Goal: Task Accomplishment & Management: Manage account settings

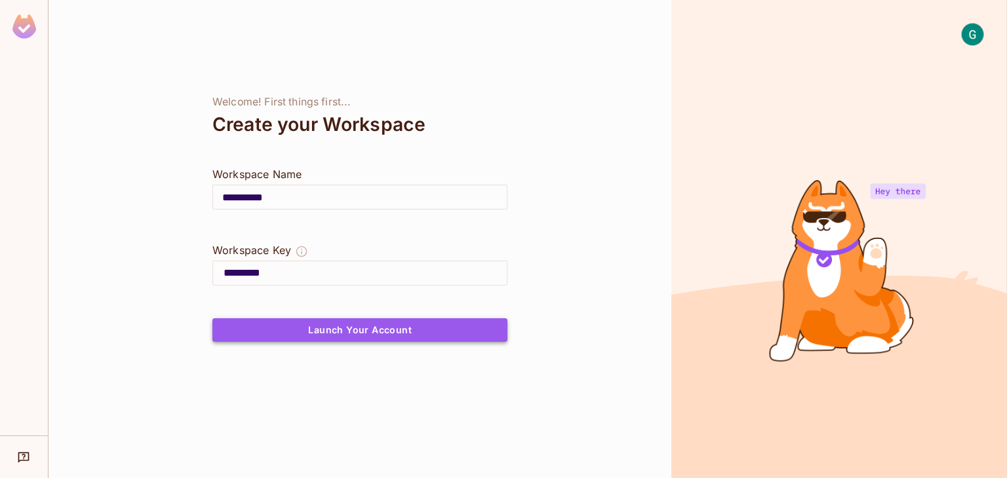
click at [463, 334] on button "Launch Your Account" at bounding box center [359, 330] width 295 height 24
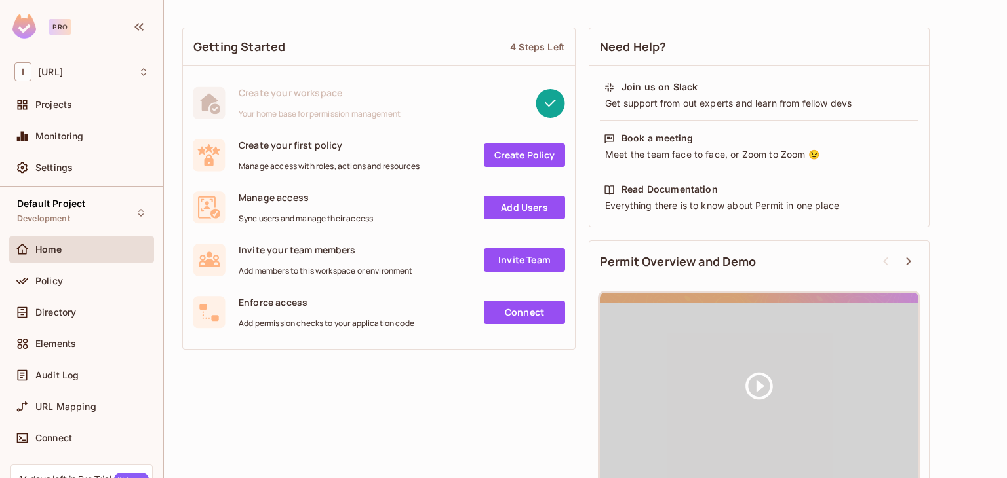
scroll to position [90, 0]
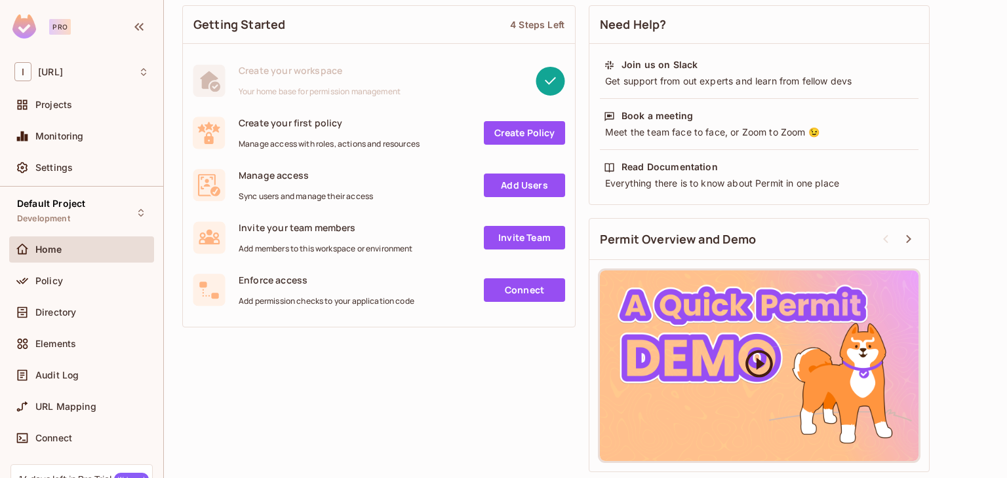
click at [729, 336] on div at bounding box center [759, 366] width 318 height 191
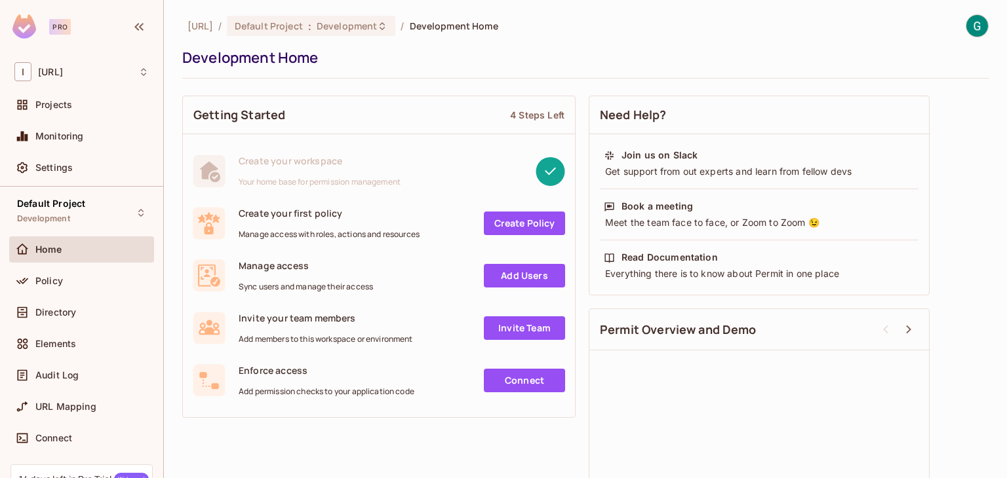
scroll to position [94, 0]
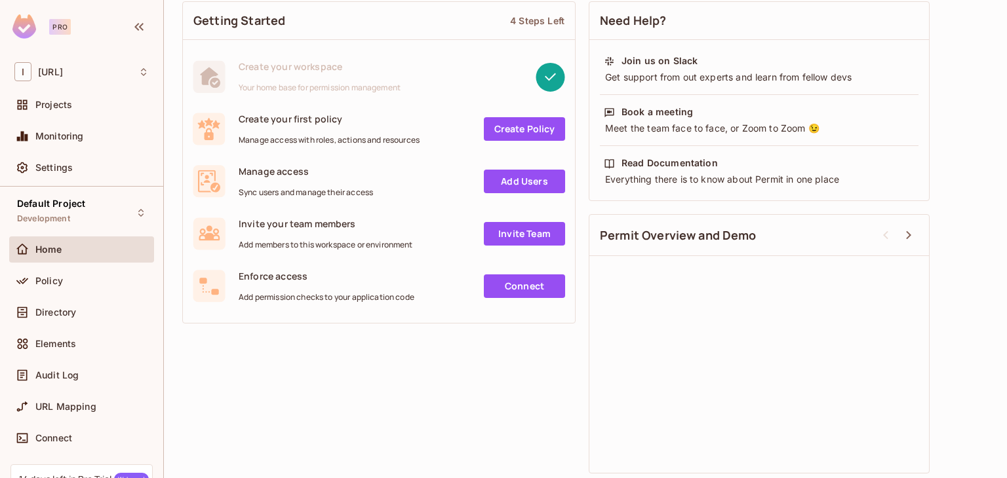
click at [883, 237] on icon at bounding box center [885, 235] width 16 height 16
click at [910, 231] on icon at bounding box center [908, 235] width 16 height 16
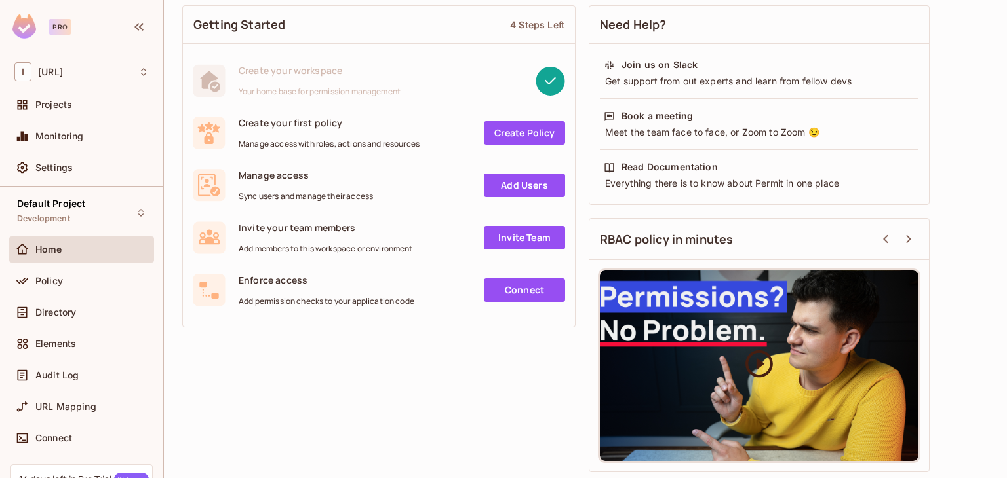
click at [761, 372] on icon at bounding box center [758, 363] width 33 height 33
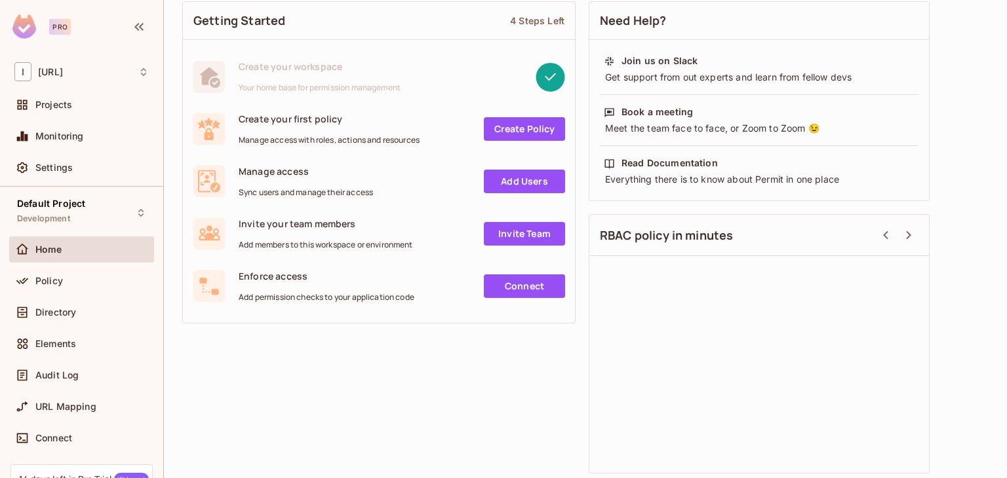
scroll to position [114, 0]
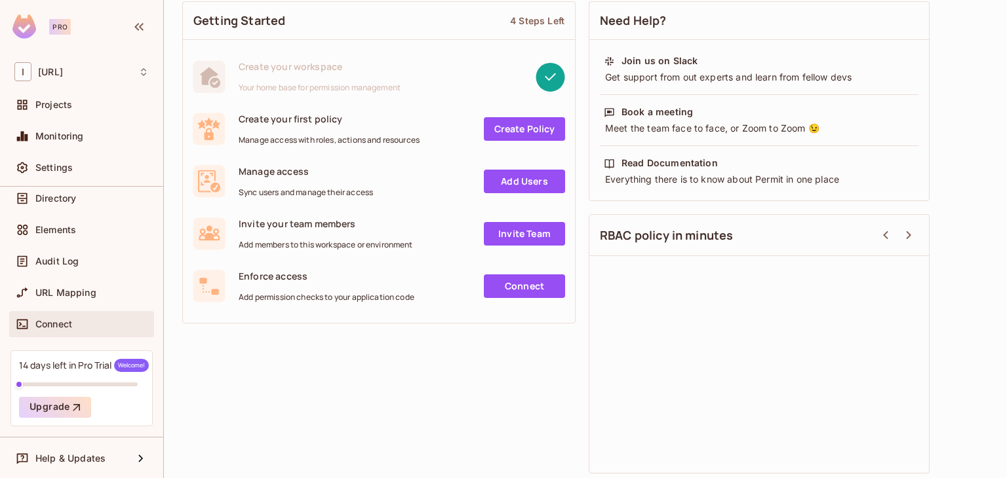
click at [49, 322] on span "Connect" at bounding box center [53, 324] width 37 height 10
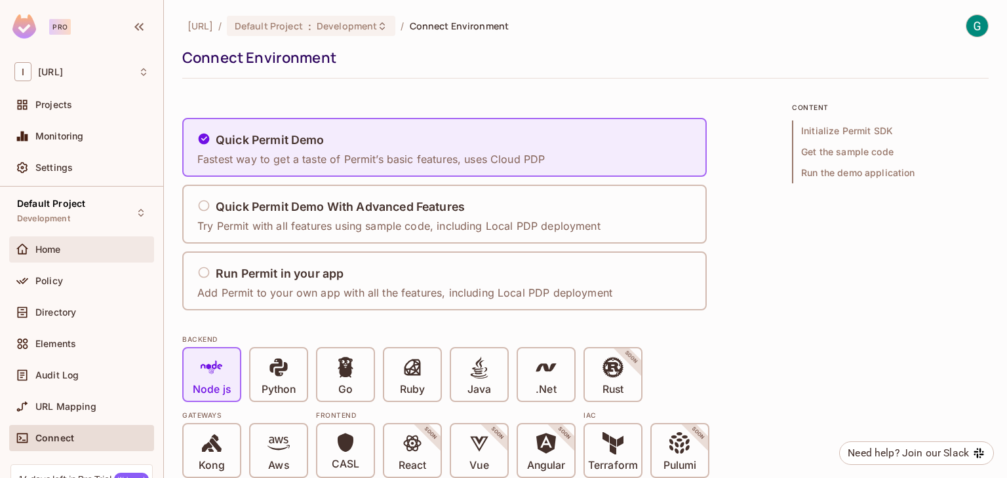
click at [52, 248] on span "Home" at bounding box center [48, 249] width 26 height 10
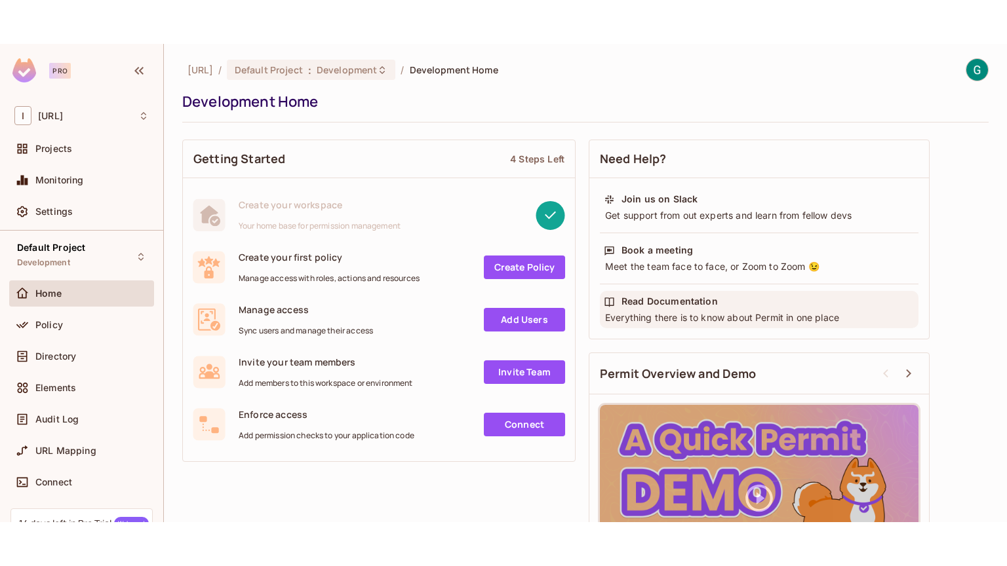
scroll to position [90, 0]
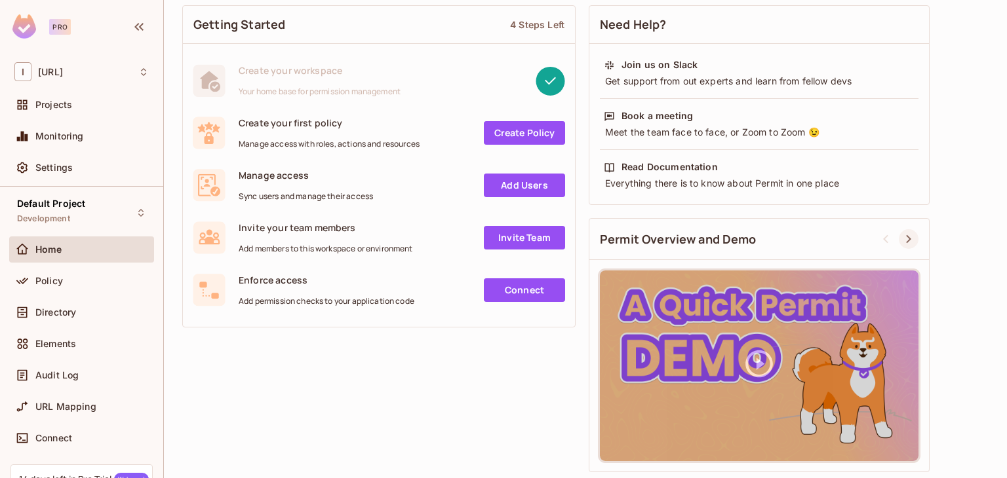
click at [902, 240] on icon at bounding box center [908, 239] width 16 height 16
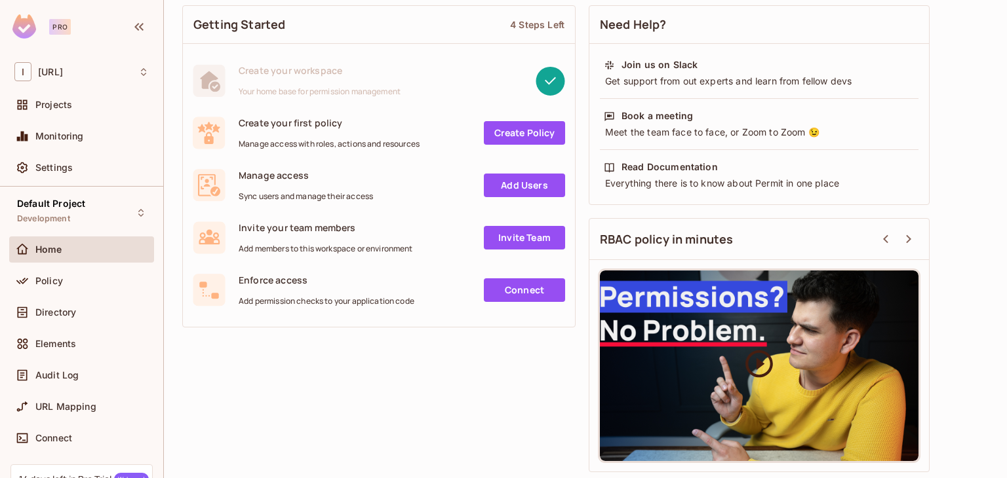
click at [760, 347] on icon at bounding box center [758, 363] width 33 height 33
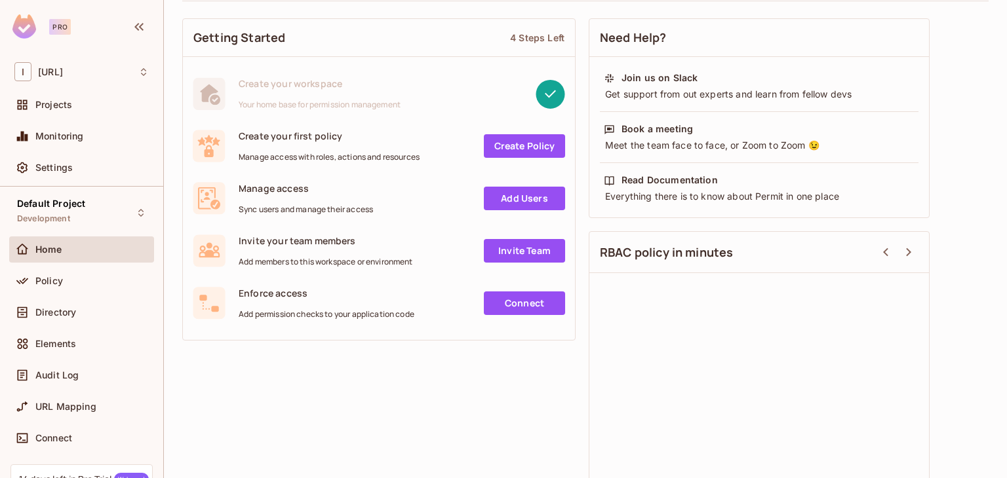
scroll to position [94, 0]
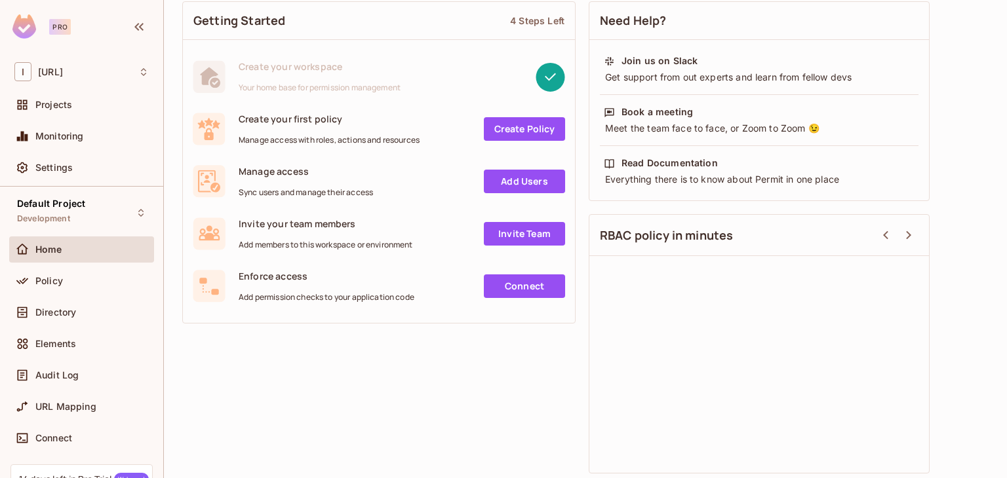
click at [77, 294] on div "Policy" at bounding box center [81, 283] width 145 height 31
click at [67, 282] on div "Policy" at bounding box center [91, 281] width 113 height 10
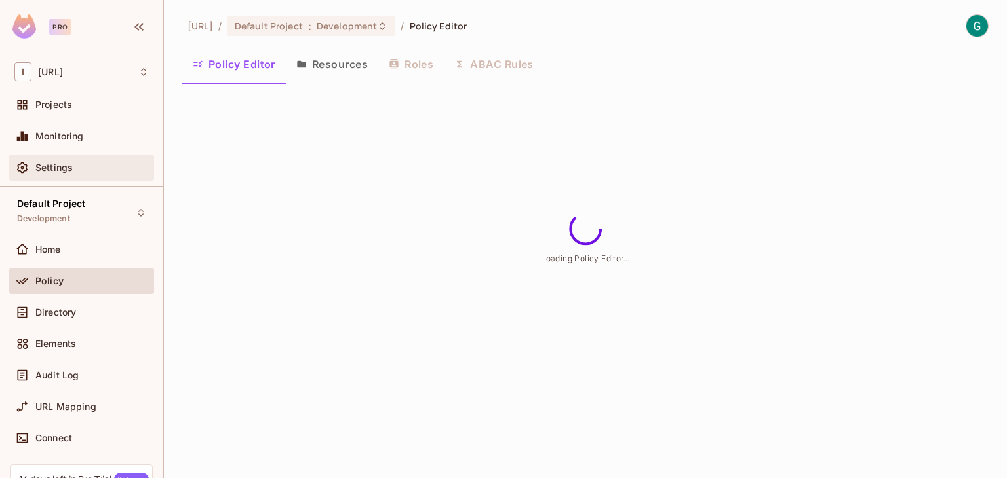
click at [57, 166] on span "Settings" at bounding box center [53, 168] width 37 height 10
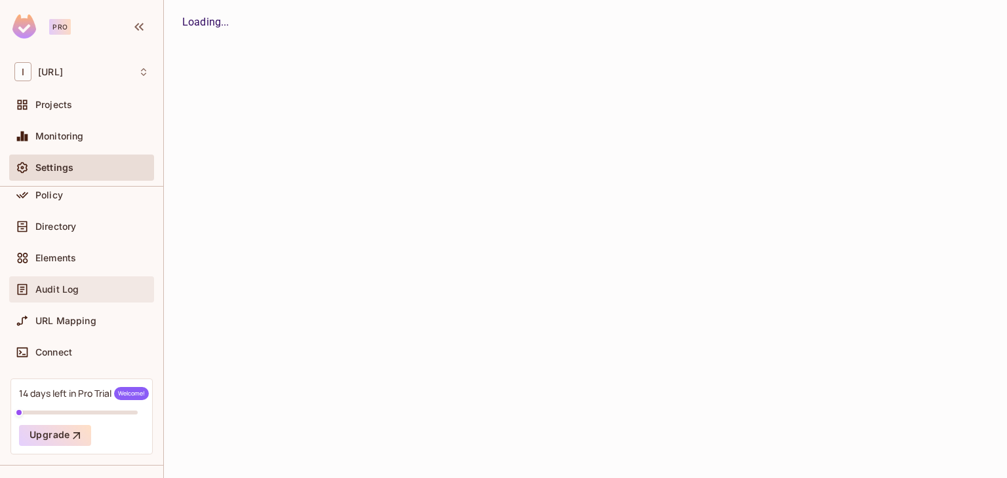
scroll to position [114, 0]
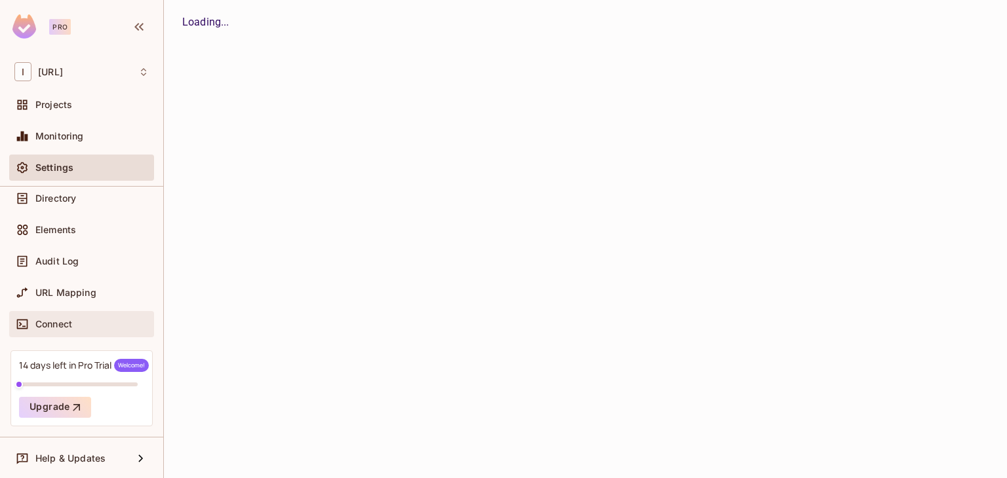
click at [60, 327] on span "Connect" at bounding box center [53, 324] width 37 height 10
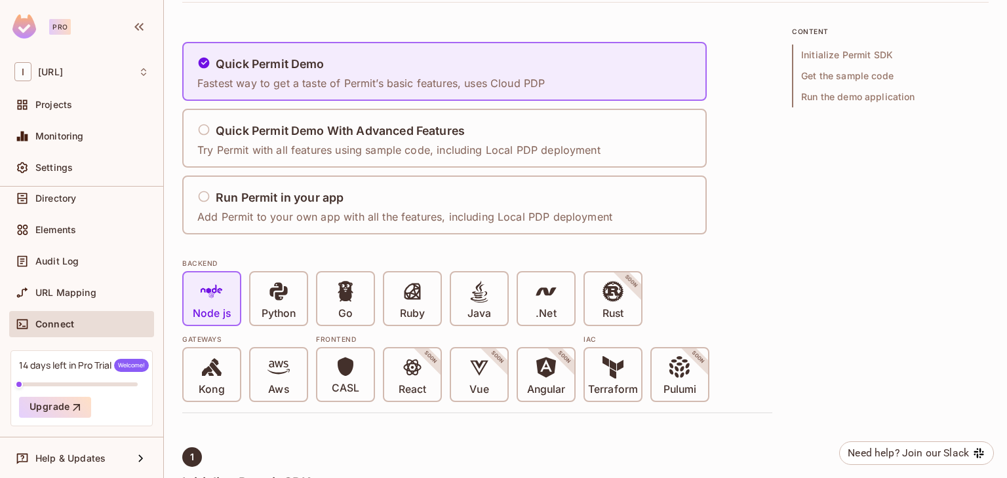
scroll to position [81, 0]
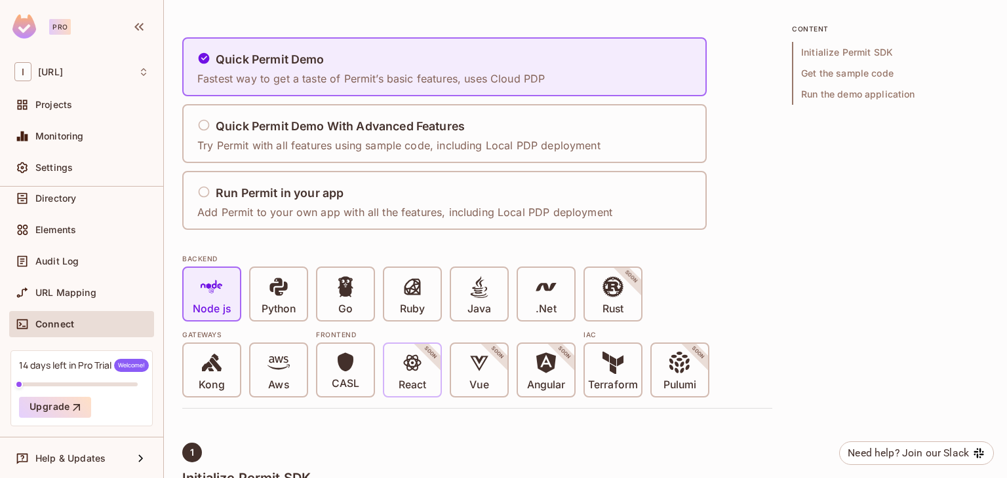
click at [421, 376] on span at bounding box center [412, 365] width 22 height 27
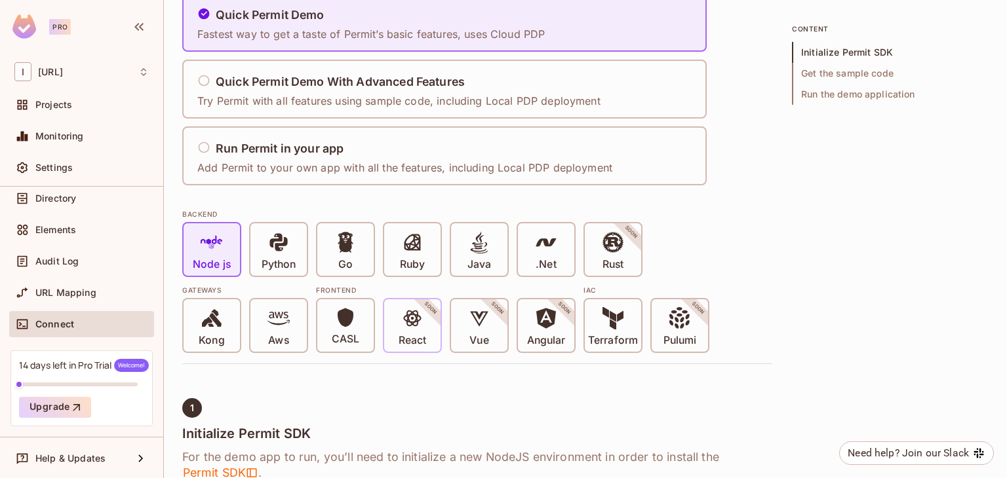
scroll to position [129, 0]
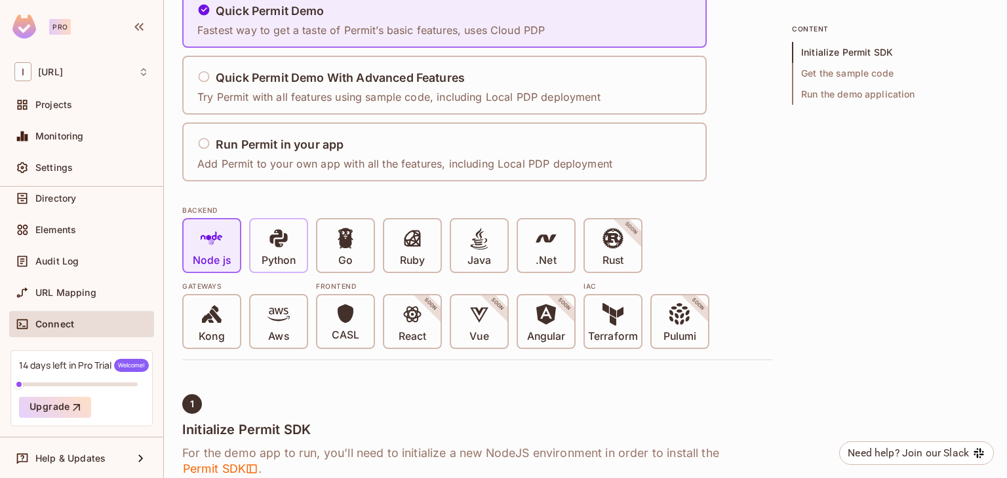
click at [292, 258] on p "Python" at bounding box center [278, 260] width 34 height 13
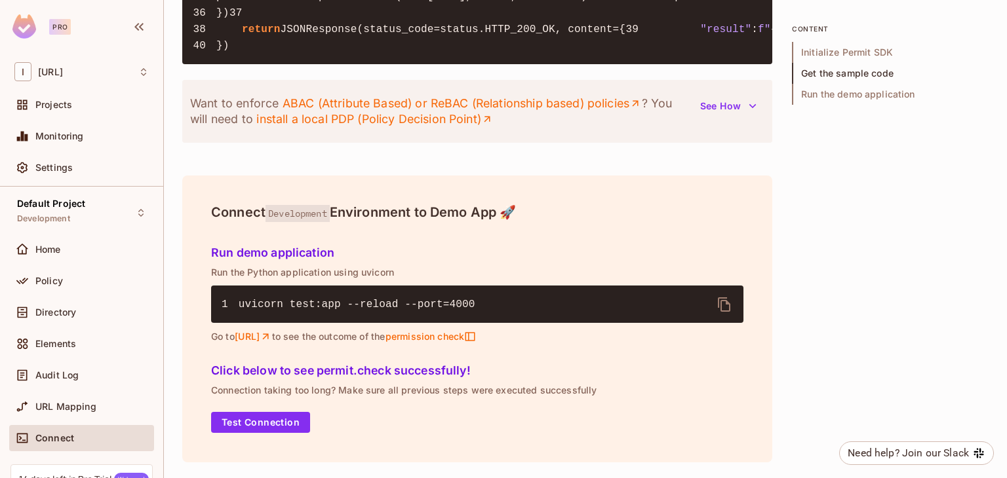
scroll to position [0, 0]
click at [63, 246] on div "Home" at bounding box center [91, 249] width 113 height 10
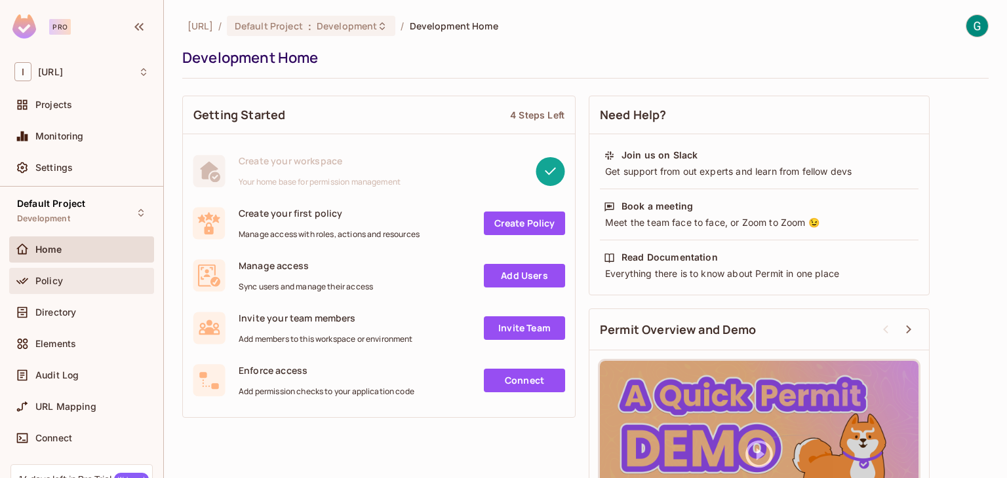
click at [63, 286] on div "Policy" at bounding box center [81, 281] width 134 height 16
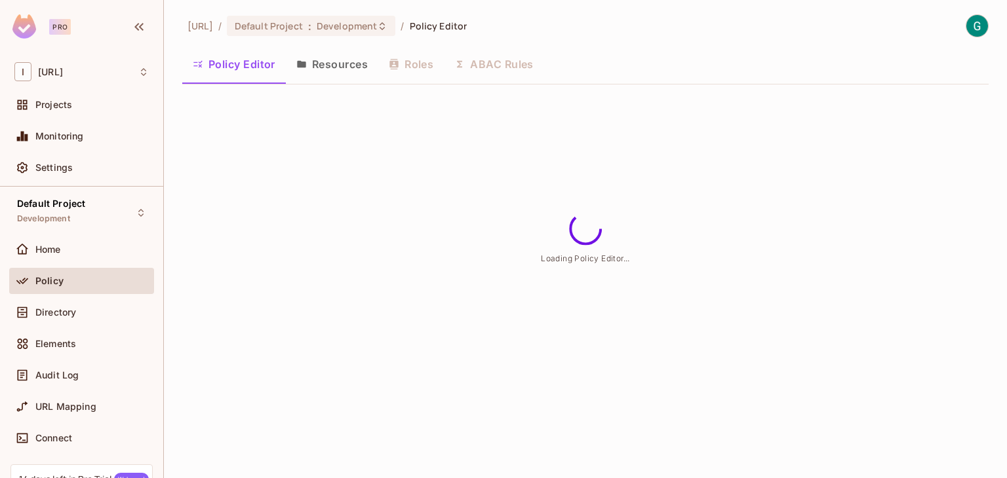
click at [338, 69] on button "Resources" at bounding box center [332, 64] width 92 height 33
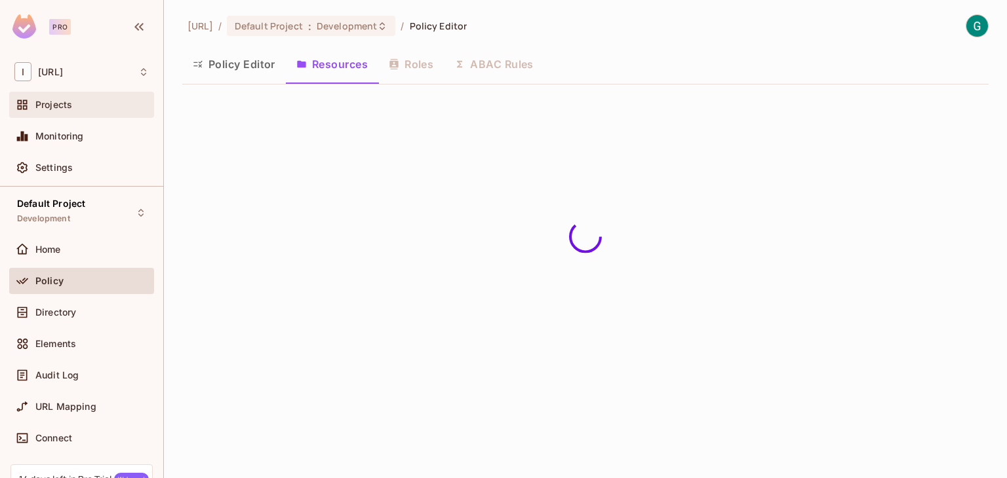
click at [97, 115] on div "Projects" at bounding box center [81, 105] width 145 height 26
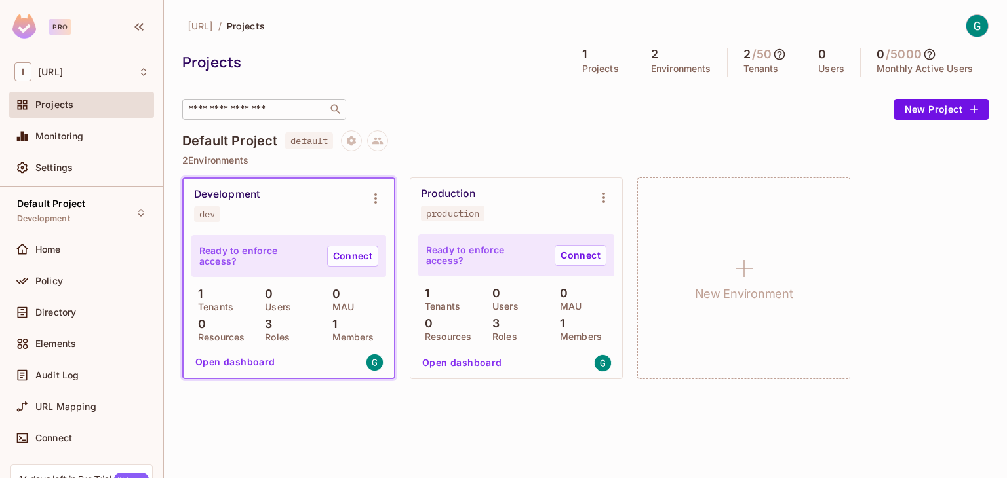
click at [244, 116] on div "​" at bounding box center [264, 109] width 164 height 21
click at [269, 108] on input "text" at bounding box center [255, 109] width 138 height 13
click at [57, 276] on span "Policy" at bounding box center [49, 281] width 28 height 10
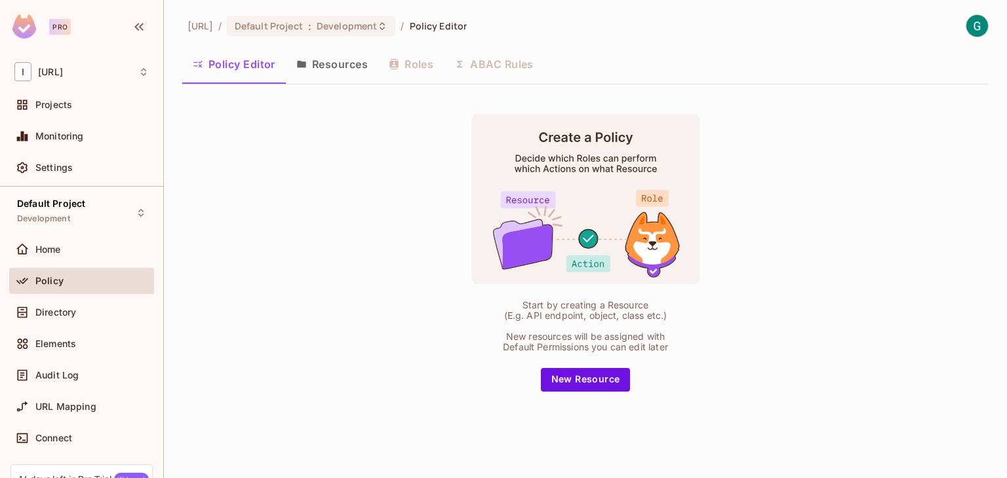
click at [511, 67] on div "Policy Editor Resources Roles ABAC Rules" at bounding box center [585, 64] width 806 height 33
click at [500, 64] on div "Policy Editor Resources Roles ABAC Rules" at bounding box center [585, 64] width 806 height 33
click at [345, 68] on button "Resources" at bounding box center [332, 64] width 92 height 33
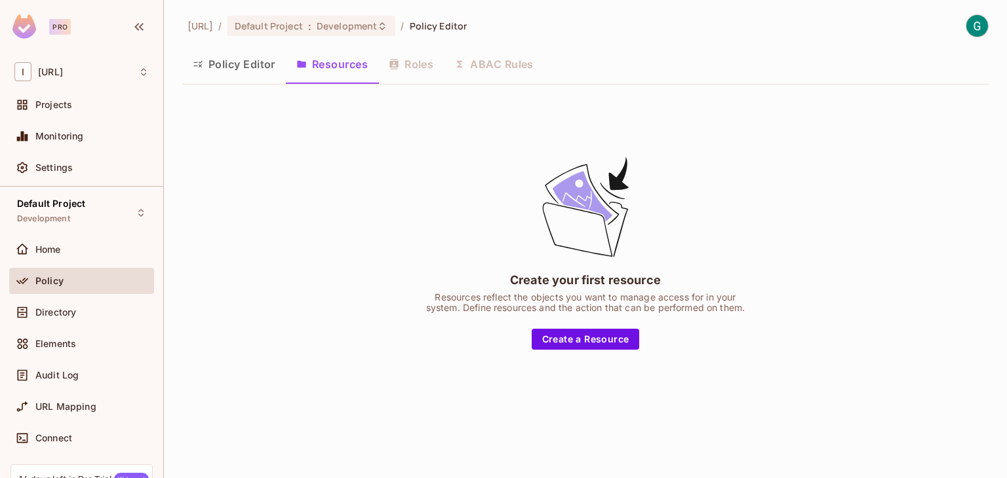
click at [410, 64] on div "Policy Editor Resources Roles ABAC Rules" at bounding box center [585, 64] width 806 height 33
click at [418, 66] on div "Policy Editor Resources Roles ABAC Rules" at bounding box center [585, 64] width 806 height 33
click at [571, 332] on button "Create a Resource" at bounding box center [585, 339] width 108 height 21
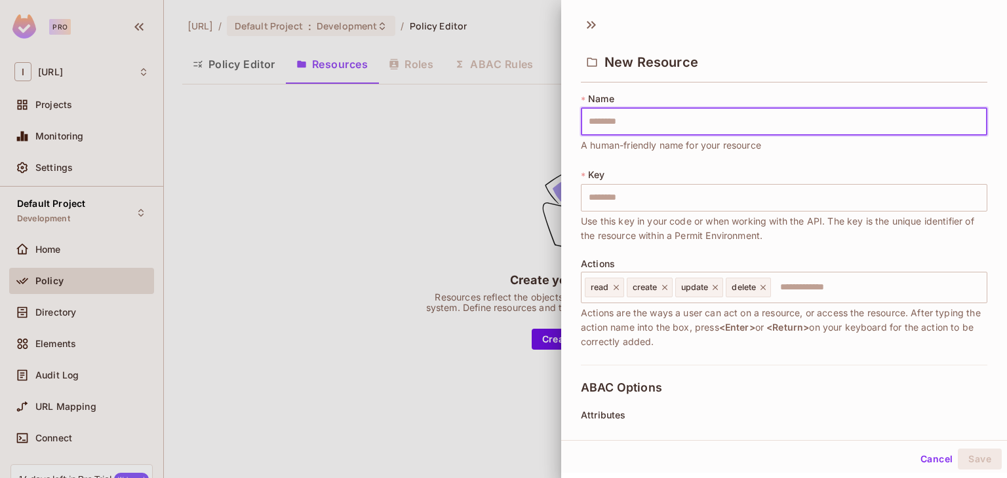
type input "*"
type input "**"
type input "***"
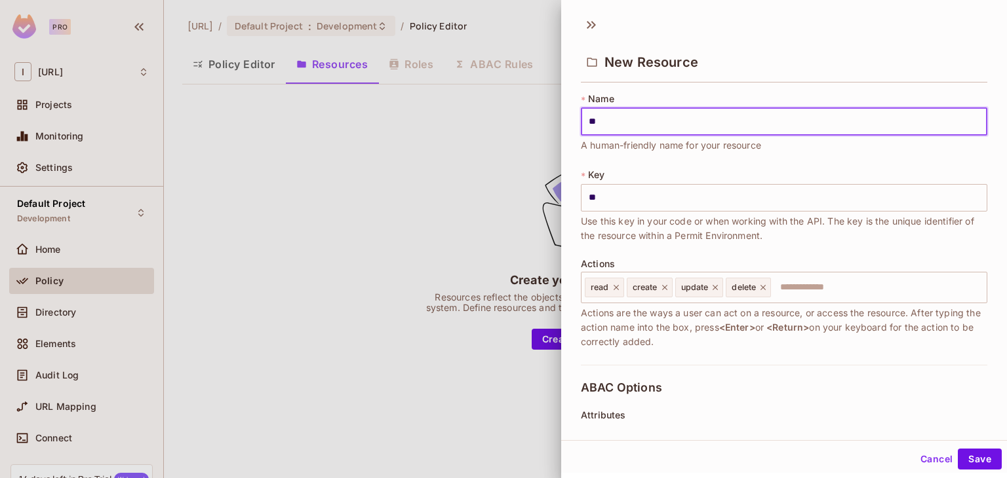
type input "***"
type input "****"
type input "*****"
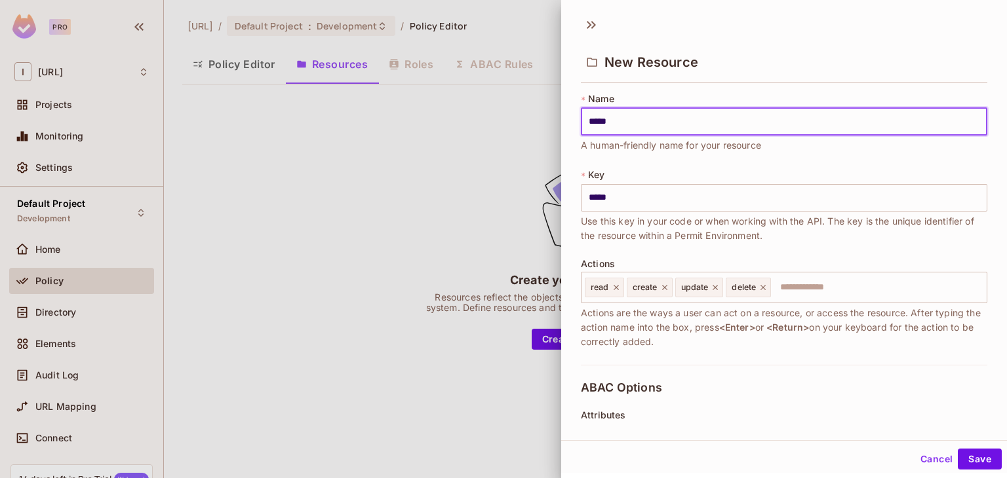
type input "******"
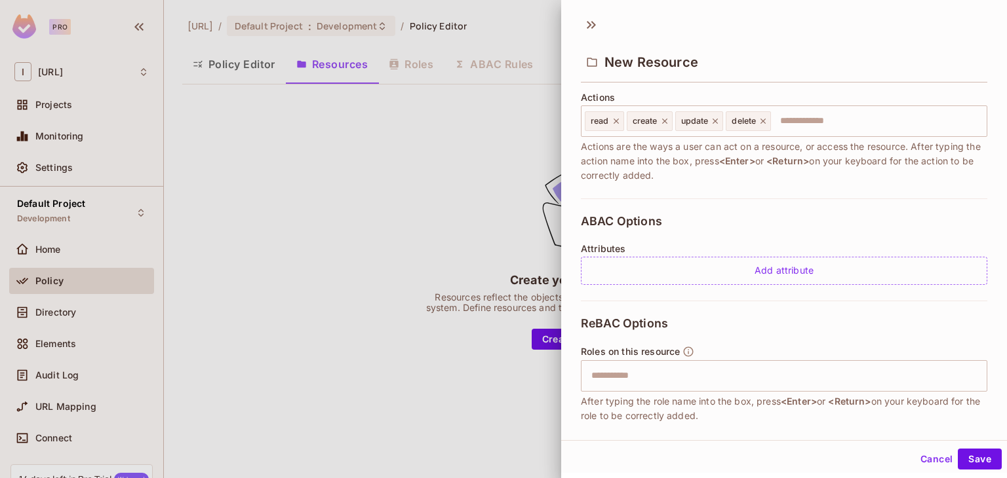
scroll to position [168, 0]
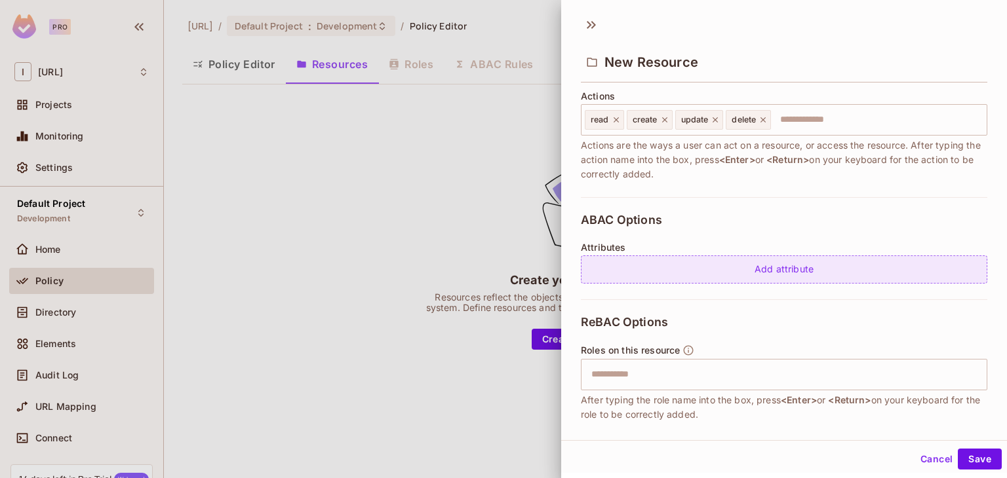
type input "******"
click at [760, 267] on div "Add attribute" at bounding box center [784, 270] width 406 height 28
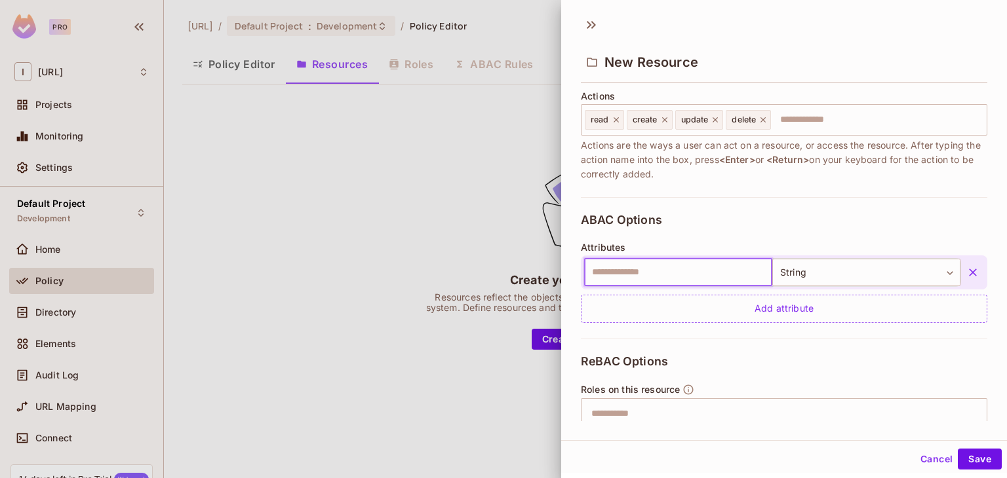
click at [721, 275] on input "text" at bounding box center [678, 273] width 188 height 28
click at [966, 274] on icon "button" at bounding box center [972, 272] width 13 height 13
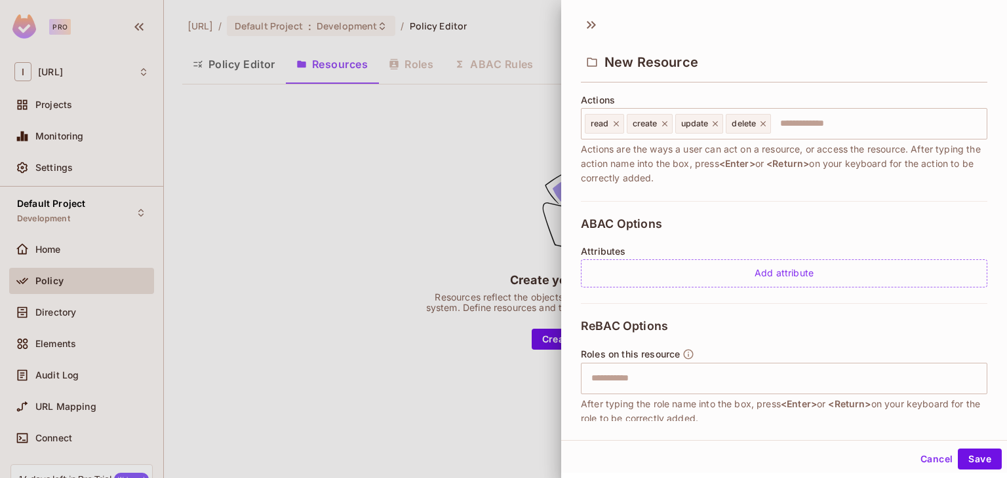
scroll to position [164, 0]
click at [957, 444] on div "Cancel Save" at bounding box center [784, 459] width 446 height 31
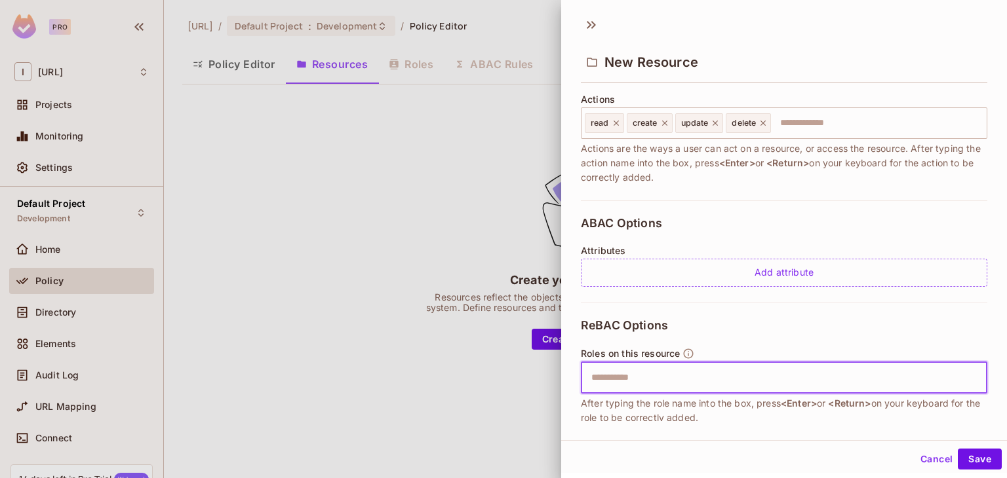
click at [902, 378] on input "text" at bounding box center [782, 378] width 398 height 26
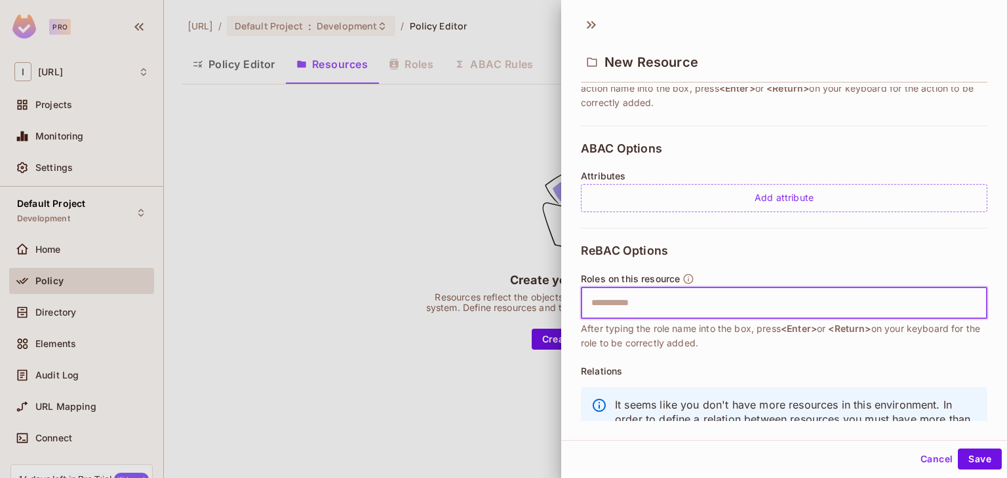
scroll to position [243, 0]
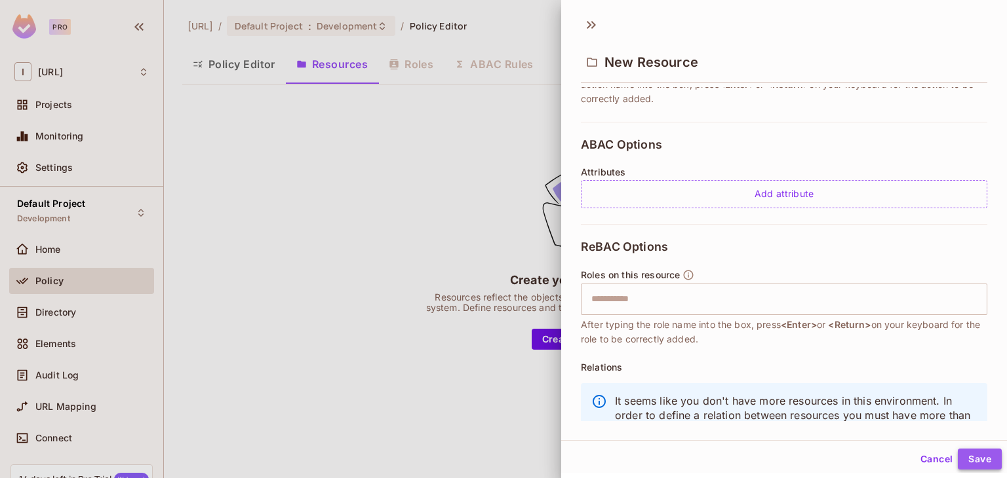
click at [957, 455] on button "Save" at bounding box center [979, 459] width 44 height 21
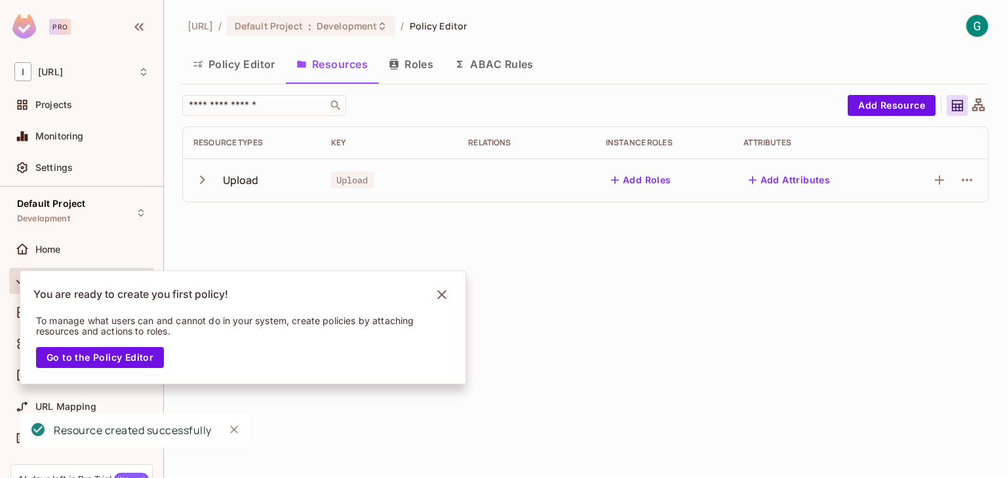
click at [247, 66] on button "Policy Editor" at bounding box center [234, 64] width 104 height 33
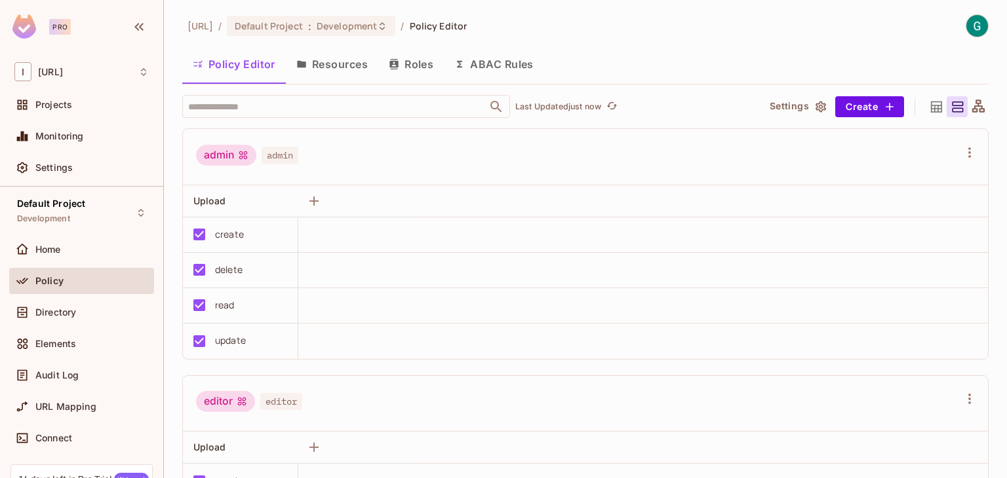
click at [423, 71] on button "Roles" at bounding box center [411, 64] width 66 height 33
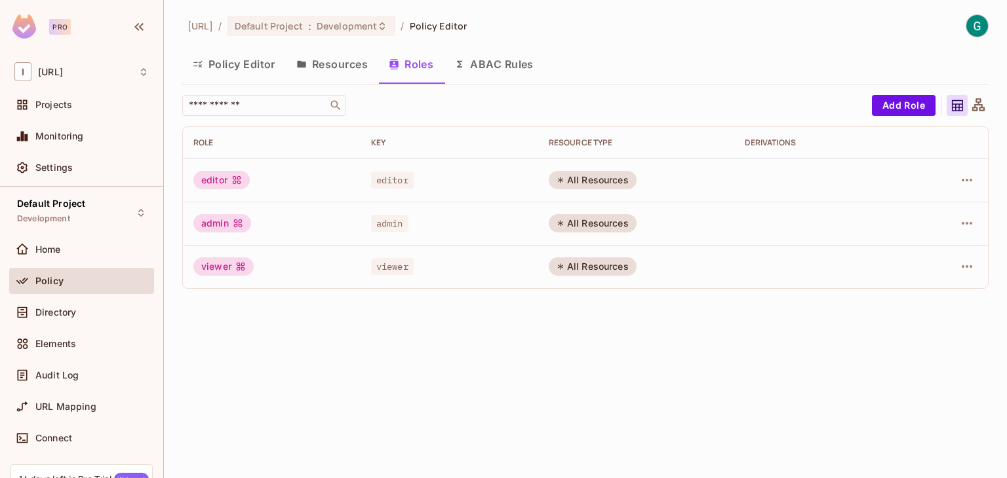
click at [516, 64] on button "ABAC Rules" at bounding box center [494, 64] width 100 height 33
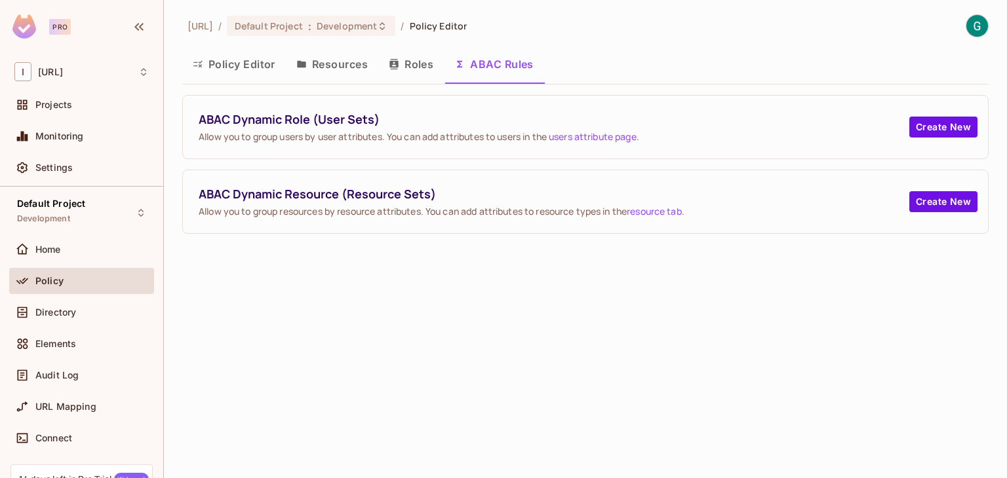
click at [244, 59] on button "Policy Editor" at bounding box center [234, 64] width 104 height 33
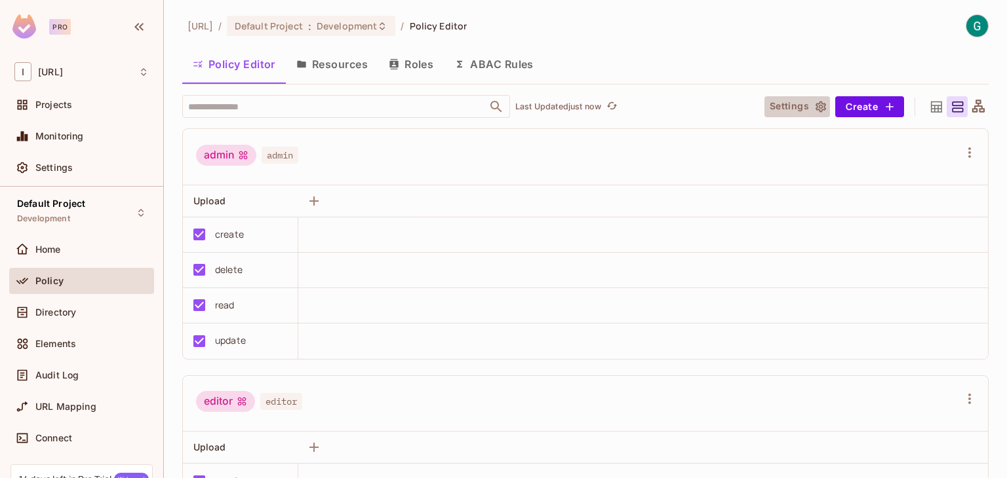
click at [790, 106] on button "Settings" at bounding box center [797, 106] width 66 height 21
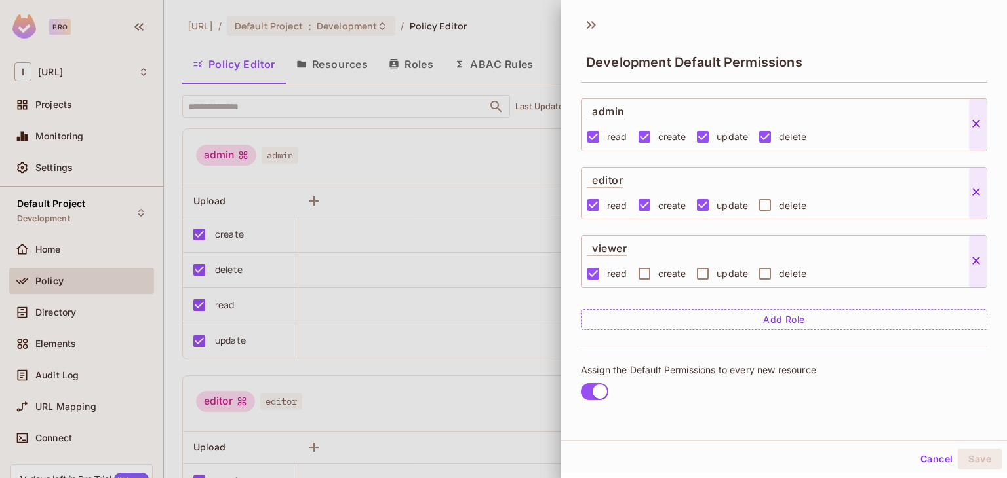
scroll to position [111, 0]
click at [922, 447] on div "Cancel Save" at bounding box center [784, 459] width 446 height 31
click at [925, 459] on button "Cancel" at bounding box center [936, 459] width 43 height 21
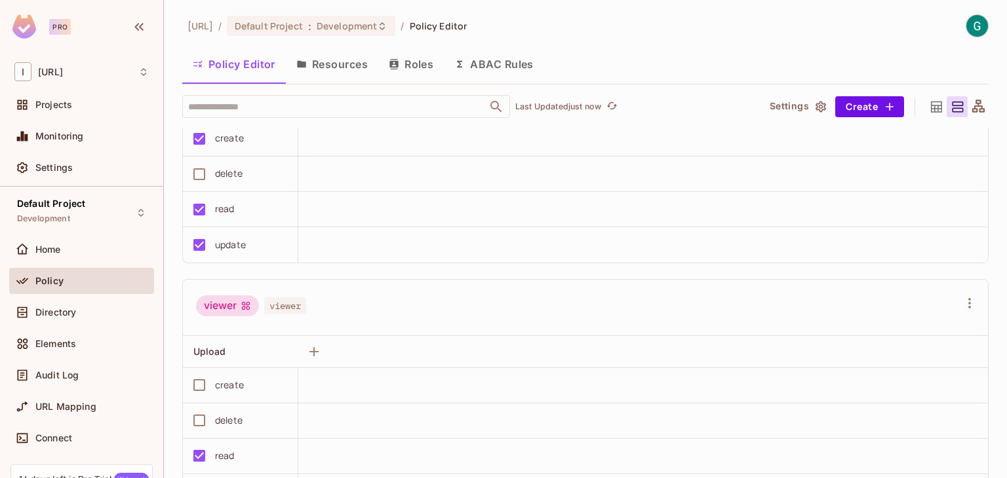
scroll to position [343, 0]
click at [63, 172] on span "Settings" at bounding box center [53, 168] width 37 height 10
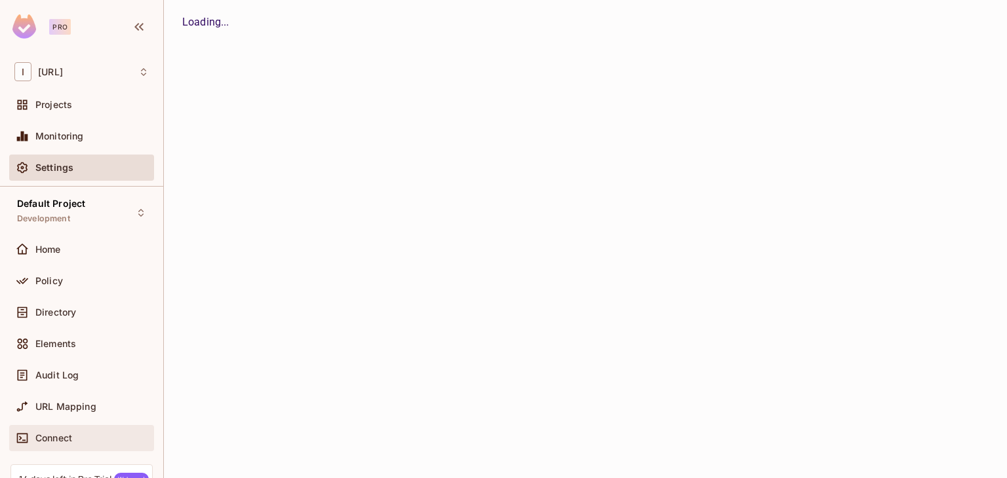
click at [76, 431] on div "Connect" at bounding box center [81, 439] width 134 height 16
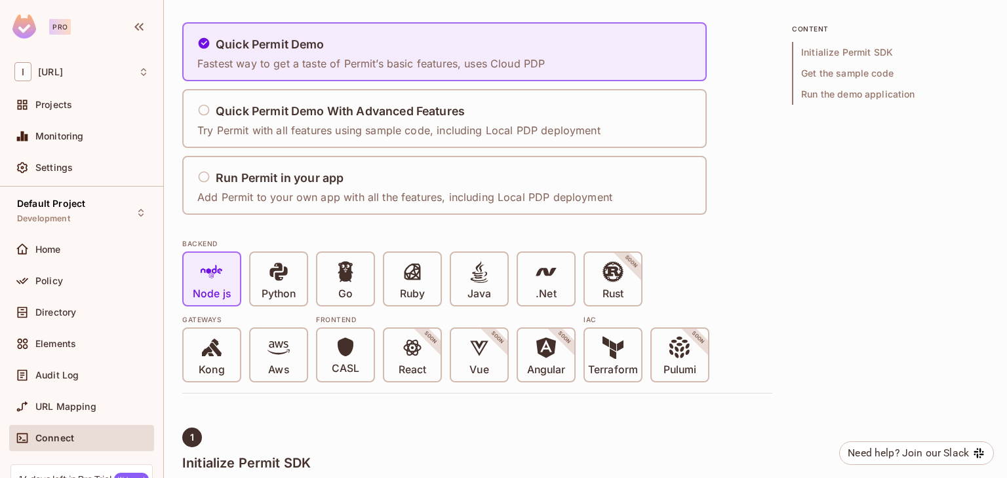
scroll to position [102, 0]
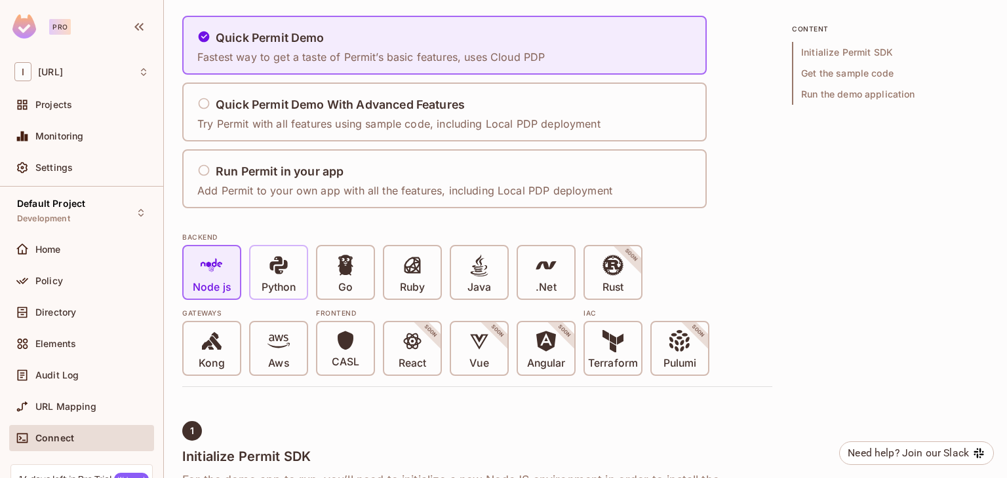
click at [269, 279] on span at bounding box center [278, 267] width 22 height 27
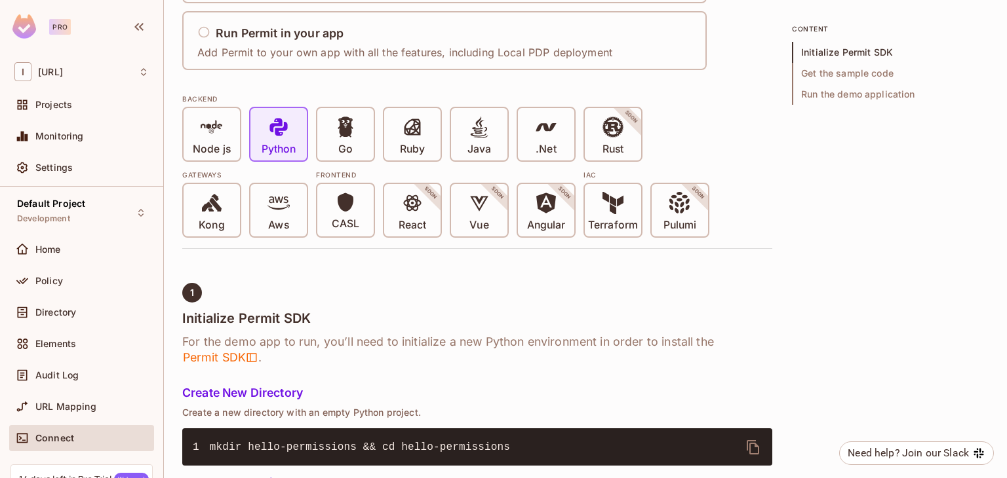
scroll to position [233, 0]
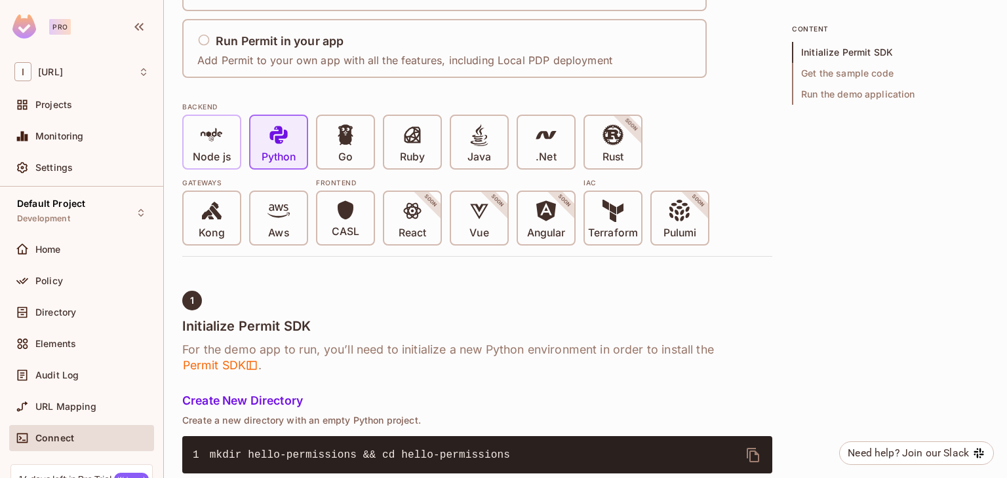
click at [204, 130] on icon at bounding box center [212, 135] width 22 height 22
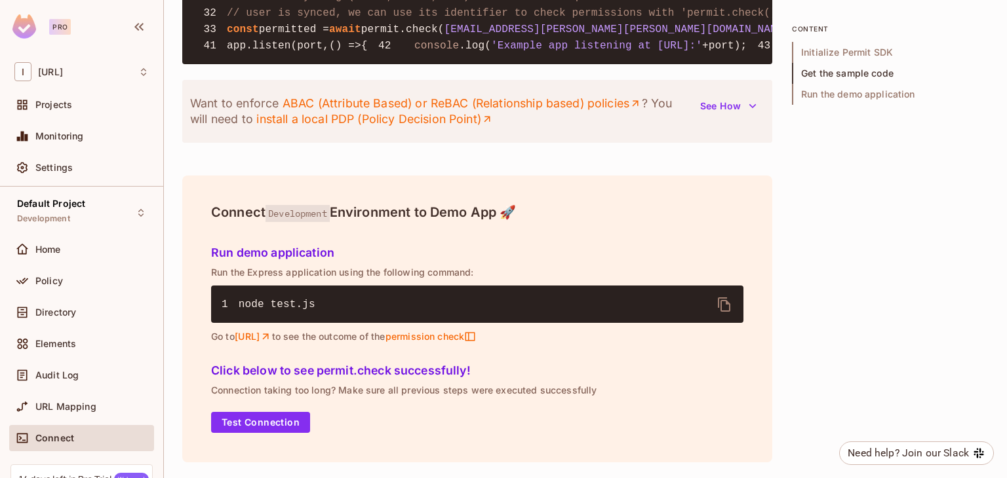
scroll to position [1454, 0]
click at [737, 117] on button "See How" at bounding box center [728, 106] width 72 height 21
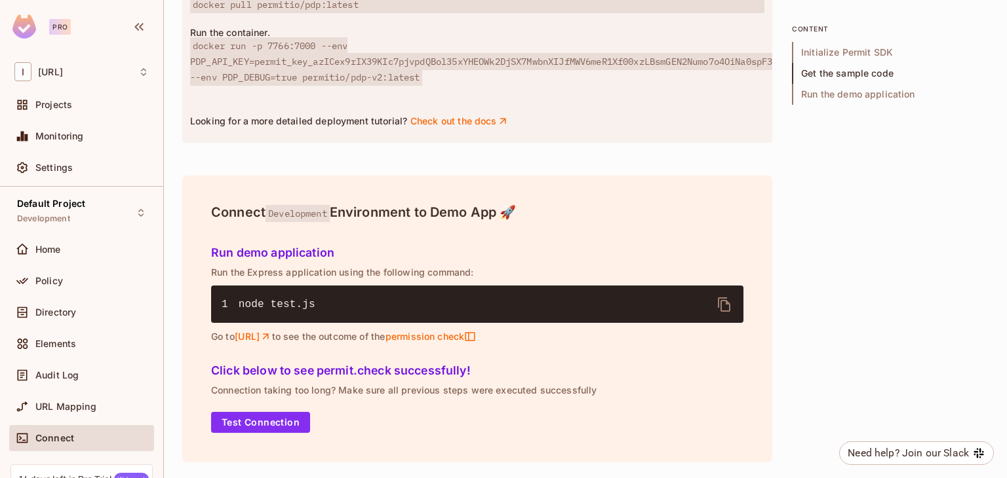
scroll to position [1885, 0]
click at [271, 422] on button "Test Connection" at bounding box center [260, 422] width 99 height 21
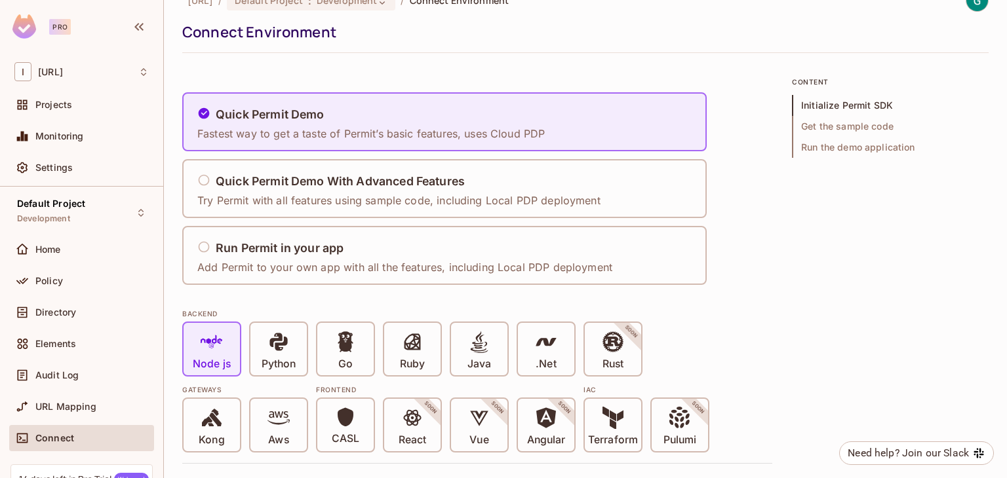
scroll to position [0, 0]
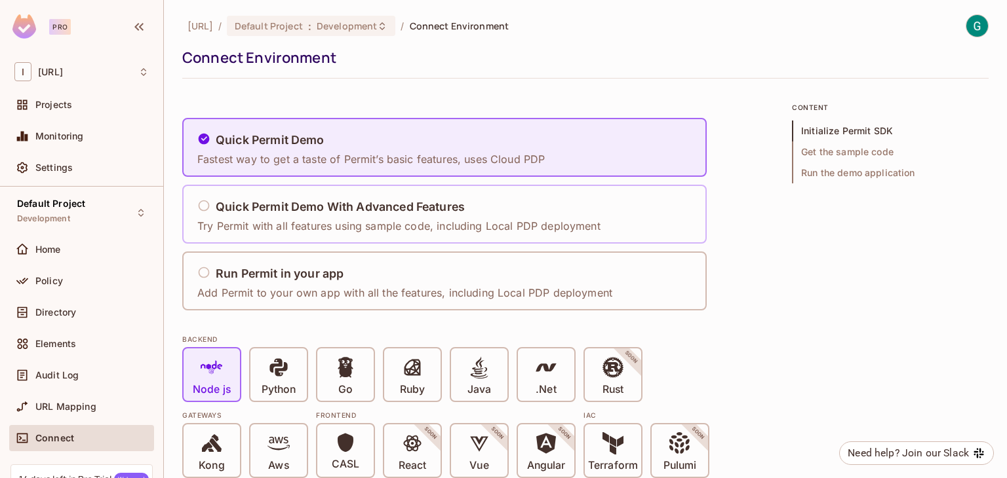
click at [308, 213] on div "Quick Permit Demo With Advanced Features" at bounding box center [398, 207] width 403 height 16
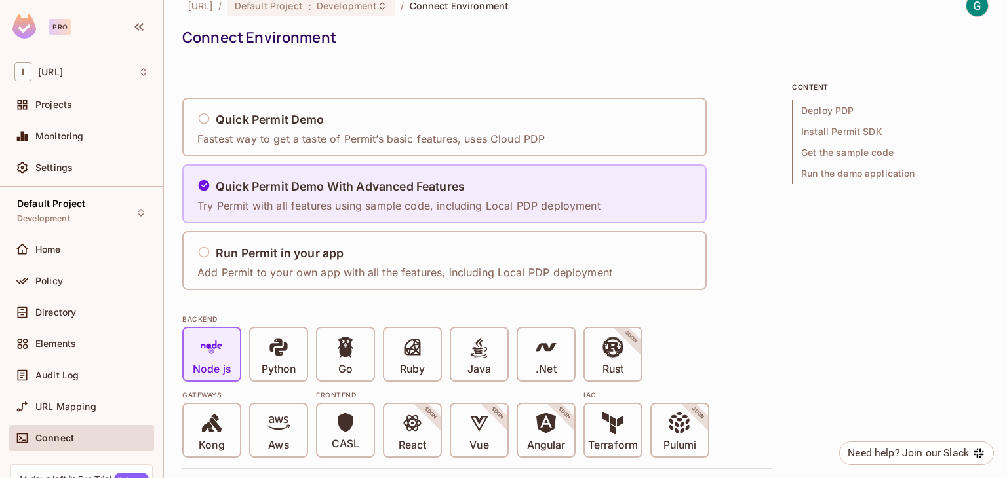
scroll to position [23, 0]
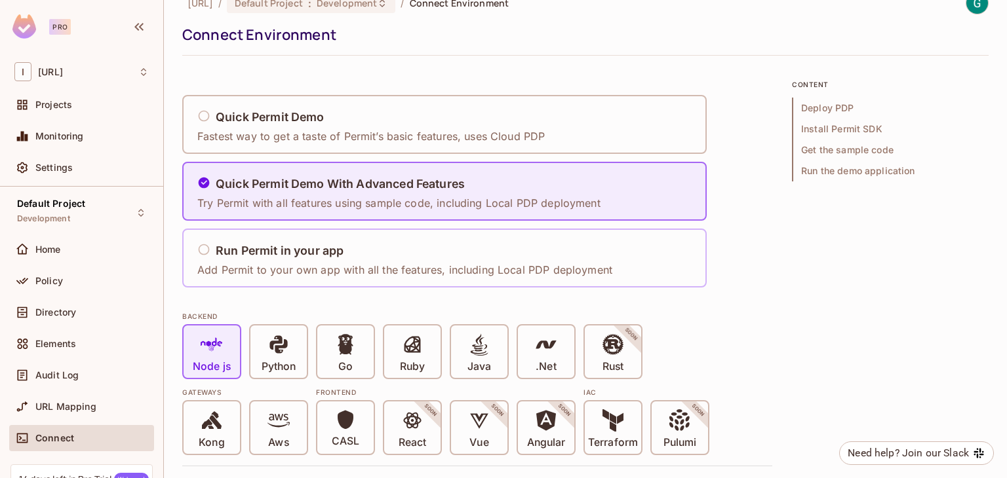
click at [292, 236] on div "Run Permit in your app Add Permit to your own app with all the features, includ…" at bounding box center [408, 258] width 423 height 54
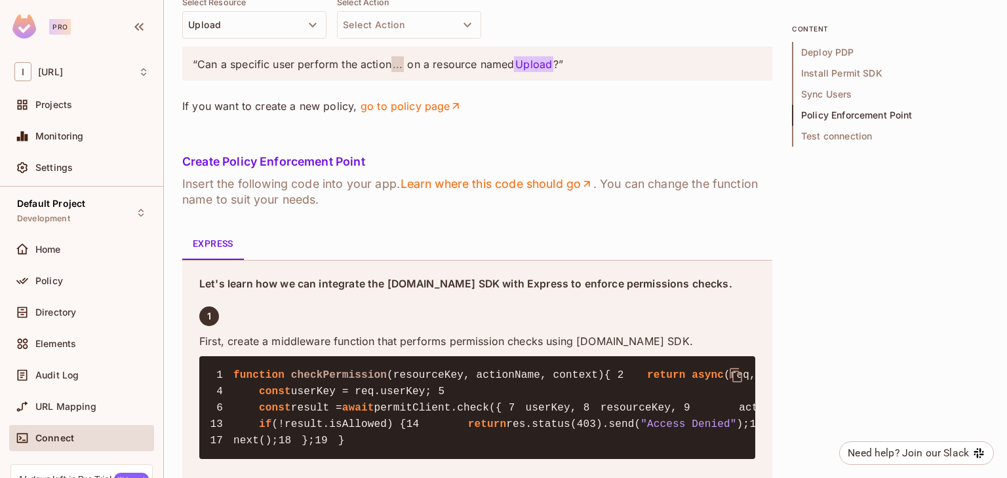
scroll to position [1824, 0]
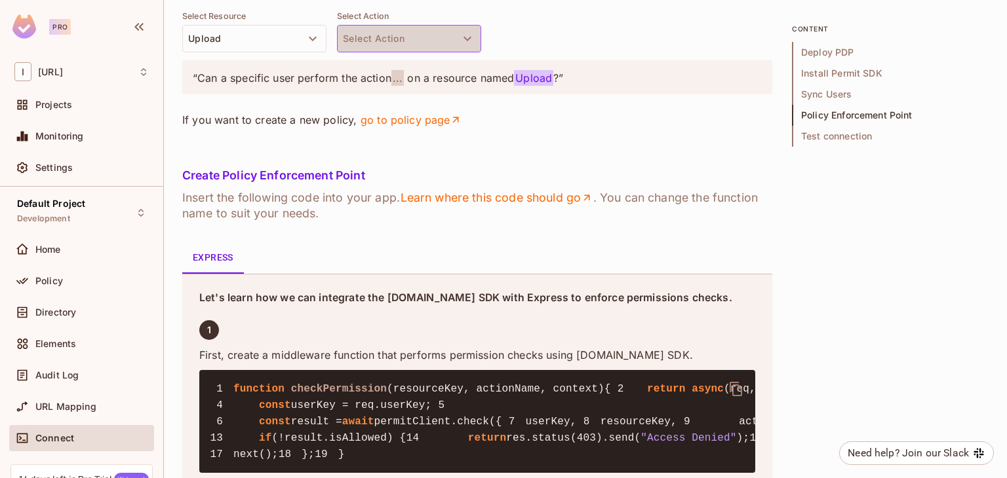
click at [402, 52] on button "Select Action" at bounding box center [409, 39] width 144 height 28
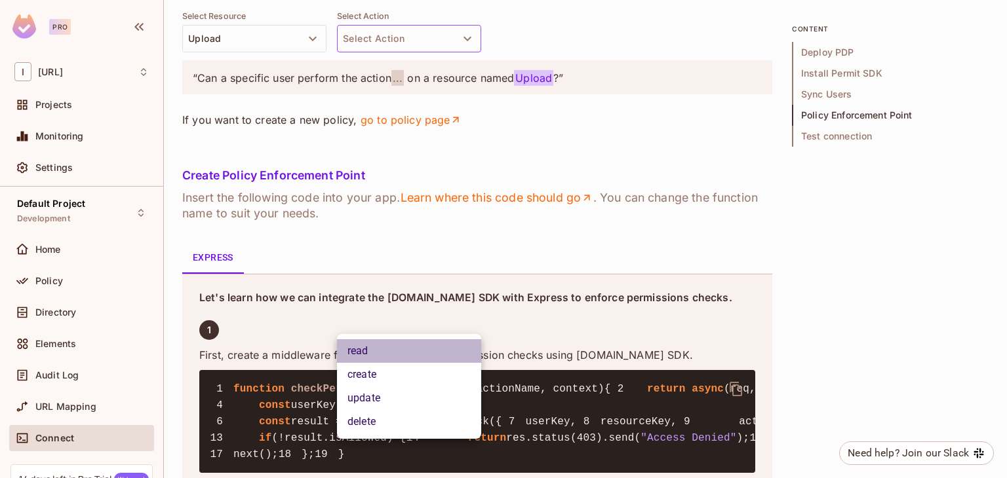
click at [402, 355] on li "read" at bounding box center [409, 351] width 144 height 24
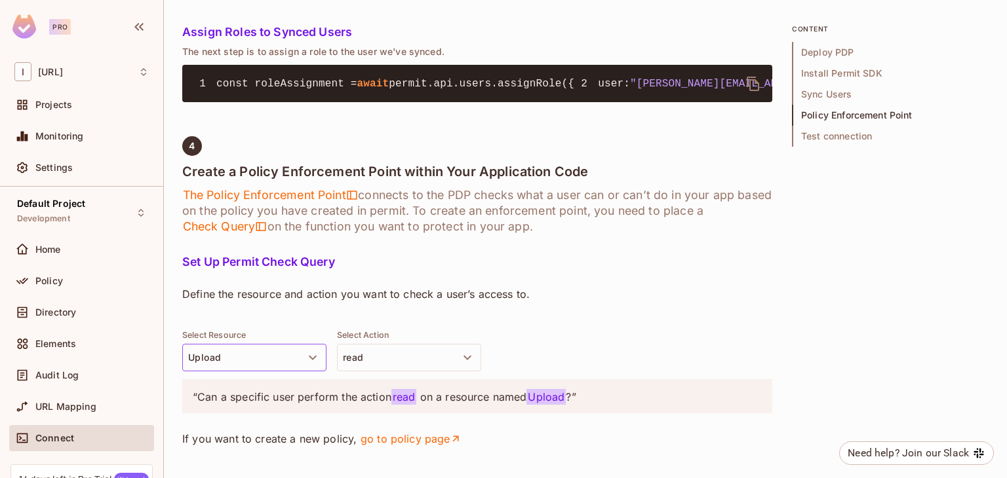
scroll to position [1506, 0]
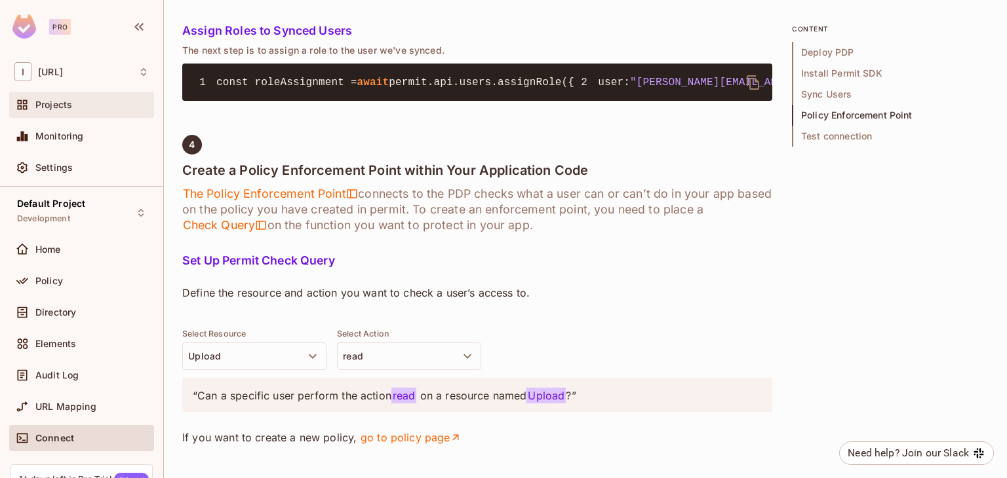
click at [54, 103] on span "Projects" at bounding box center [53, 105] width 37 height 10
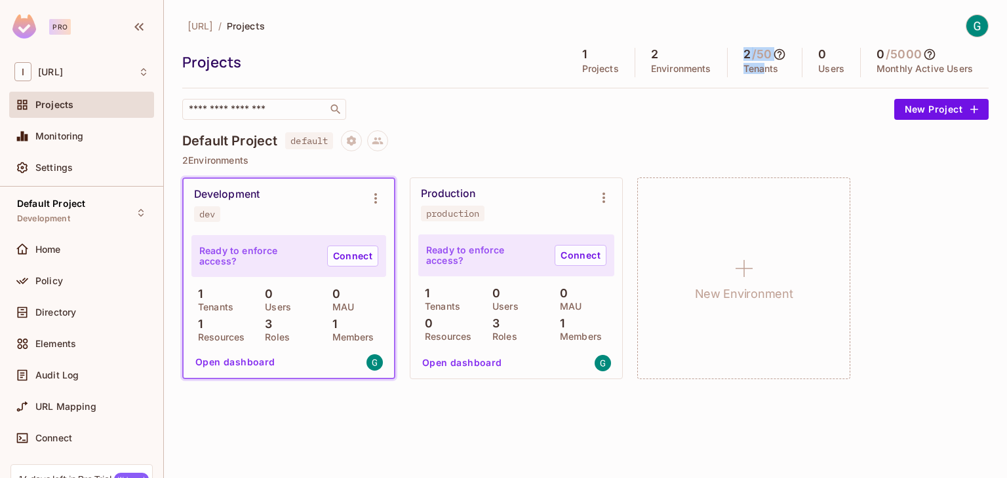
drag, startPoint x: 760, startPoint y: 78, endPoint x: 736, endPoint y: 45, distance: 40.8
click at [736, 45] on div "iterate.ai / Projects Projects 1 Projects 2 Environments 2 / 50 Tenants 0 Users…" at bounding box center [585, 67] width 806 height 106
click at [739, 52] on div "2 / 50 Tenants" at bounding box center [764, 62] width 75 height 29
click at [115, 77] on div "I [URL]" at bounding box center [81, 71] width 134 height 19
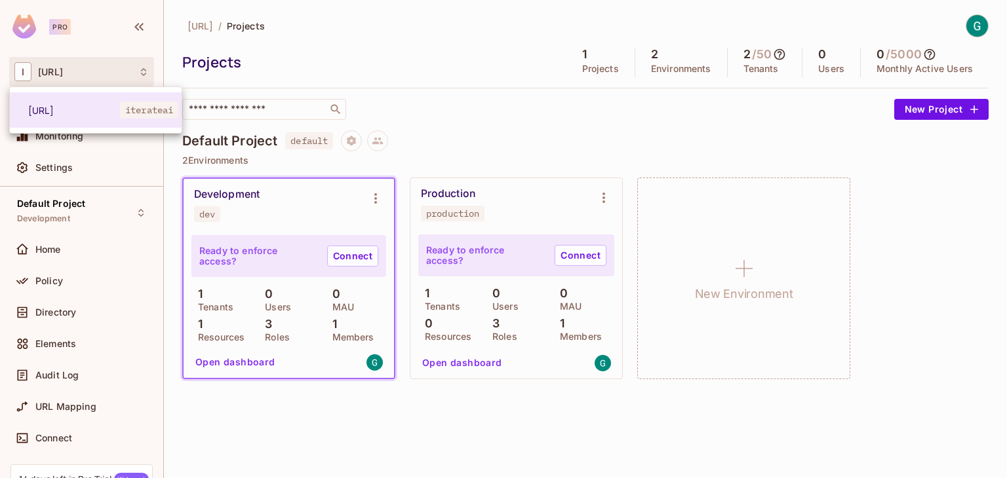
click at [115, 77] on div at bounding box center [503, 239] width 1007 height 478
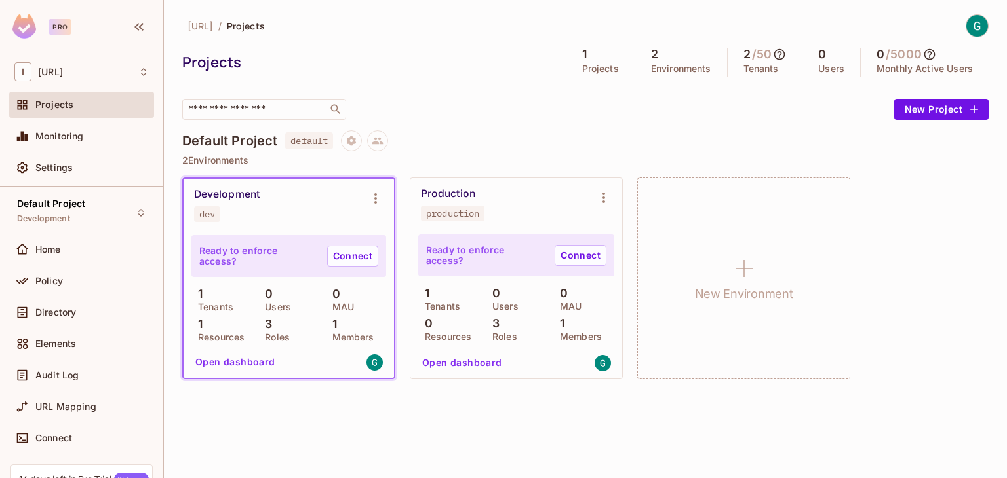
click at [745, 58] on h5 "2" at bounding box center [746, 54] width 7 height 13
click at [309, 145] on span "default" at bounding box center [309, 140] width 48 height 17
click at [971, 103] on icon "button" at bounding box center [973, 109] width 13 height 13
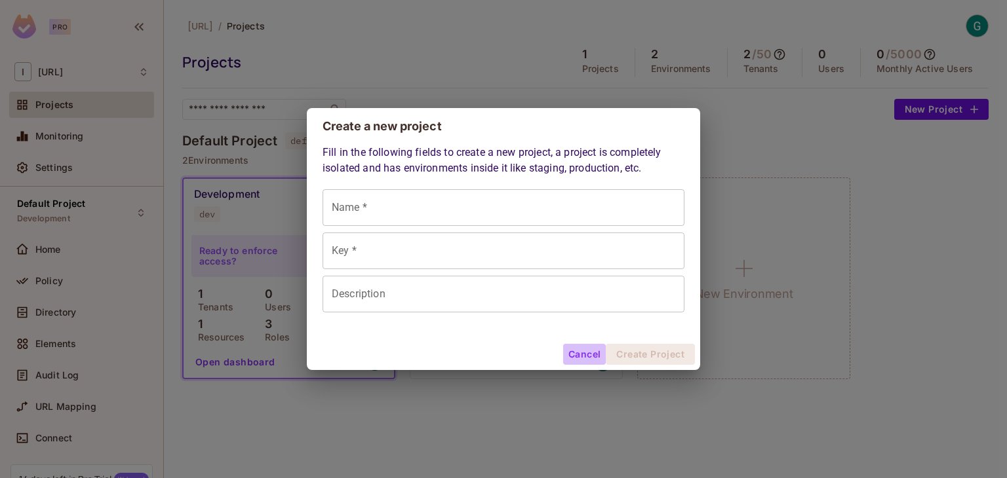
click at [579, 355] on button "Cancel" at bounding box center [584, 354] width 43 height 21
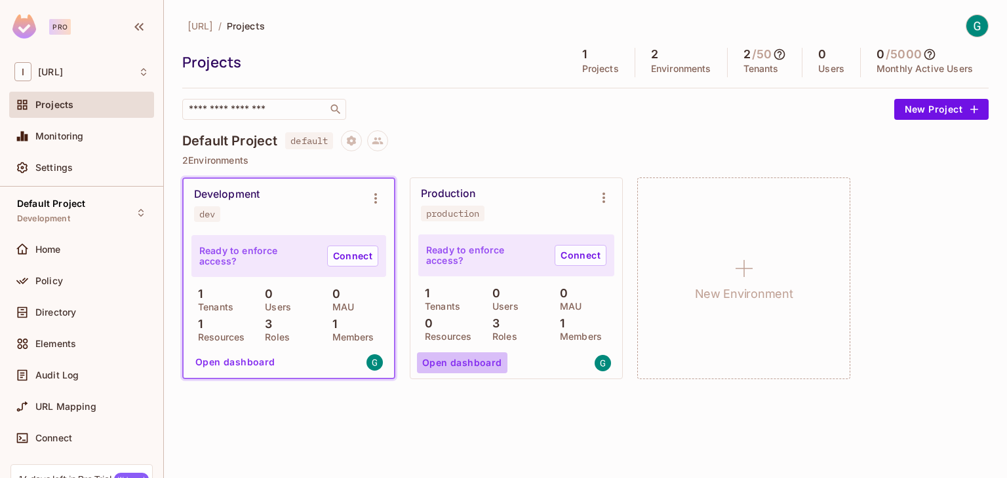
click at [480, 362] on button "Open dashboard" at bounding box center [462, 363] width 90 height 21
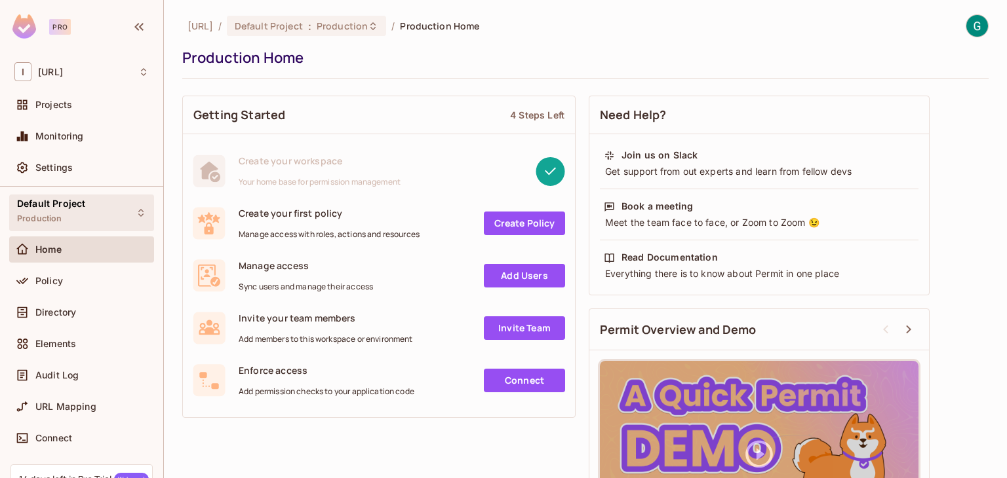
click at [62, 220] on div "Default Project Production" at bounding box center [51, 213] width 68 height 28
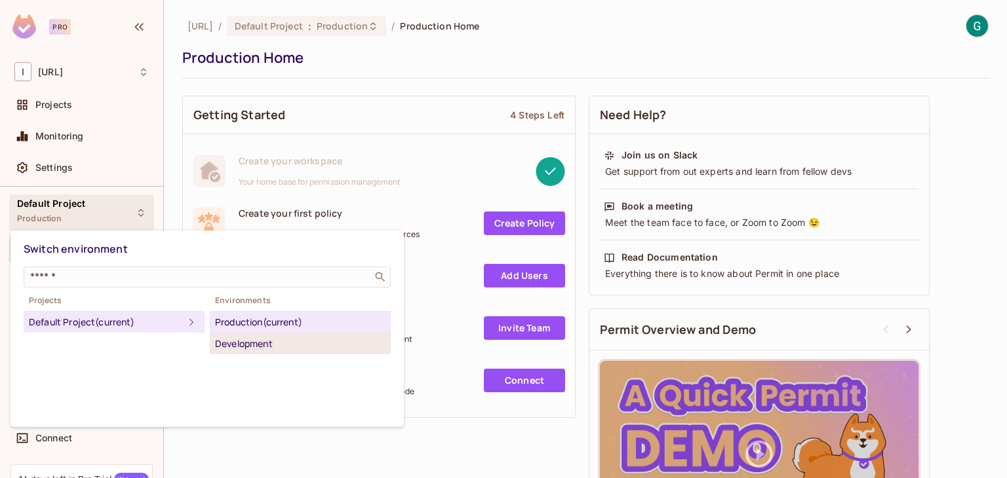
click at [284, 349] on div "Development" at bounding box center [300, 344] width 170 height 16
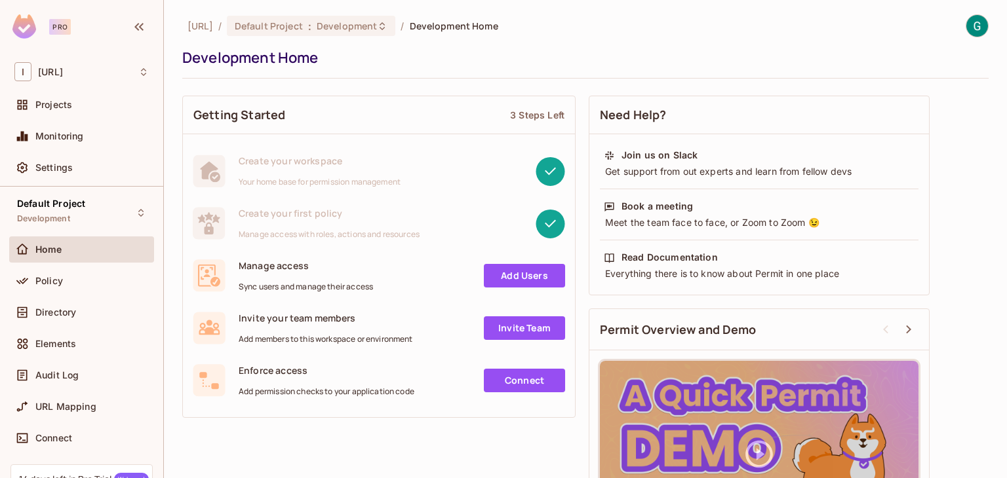
click at [507, 269] on link "Add Users" at bounding box center [524, 276] width 81 height 24
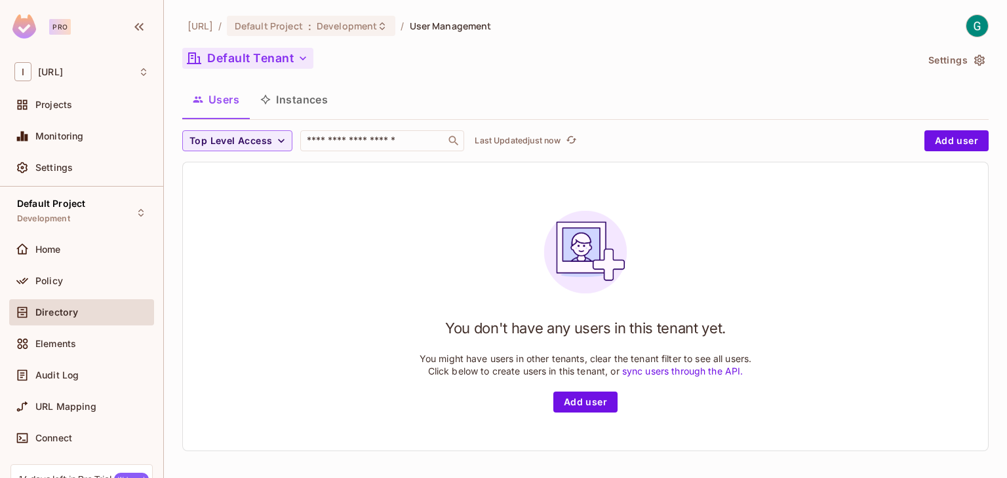
click at [299, 63] on icon "button" at bounding box center [302, 58] width 13 height 13
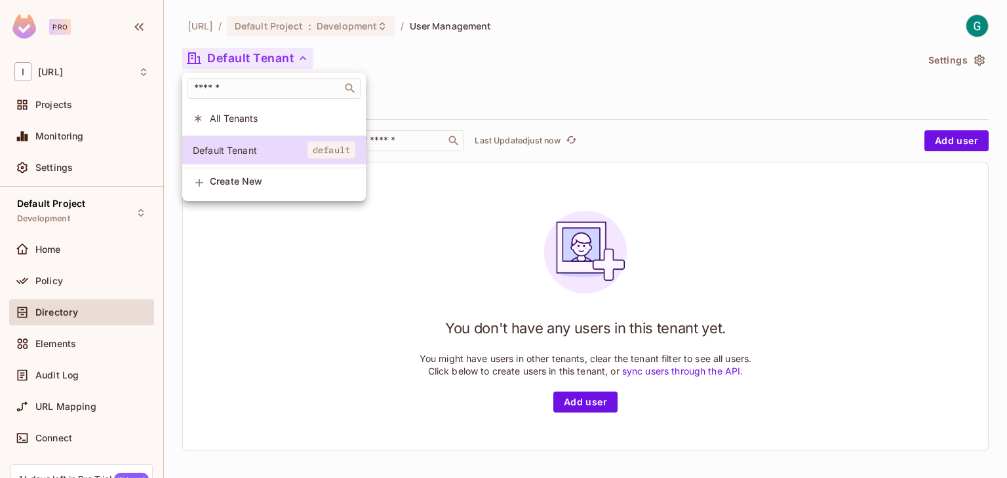
click at [299, 63] on div at bounding box center [503, 239] width 1007 height 478
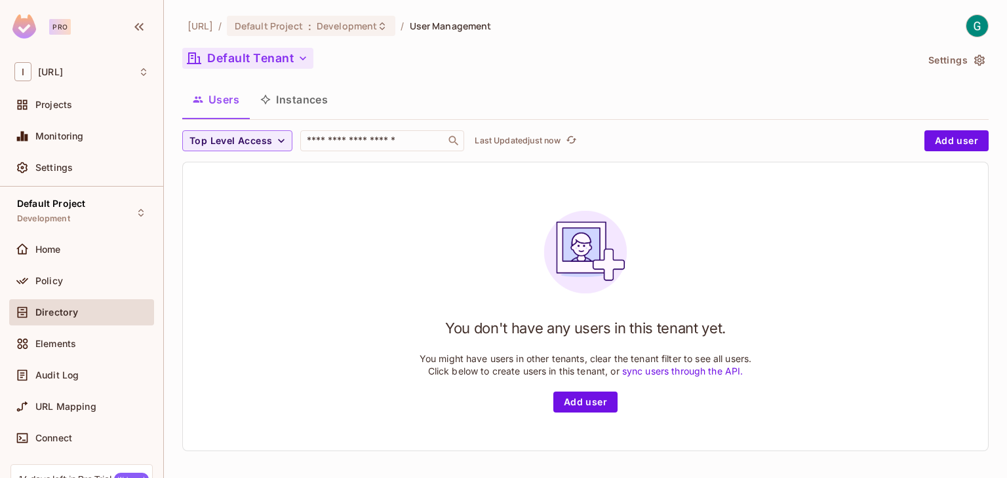
click at [632, 371] on link "sync users through the API." at bounding box center [682, 371] width 121 height 11
click at [307, 98] on button "Instances" at bounding box center [294, 99] width 88 height 33
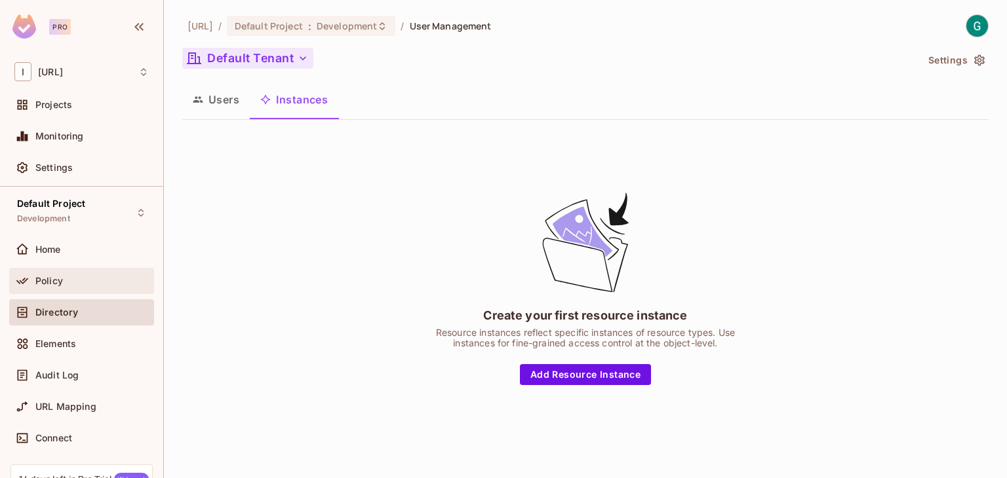
click at [68, 277] on div "Policy" at bounding box center [91, 281] width 113 height 10
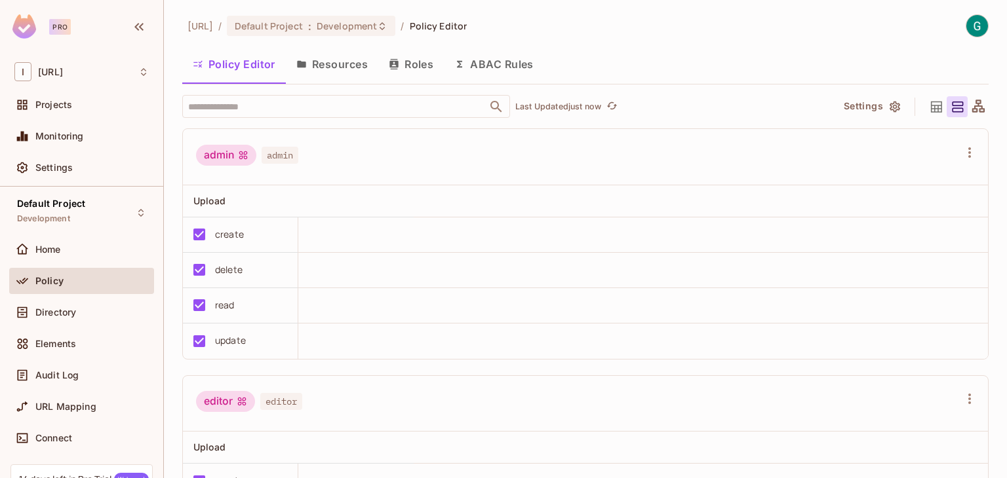
click at [344, 69] on button "Resources" at bounding box center [332, 64] width 92 height 33
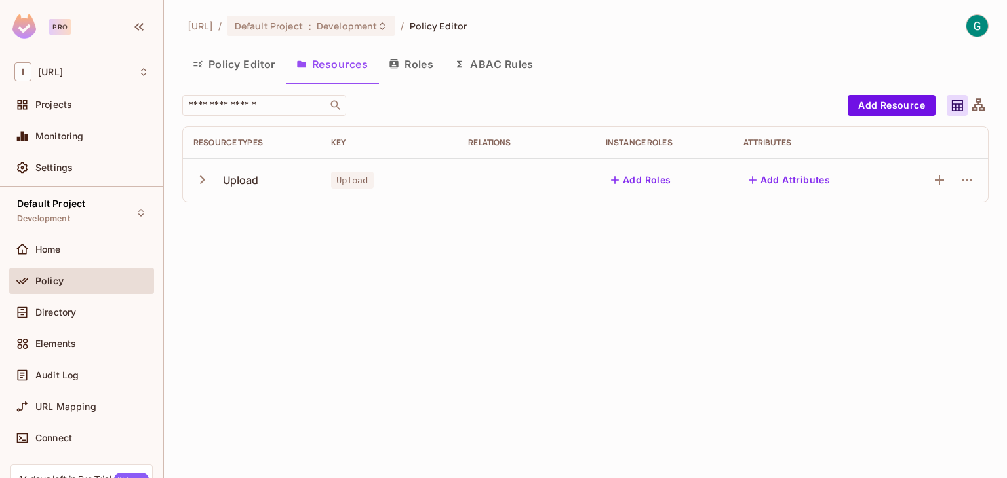
click at [218, 183] on div "Upload" at bounding box center [251, 180] width 117 height 28
drag, startPoint x: 192, startPoint y: 178, endPoint x: 203, endPoint y: 178, distance: 11.1
click at [203, 178] on td "Upload" at bounding box center [252, 180] width 138 height 43
click at [203, 178] on icon "button" at bounding box center [202, 180] width 5 height 9
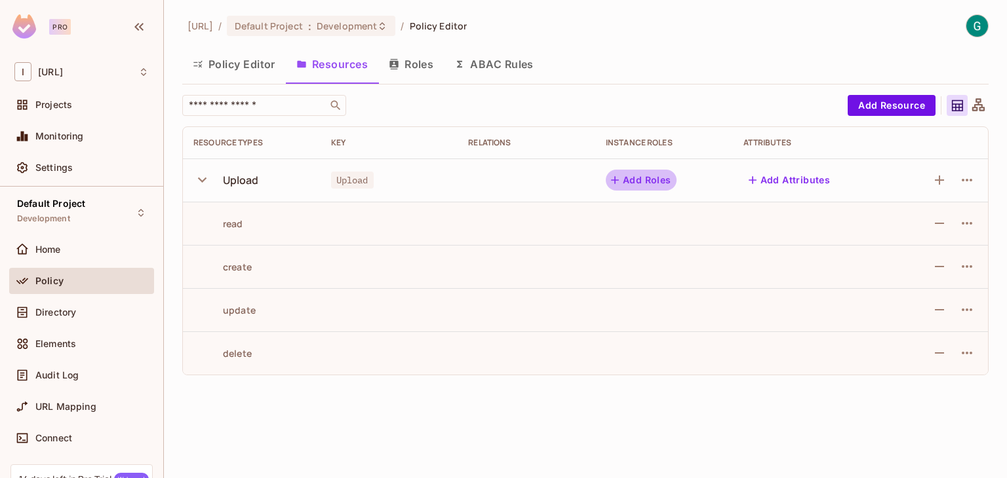
click at [655, 182] on button "Add Roles" at bounding box center [641, 180] width 71 height 21
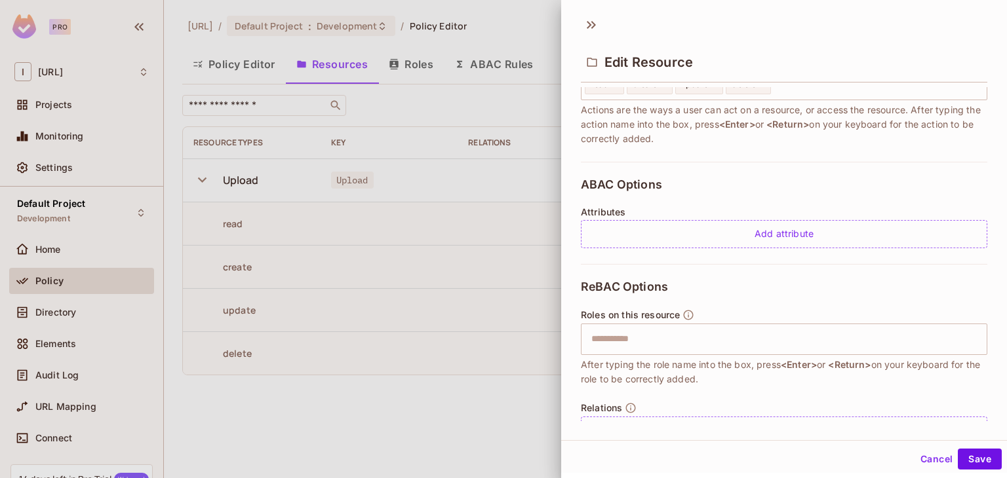
scroll to position [242, 0]
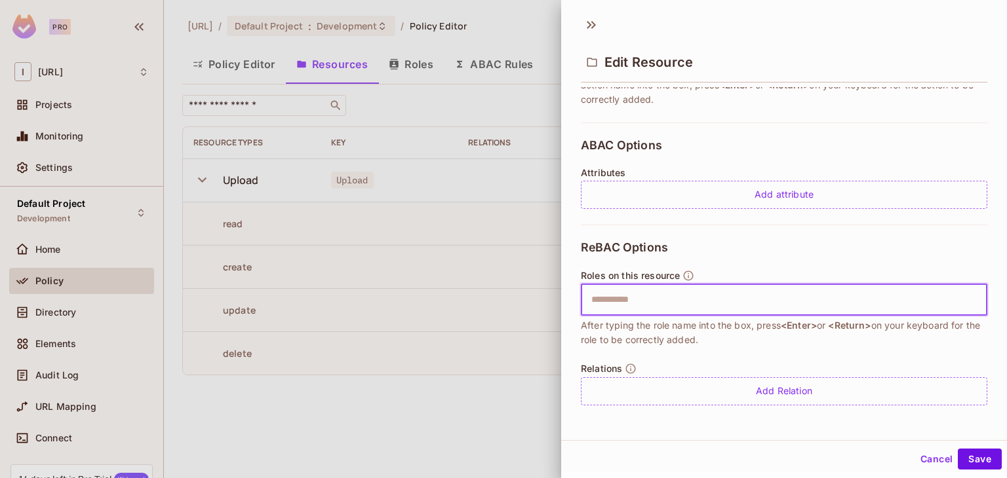
click at [676, 307] on input "text" at bounding box center [782, 300] width 398 height 26
type input "*****"
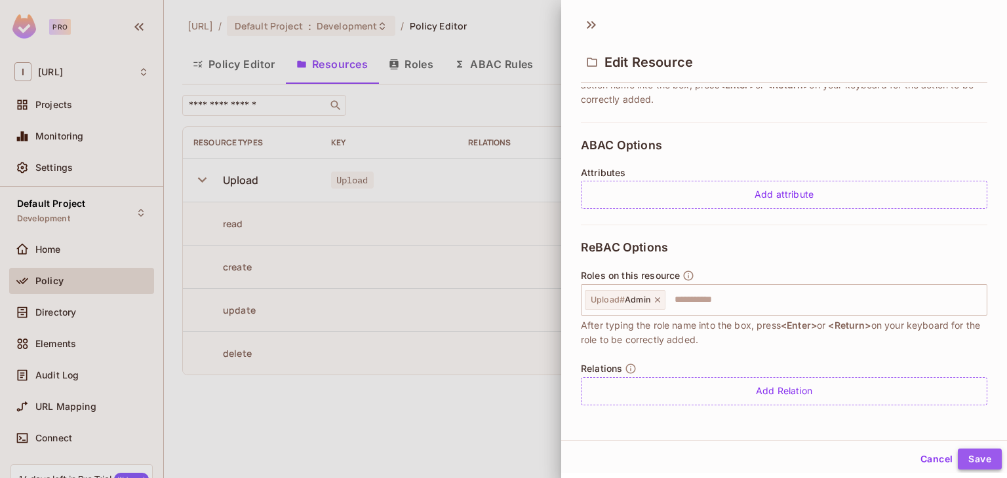
click at [966, 457] on button "Save" at bounding box center [979, 459] width 44 height 21
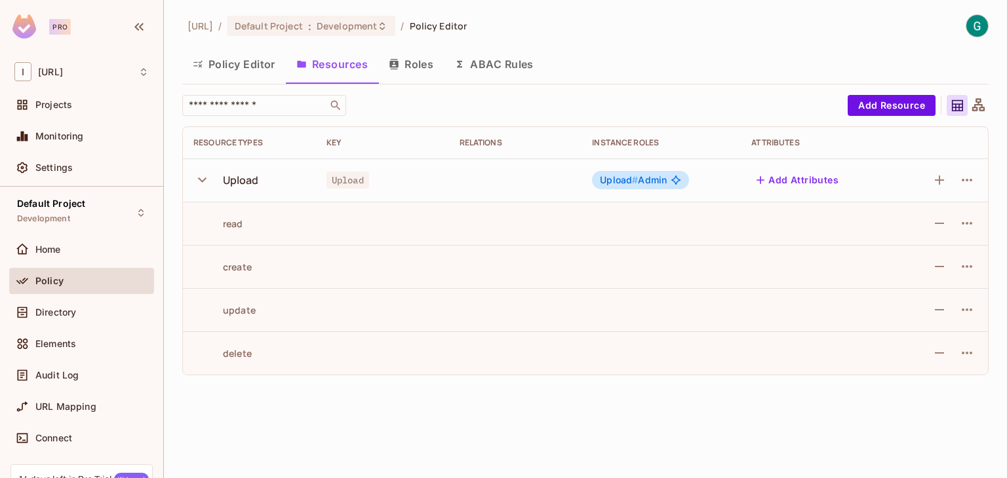
click at [676, 182] on icon at bounding box center [675, 180] width 10 height 10
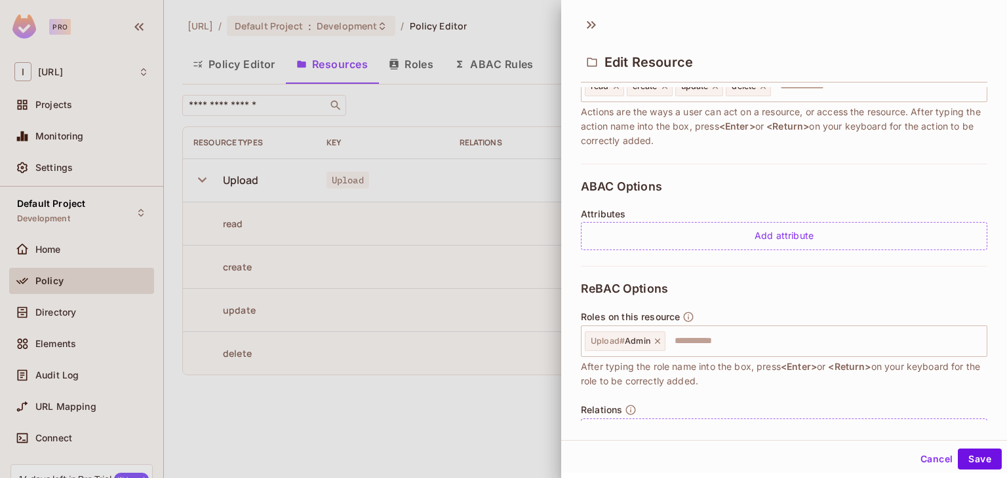
scroll to position [204, 0]
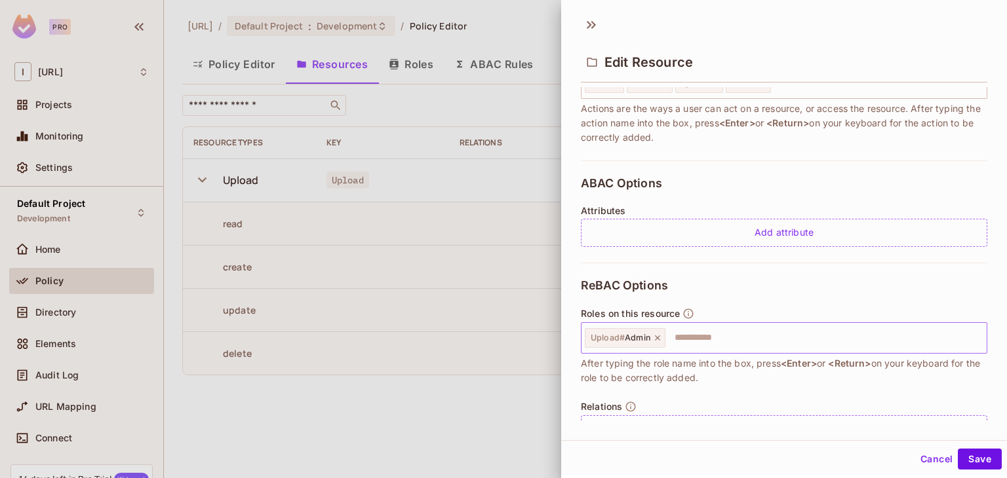
click at [657, 335] on icon at bounding box center [657, 338] width 9 height 9
click at [957, 464] on button "Save" at bounding box center [979, 459] width 44 height 21
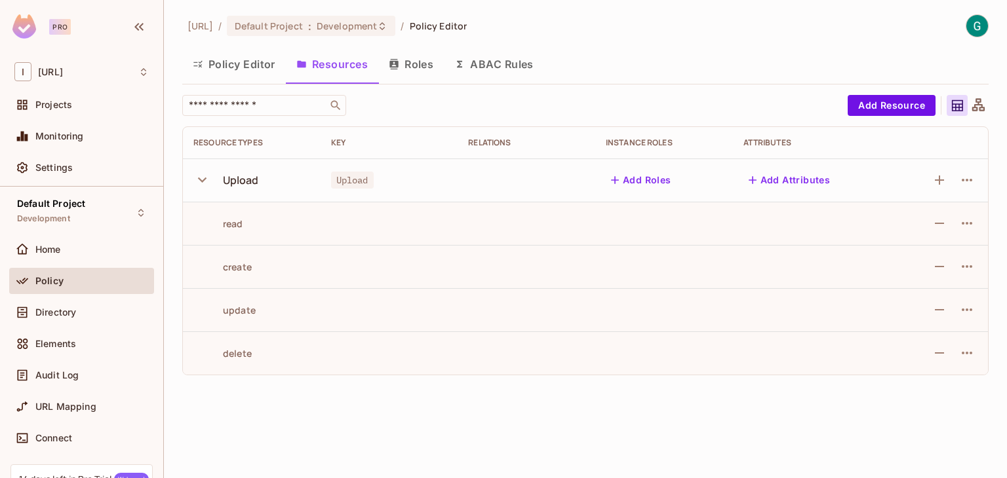
click at [247, 56] on button "Policy Editor" at bounding box center [234, 64] width 104 height 33
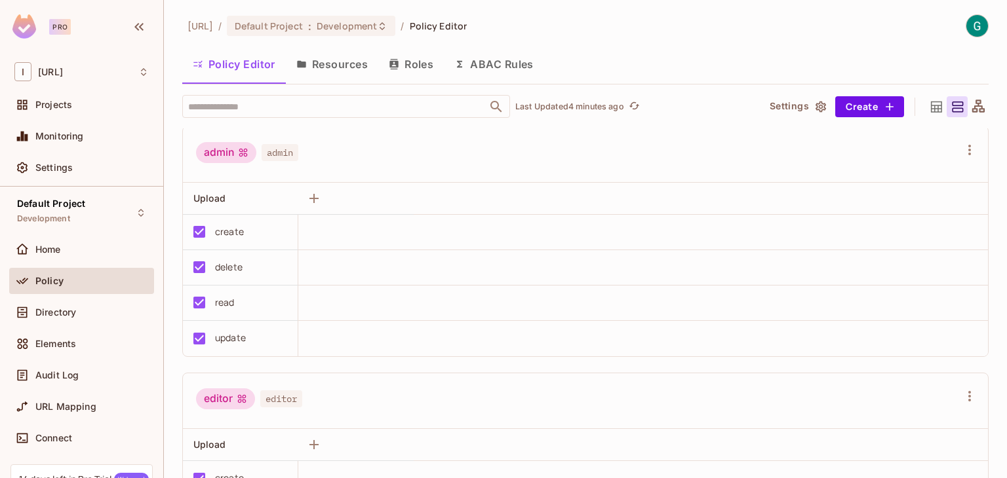
scroll to position [5, 0]
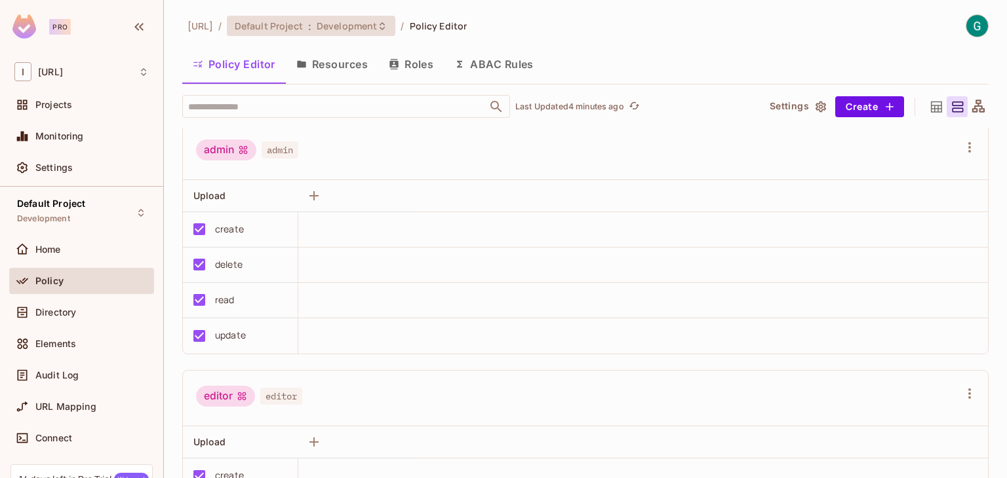
click at [359, 24] on span "Development" at bounding box center [347, 26] width 60 height 12
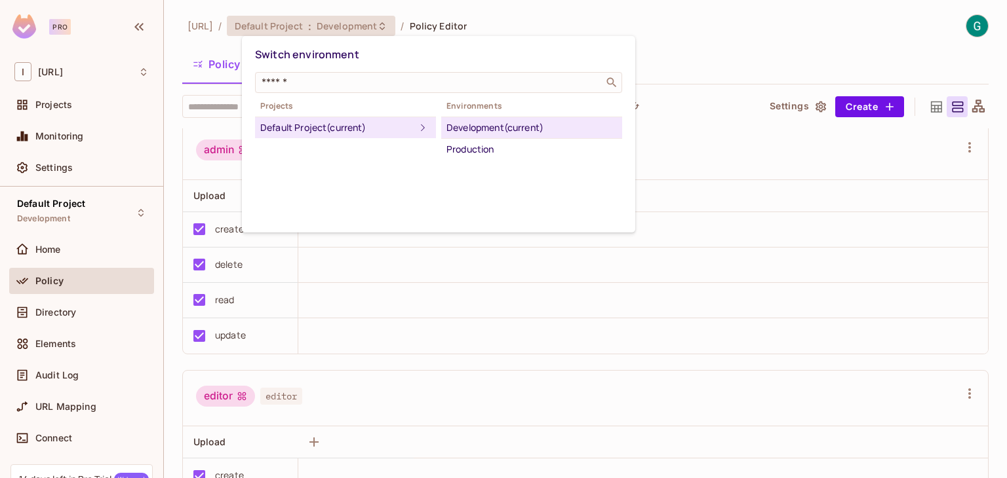
click at [423, 268] on div at bounding box center [503, 239] width 1007 height 478
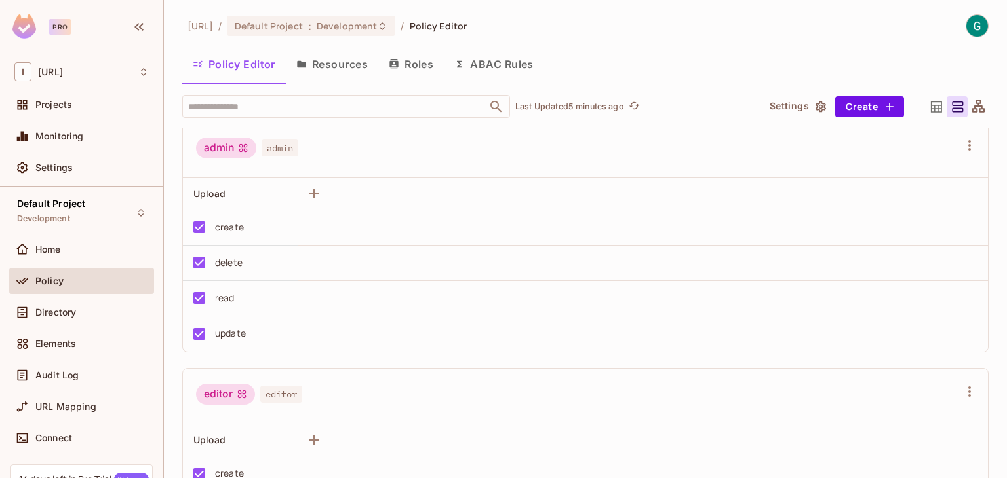
scroll to position [0, 0]
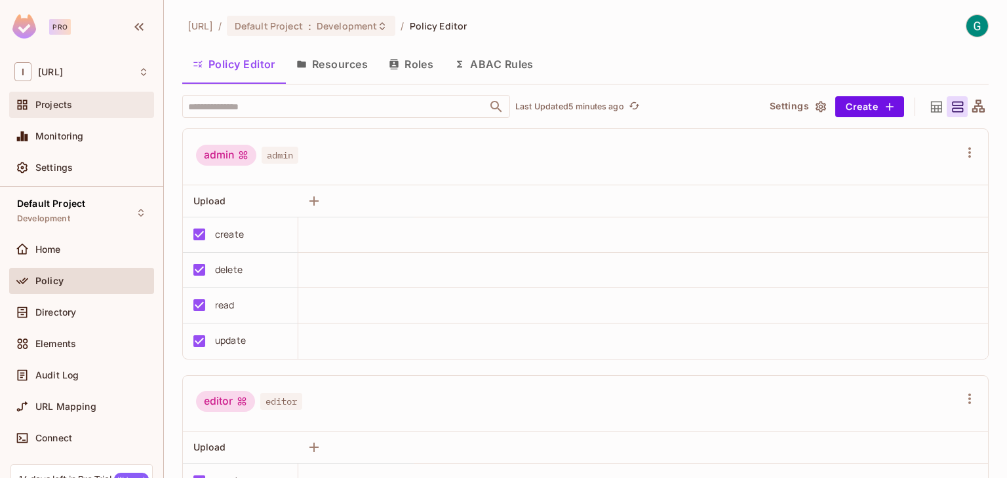
click at [58, 113] on div "Projects" at bounding box center [81, 105] width 145 height 26
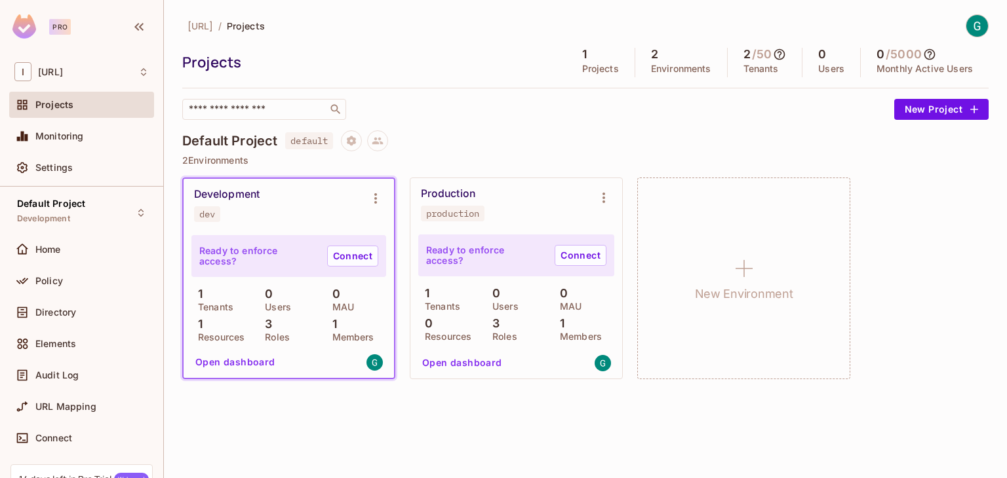
click at [299, 144] on span "default" at bounding box center [309, 140] width 48 height 17
click at [904, 111] on button "New Project" at bounding box center [941, 109] width 94 height 21
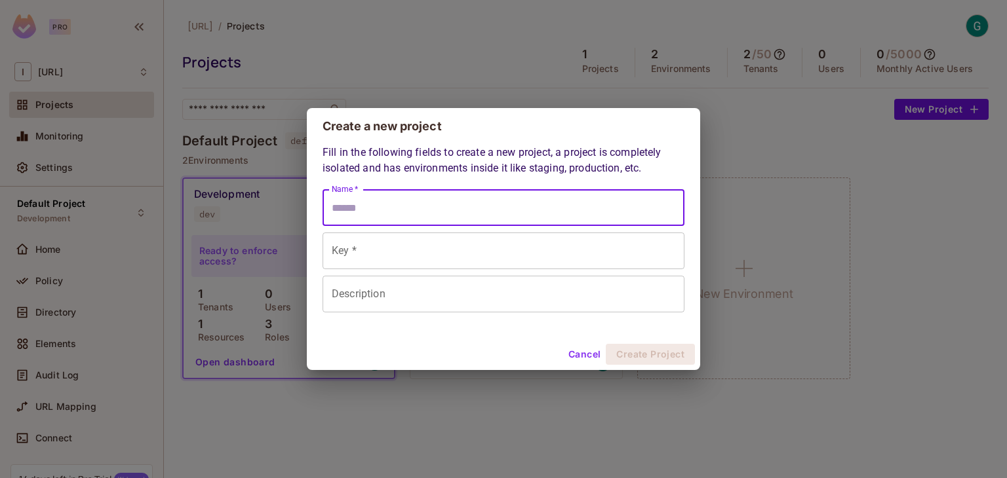
click at [569, 203] on input "Name *" at bounding box center [503, 207] width 362 height 37
type input "*******"
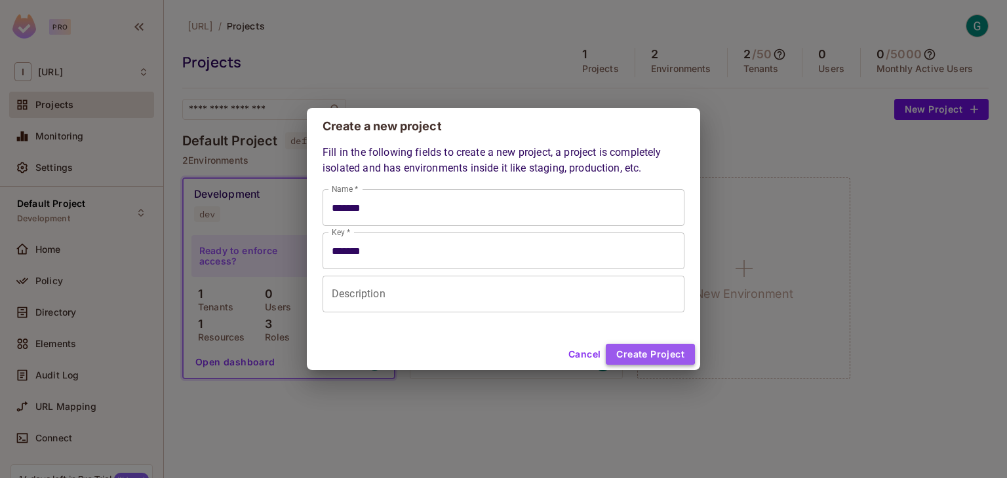
click at [632, 353] on button "Create Project" at bounding box center [650, 354] width 89 height 21
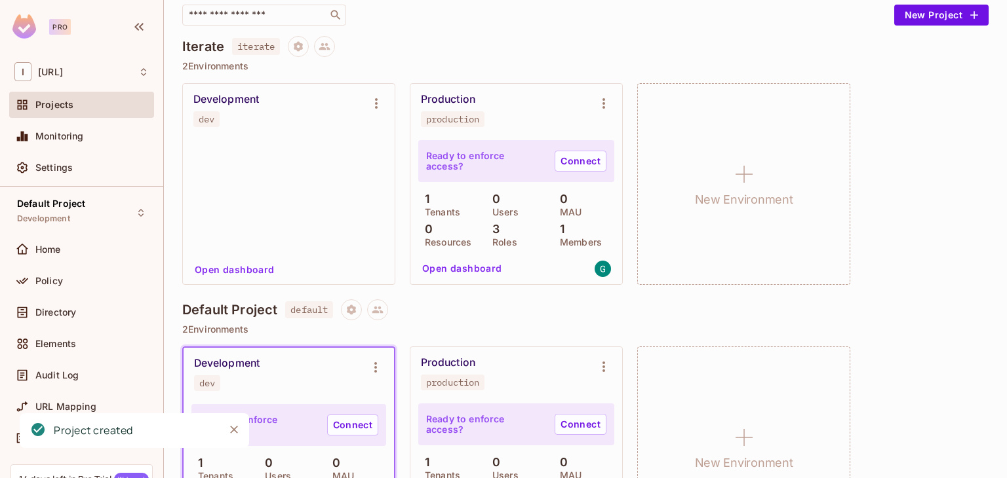
scroll to position [97, 0]
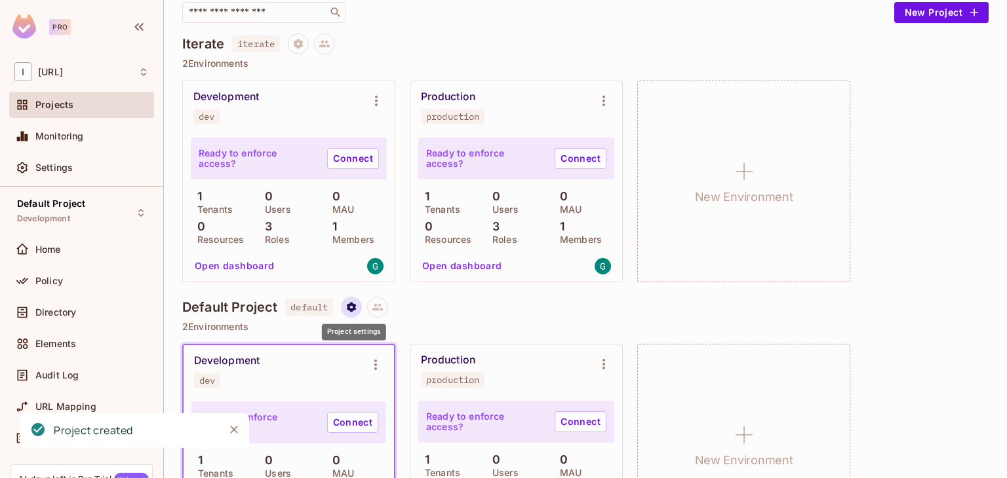
click at [355, 310] on icon "Project settings" at bounding box center [351, 307] width 9 height 10
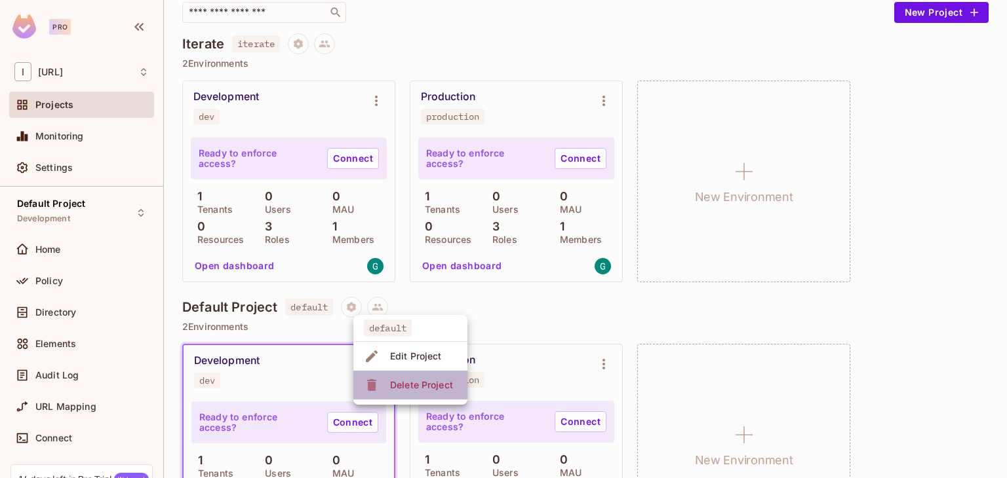
click at [380, 381] on div "Delete Project" at bounding box center [410, 385] width 93 height 21
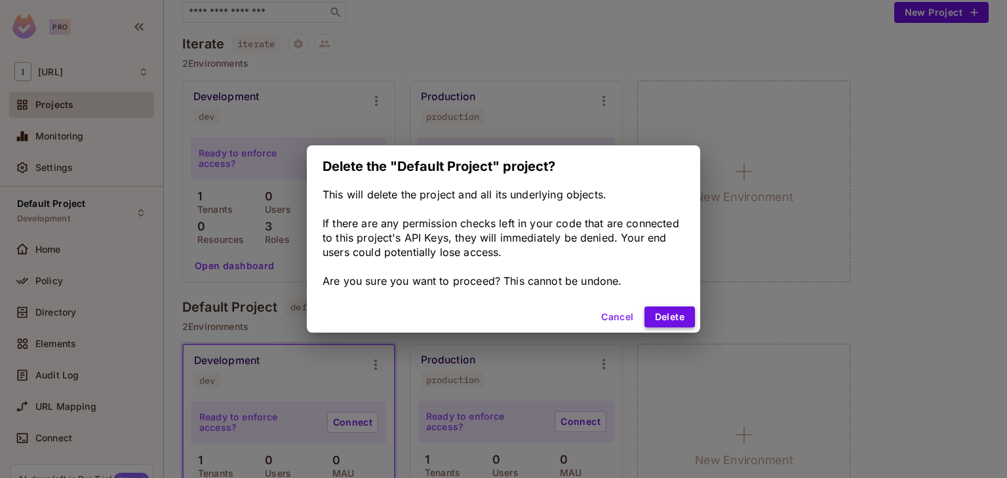
click at [683, 313] on button "Delete" at bounding box center [669, 317] width 50 height 21
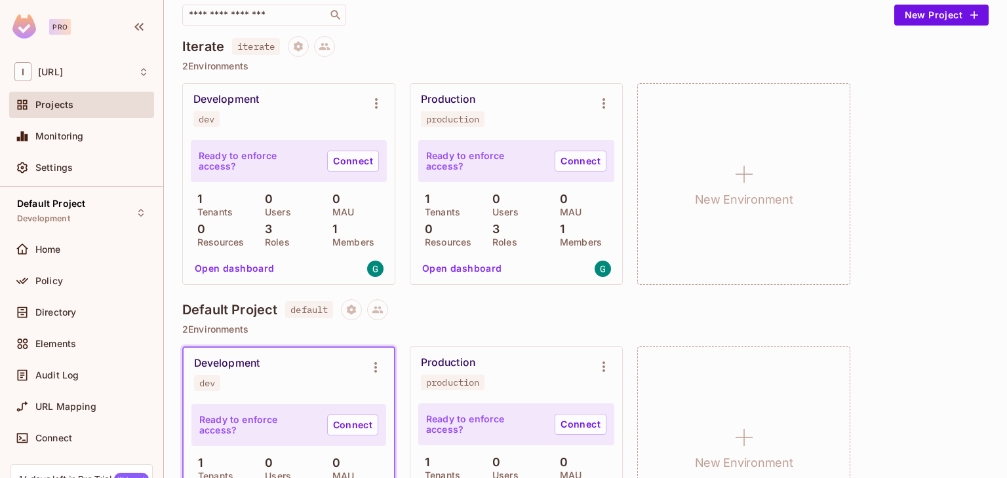
scroll to position [58, 0]
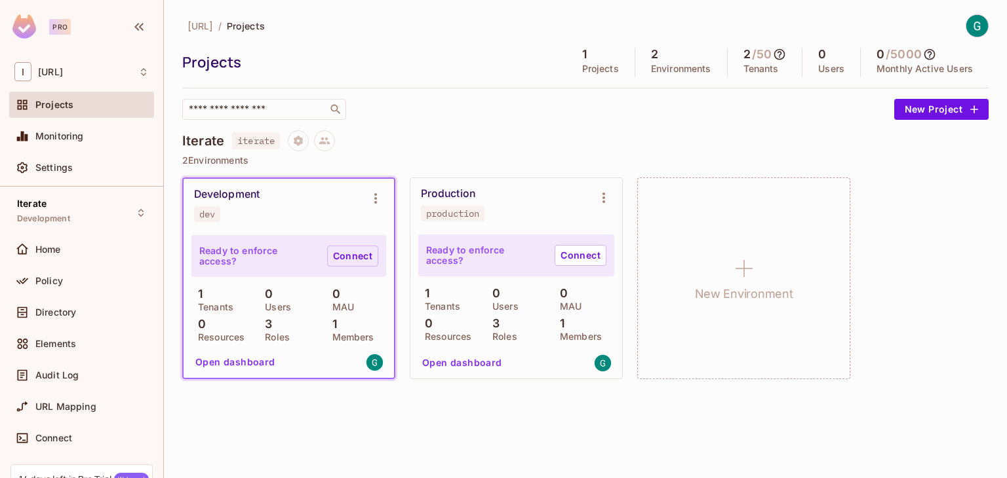
click at [353, 260] on link "Connect" at bounding box center [352, 256] width 51 height 21
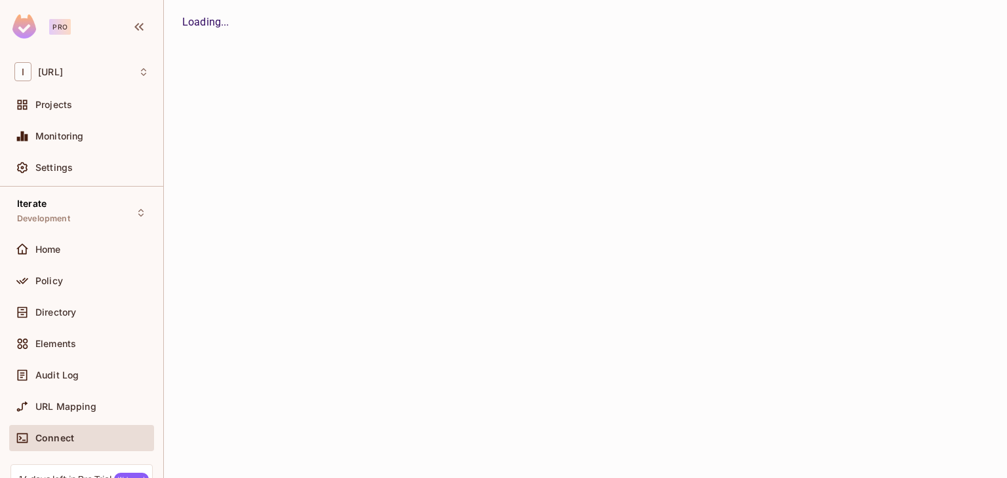
click at [77, 119] on div "Projects" at bounding box center [81, 107] width 145 height 31
click at [73, 109] on div "Projects" at bounding box center [91, 105] width 113 height 10
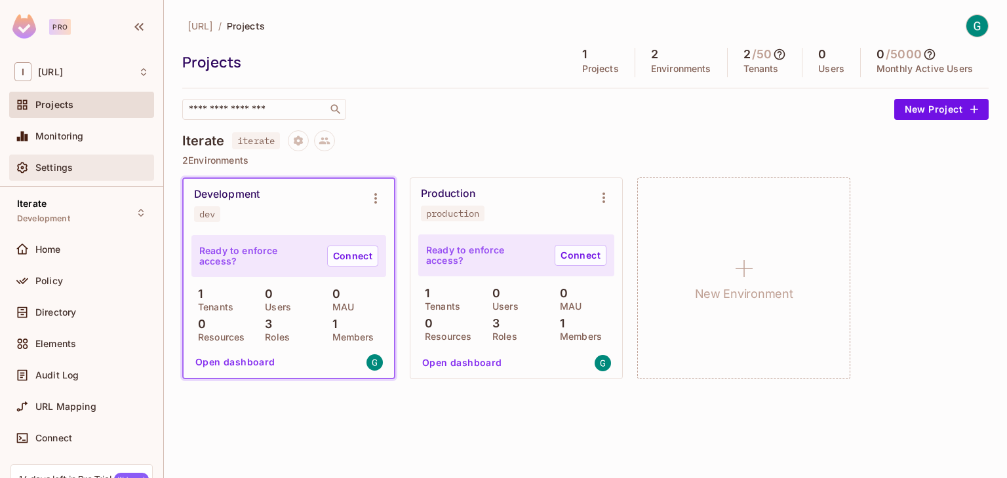
click at [62, 165] on span "Settings" at bounding box center [53, 168] width 37 height 10
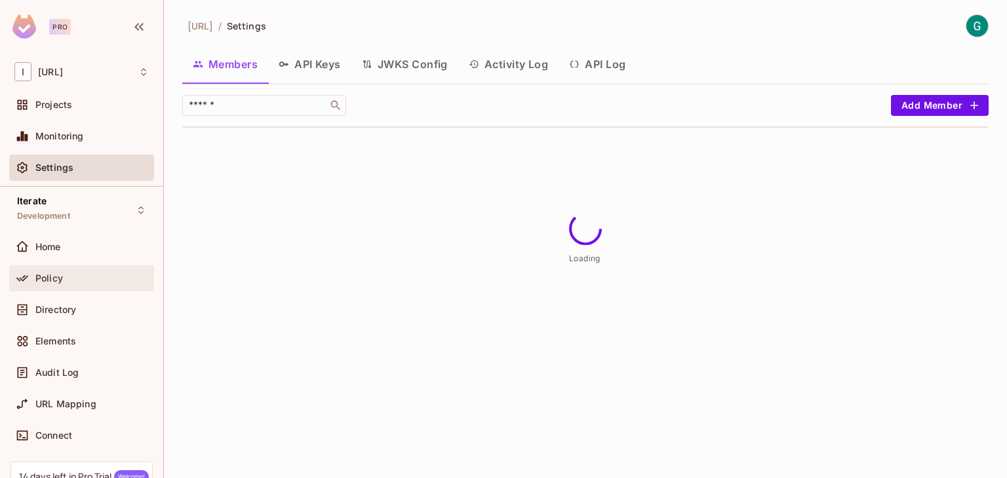
scroll to position [3, 0]
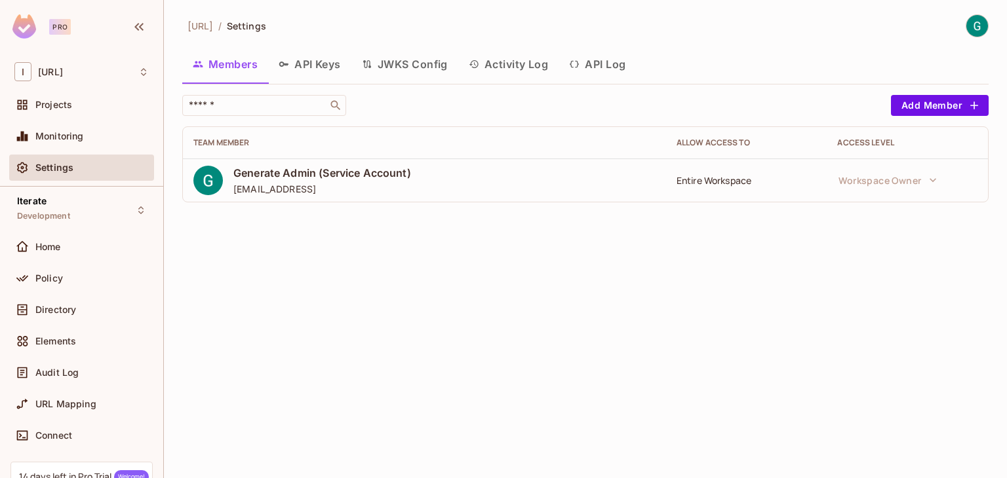
click at [313, 56] on button "API Keys" at bounding box center [309, 64] width 83 height 33
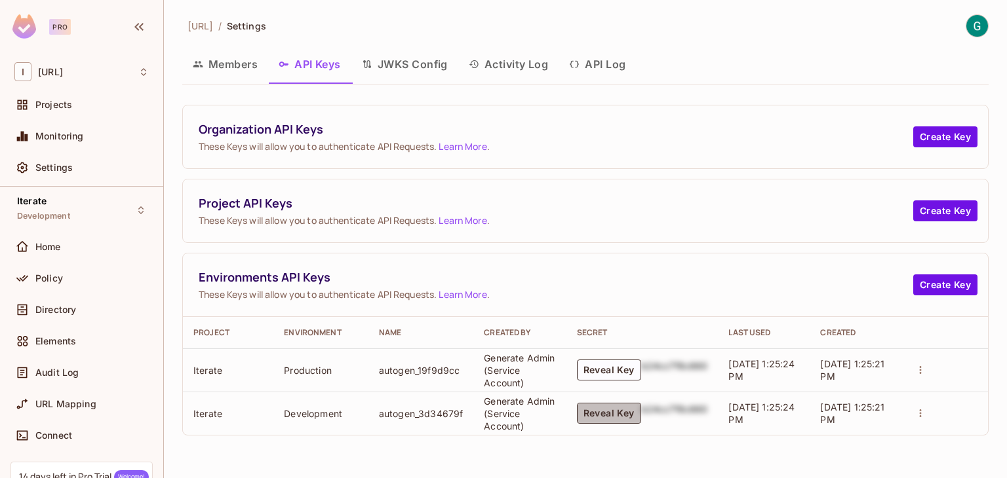
click at [598, 414] on button "Reveal Key" at bounding box center [609, 413] width 64 height 21
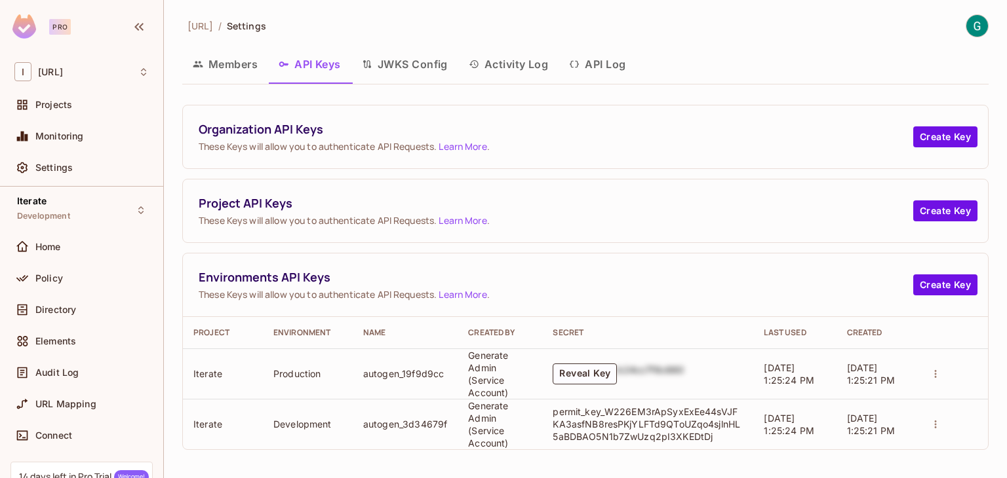
click at [637, 428] on p "permit_key_W226EM3rApSyxExEe44sVJFKA3asfNB8resPKjYLFTd9QToUZqo4sjlnHL5aBDBAO5N1…" at bounding box center [647, 424] width 190 height 37
click at [604, 53] on button "API Log" at bounding box center [596, 64] width 77 height 33
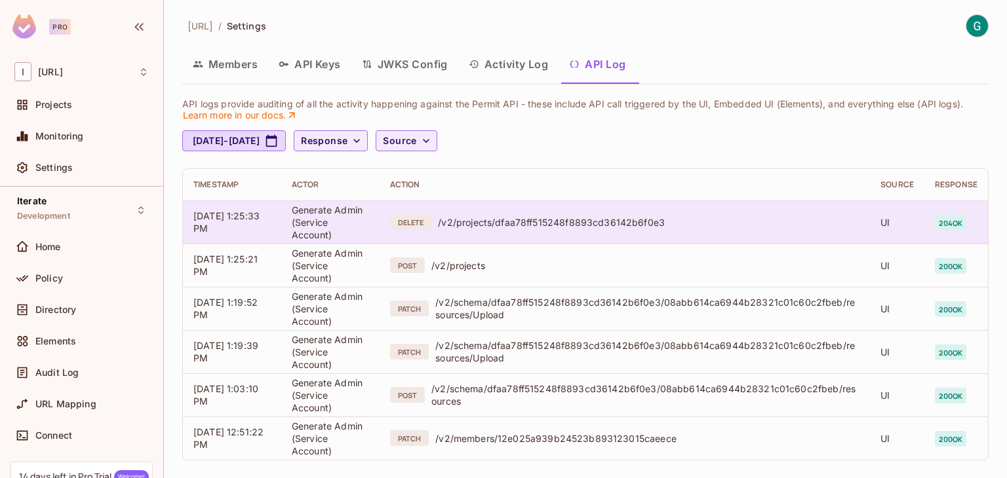
scroll to position [10, 0]
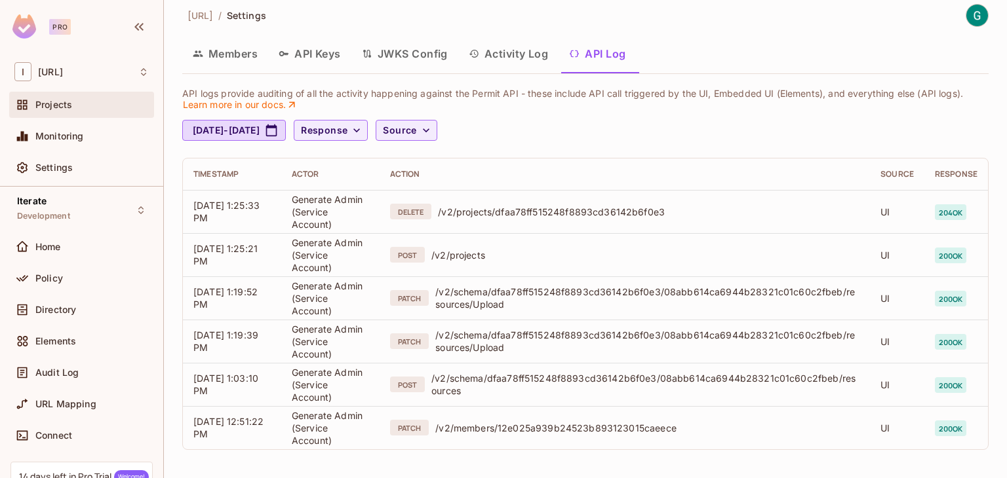
click at [55, 107] on span "Projects" at bounding box center [53, 105] width 37 height 10
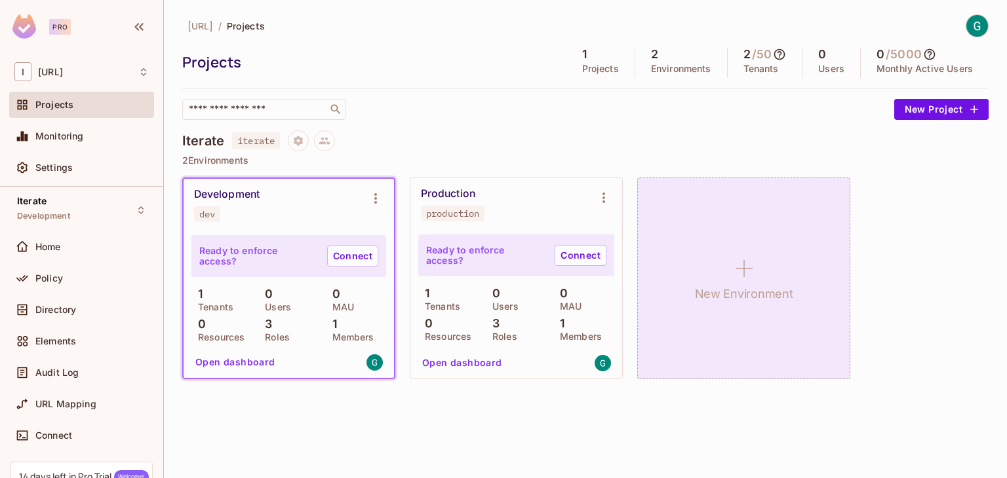
click at [744, 273] on icon at bounding box center [743, 268] width 31 height 31
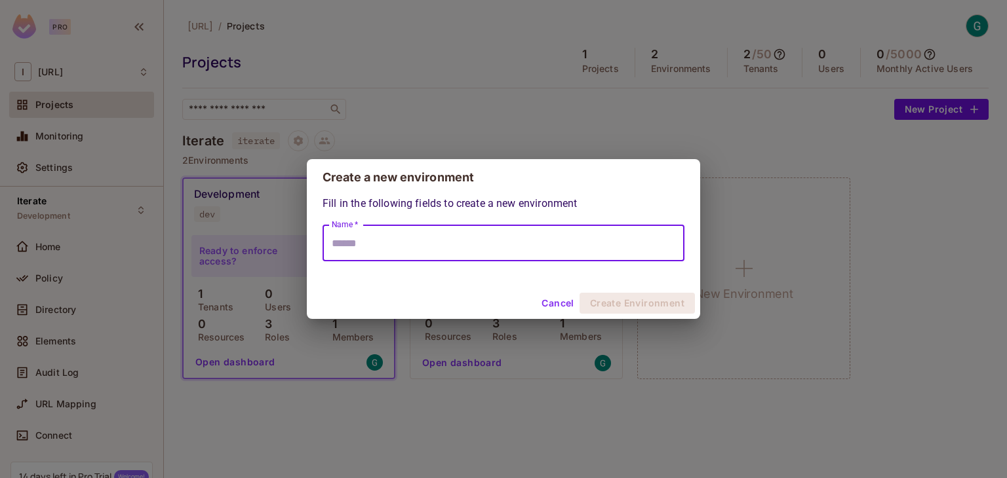
click at [588, 240] on input "Name *" at bounding box center [503, 243] width 362 height 37
type input "*******"
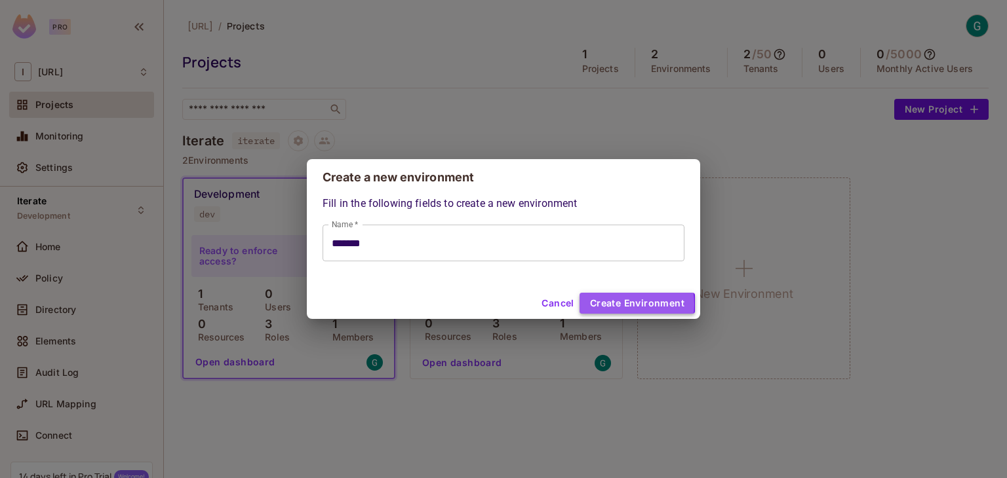
click at [608, 304] on button "Create Environment" at bounding box center [636, 303] width 115 height 21
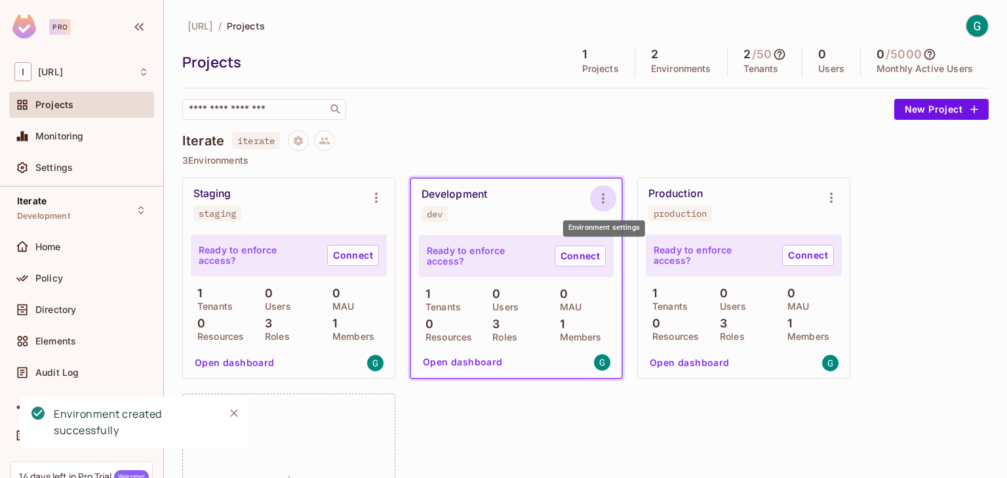
click at [600, 199] on icon "Environment settings" at bounding box center [603, 199] width 16 height 16
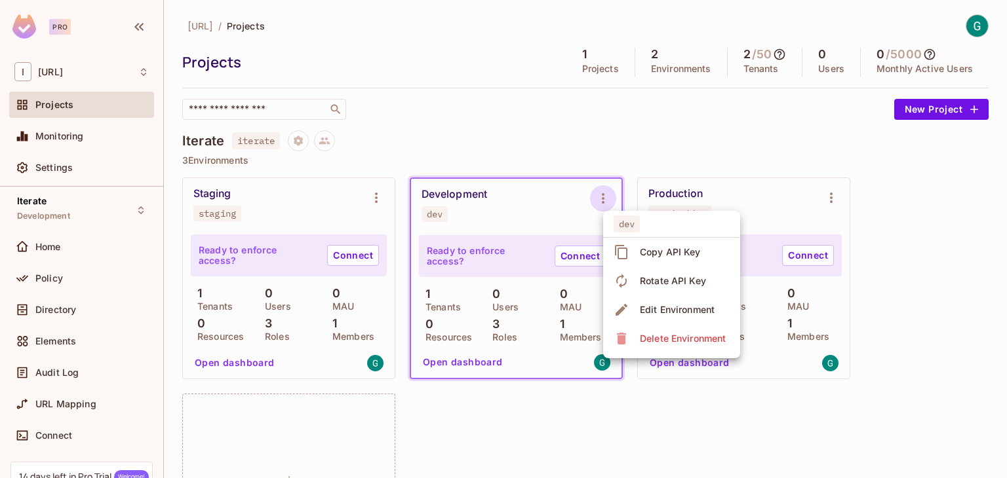
click at [560, 208] on div at bounding box center [503, 239] width 1007 height 478
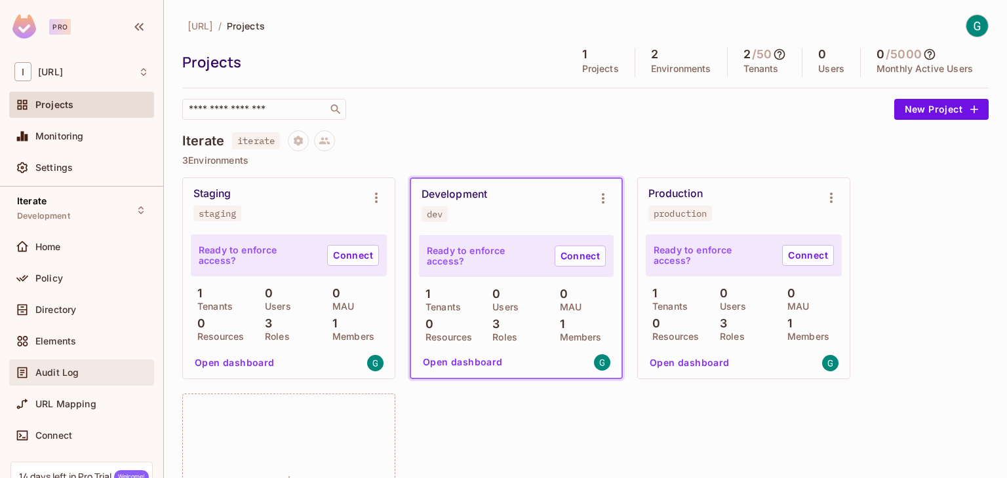
scroll to position [114, 0]
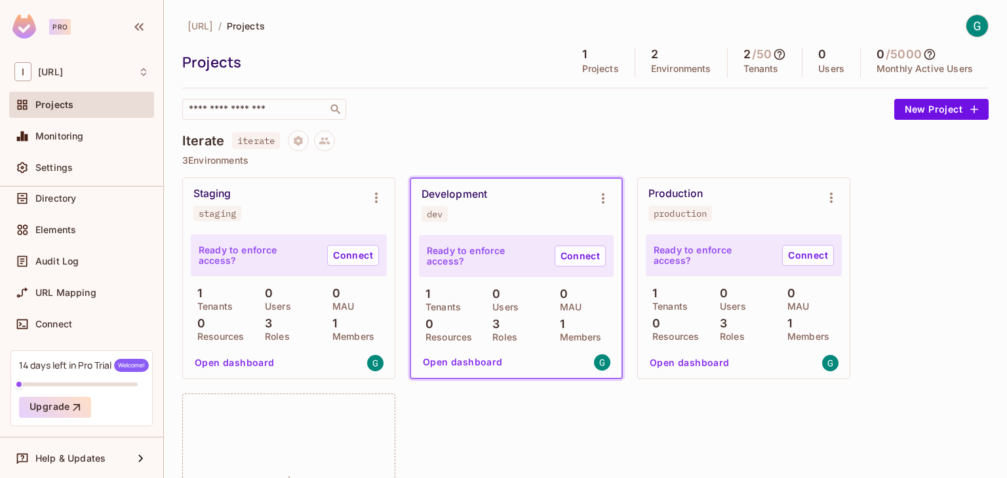
click at [275, 334] on p "Roles" at bounding box center [273, 337] width 31 height 10
click at [227, 366] on button "Open dashboard" at bounding box center [234, 363] width 90 height 21
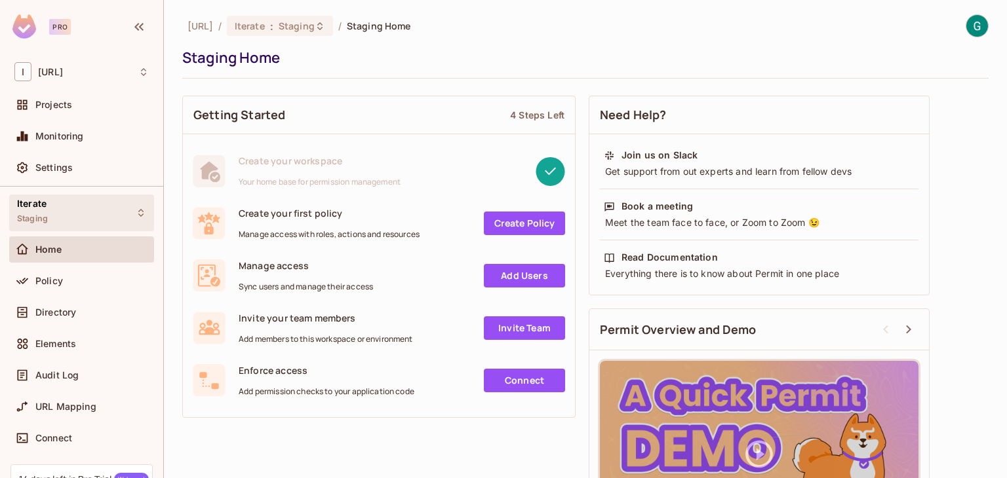
click at [86, 223] on div "Iterate Staging" at bounding box center [81, 213] width 145 height 36
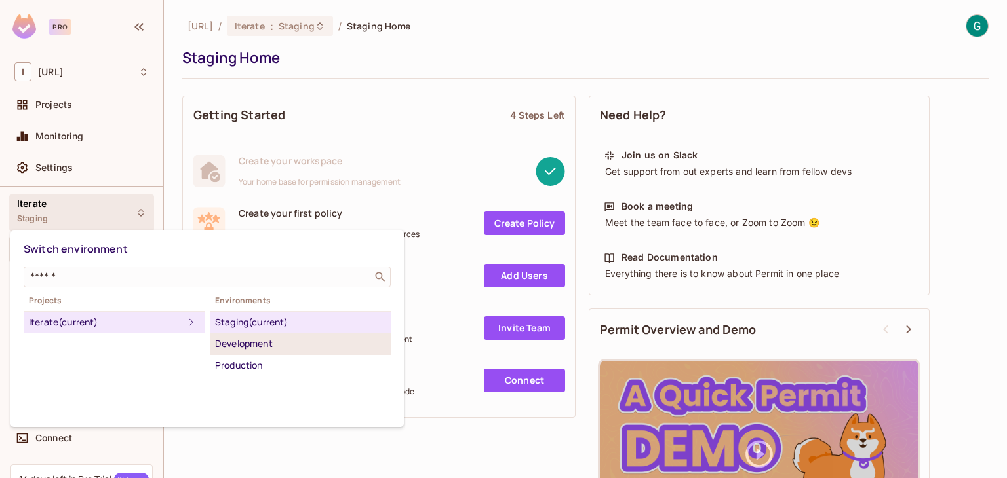
click at [231, 341] on div "Development" at bounding box center [300, 344] width 170 height 16
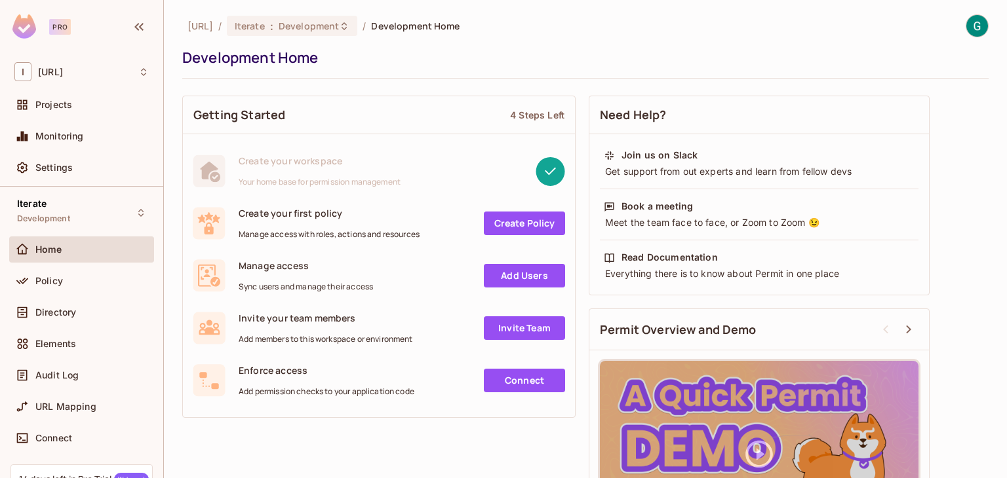
click at [511, 218] on link "Create Policy" at bounding box center [524, 224] width 81 height 24
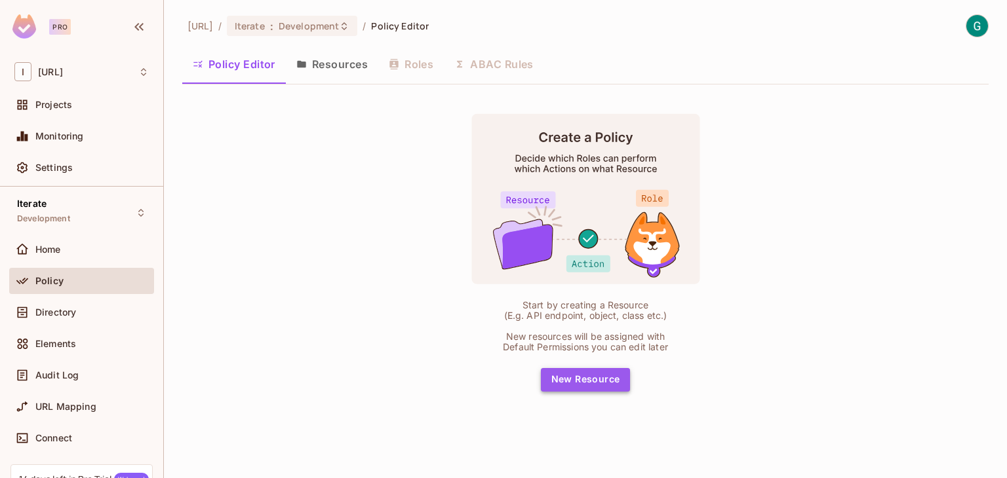
click at [595, 385] on button "New Resource" at bounding box center [586, 380] width 90 height 24
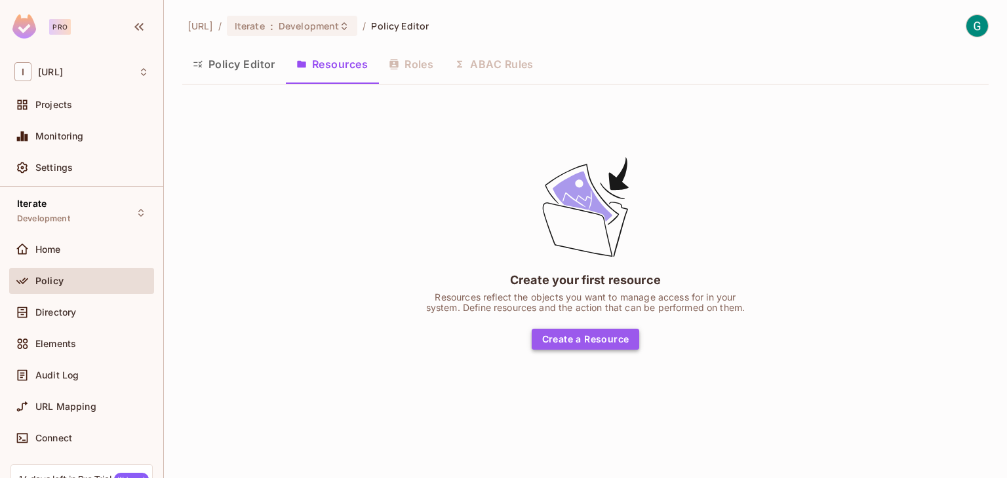
click at [566, 336] on button "Create a Resource" at bounding box center [585, 339] width 108 height 21
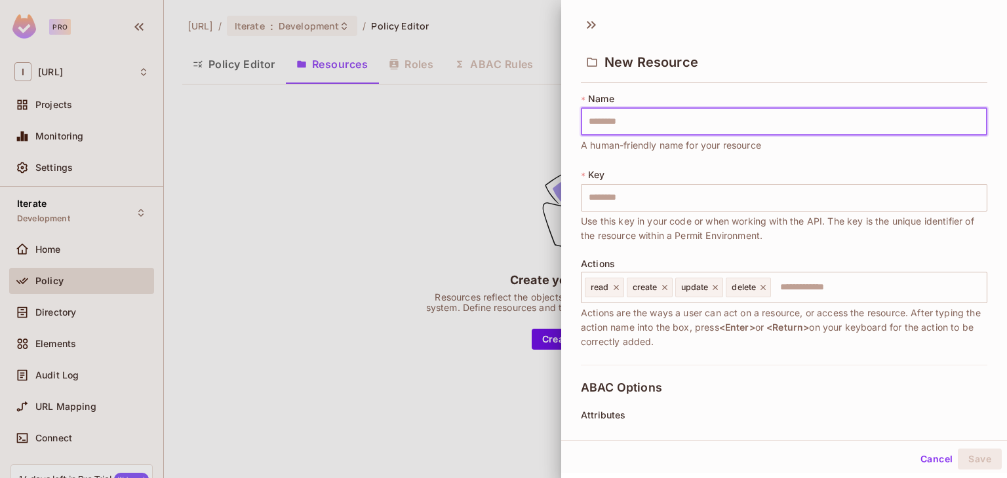
type input "*"
type input "**"
type input "***"
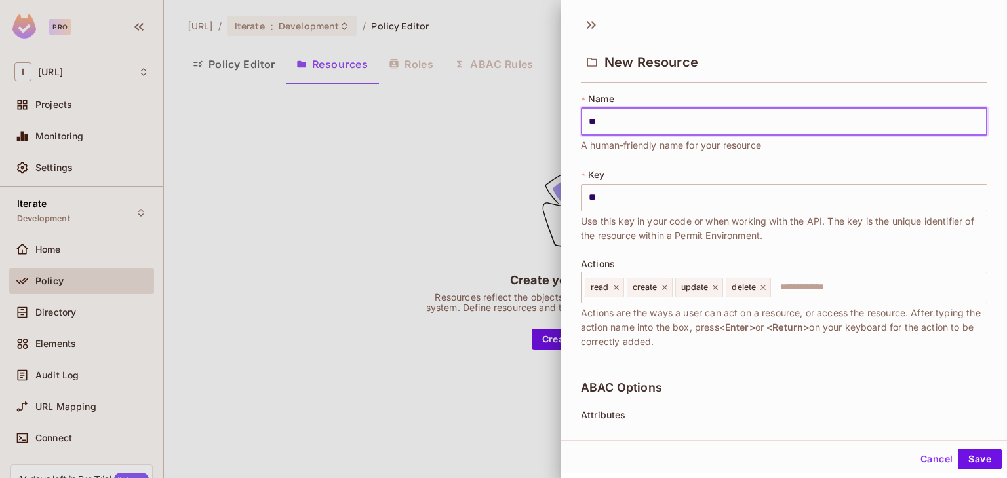
type input "***"
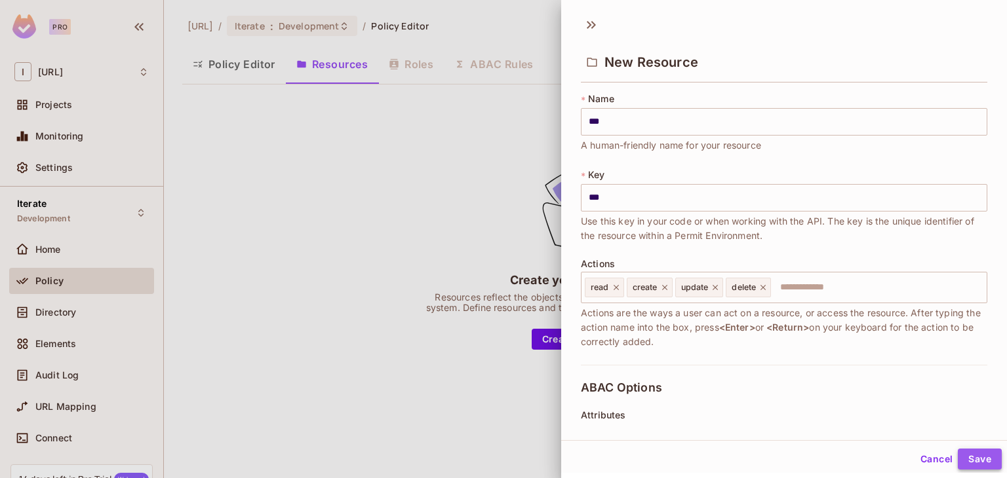
click at [971, 462] on button "Save" at bounding box center [979, 459] width 44 height 21
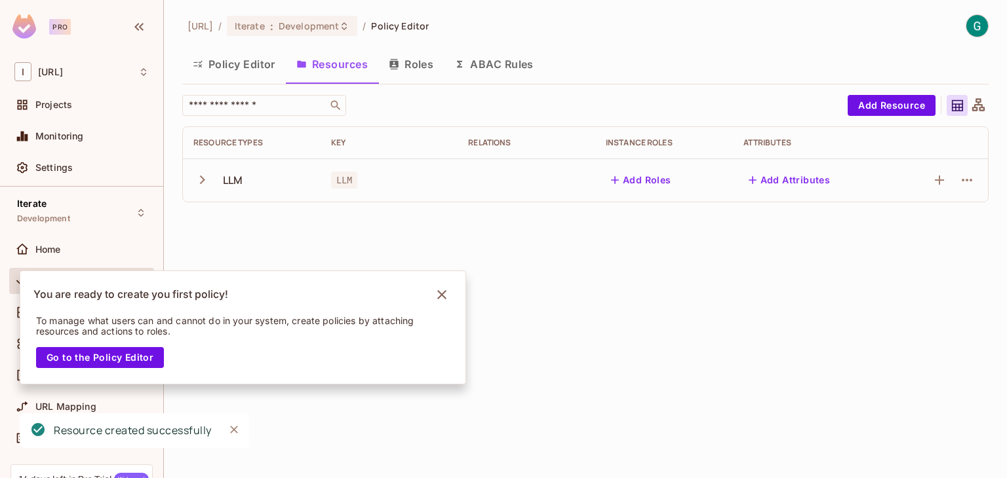
click at [247, 58] on button "Policy Editor" at bounding box center [234, 64] width 104 height 33
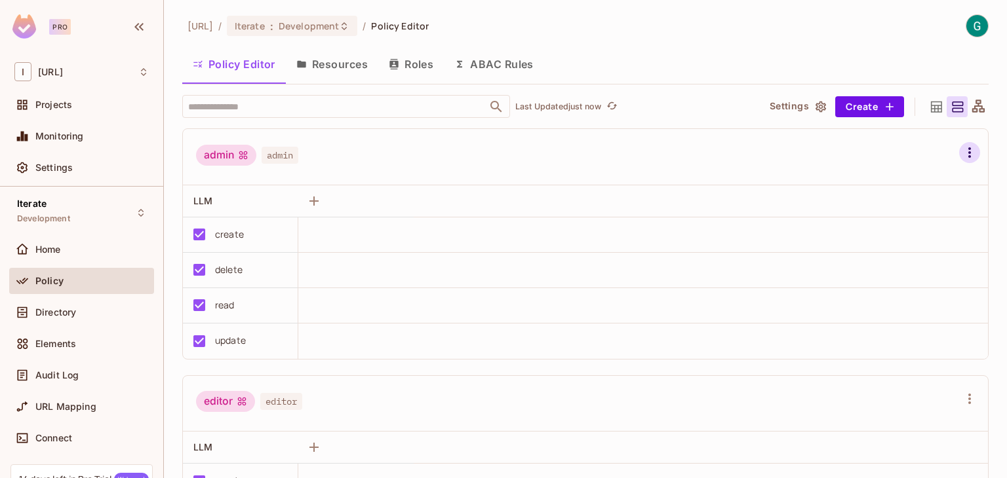
click at [961, 153] on icon "button" at bounding box center [969, 153] width 16 height 16
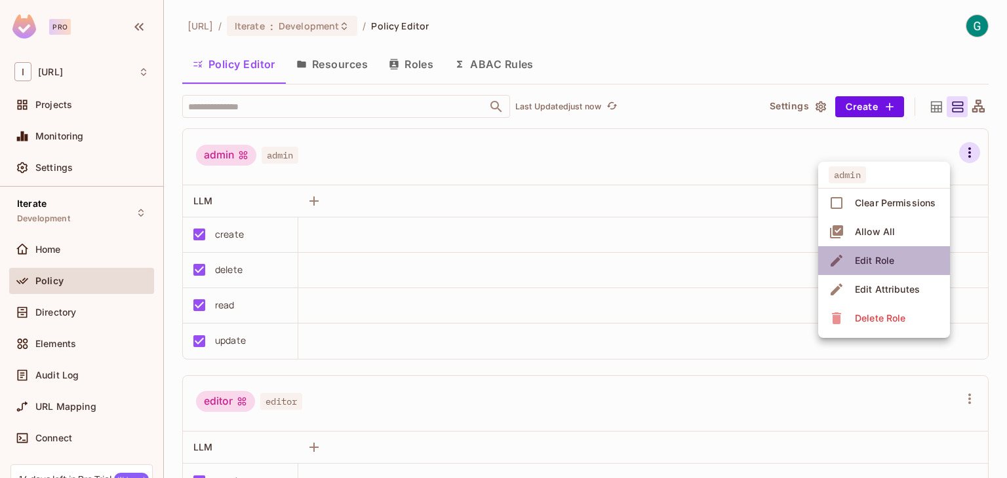
click at [893, 267] on div "Edit Role" at bounding box center [874, 260] width 39 height 13
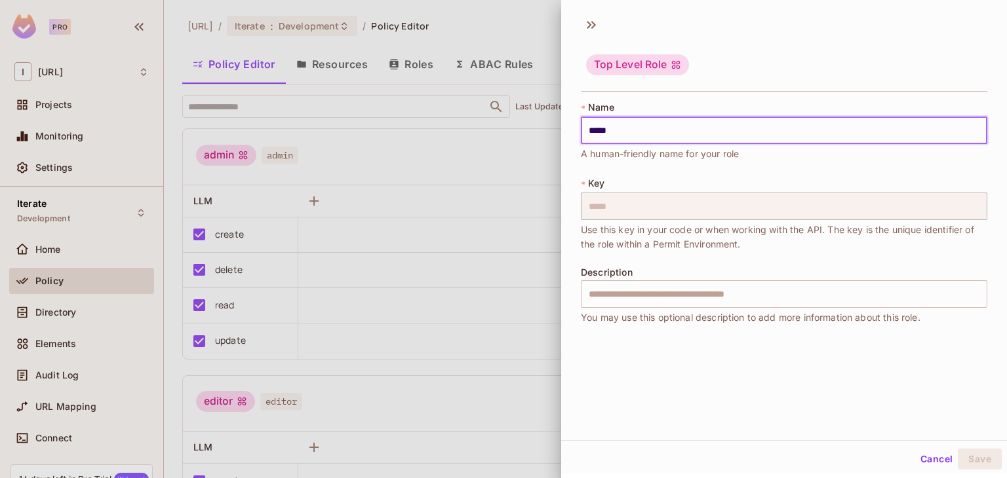
click at [586, 129] on input "*****" at bounding box center [784, 131] width 406 height 28
type input "*****"
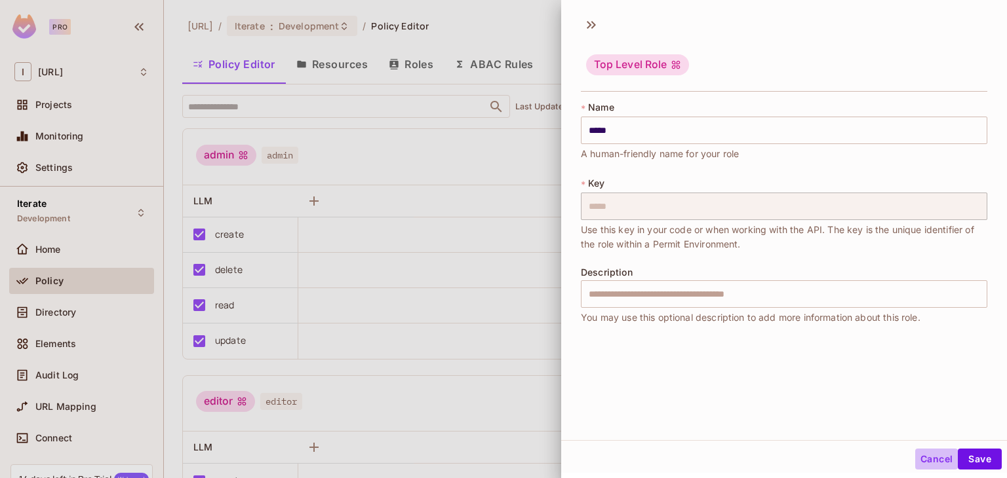
click at [923, 465] on button "Cancel" at bounding box center [936, 459] width 43 height 21
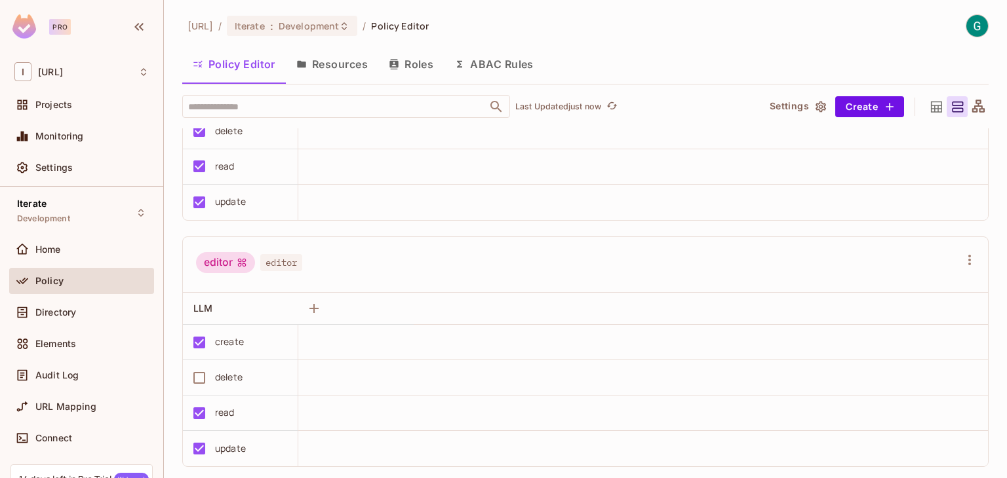
scroll to position [142, 0]
click at [961, 258] on icon "button" at bounding box center [969, 258] width 16 height 16
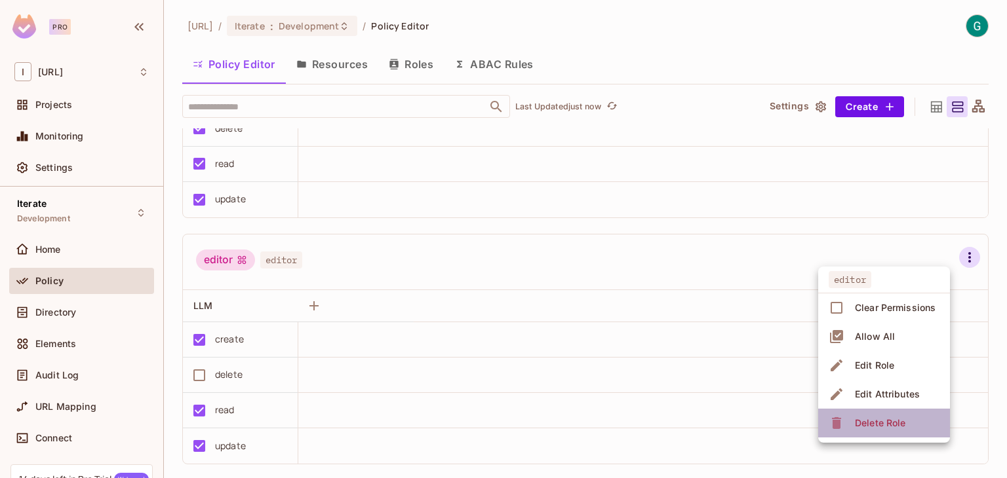
click at [870, 418] on div "Delete Role" at bounding box center [880, 423] width 50 height 13
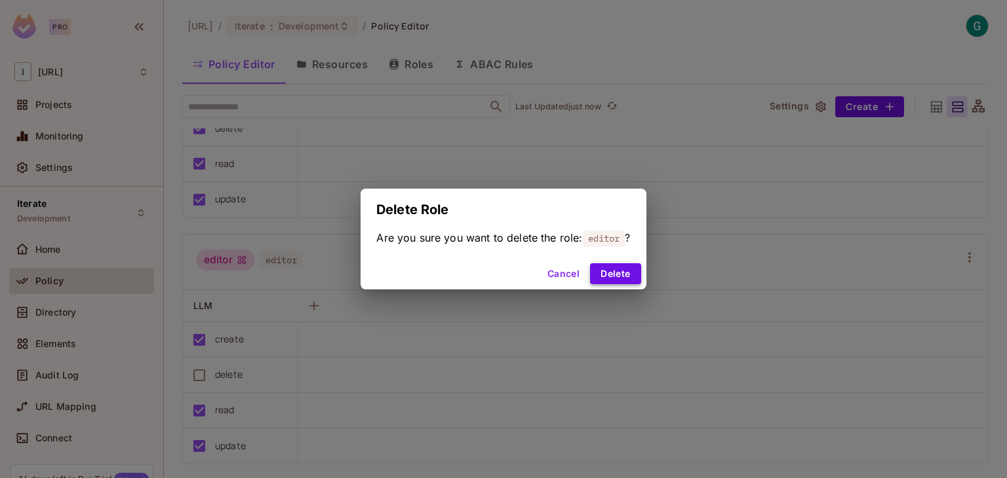
click at [627, 272] on button "Delete" at bounding box center [615, 273] width 50 height 21
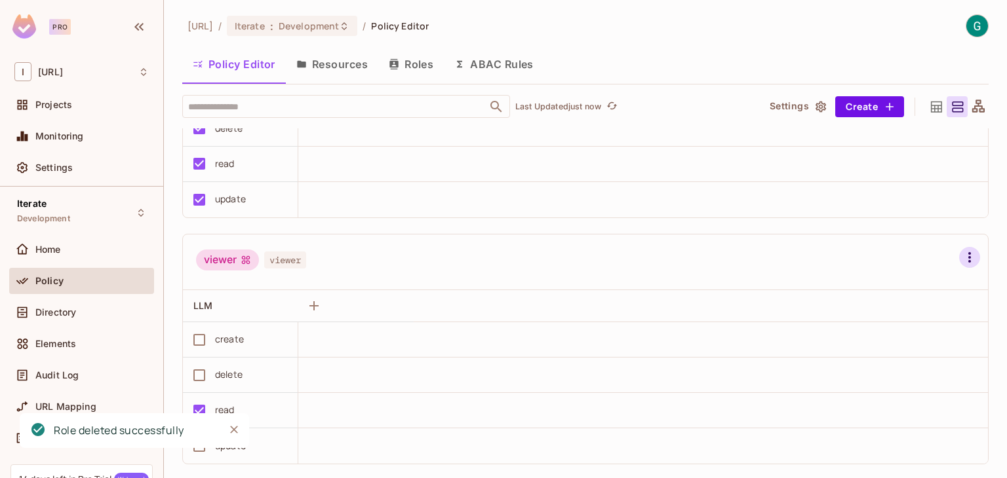
click at [968, 255] on icon "button" at bounding box center [969, 257] width 3 height 10
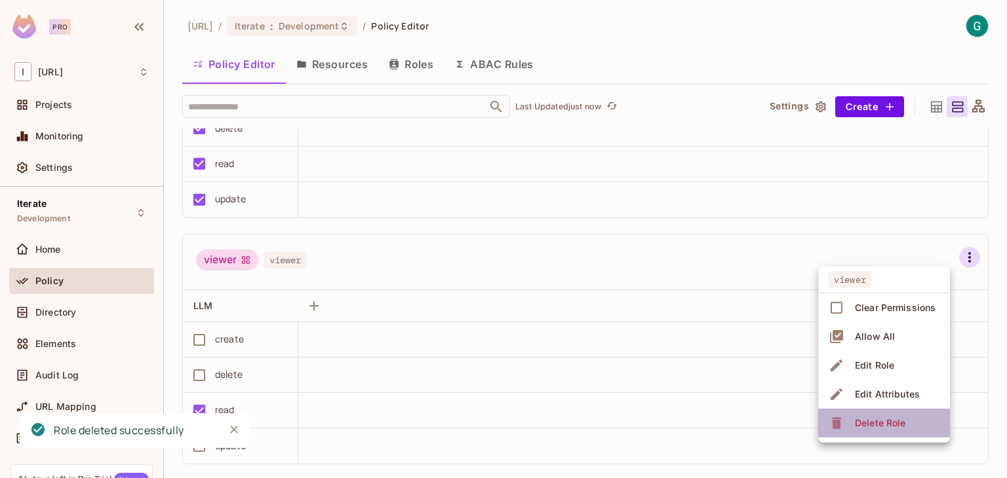
click at [862, 421] on div "Delete Role" at bounding box center [880, 423] width 50 height 13
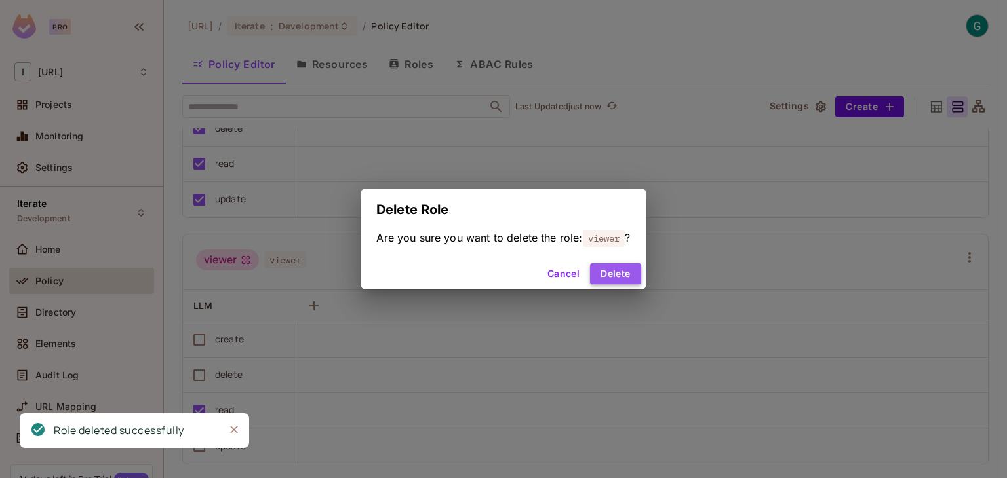
click at [632, 271] on button "Delete" at bounding box center [615, 273] width 50 height 21
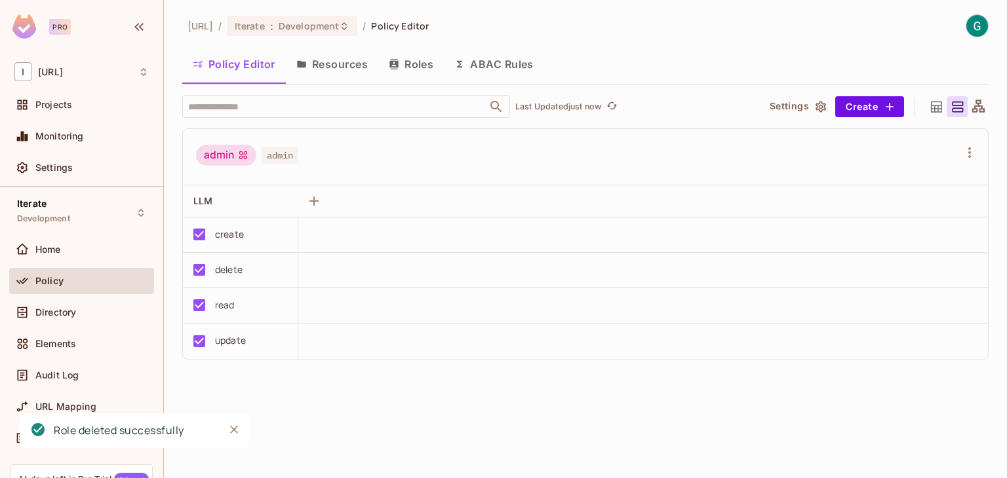
scroll to position [0, 0]
click at [861, 109] on button "Create" at bounding box center [869, 106] width 69 height 21
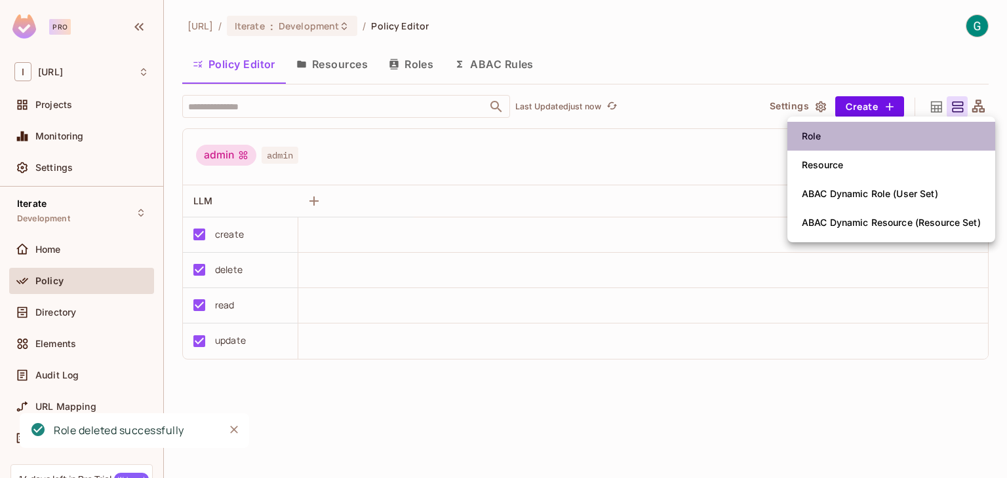
click at [858, 137] on li "Role" at bounding box center [891, 136] width 208 height 29
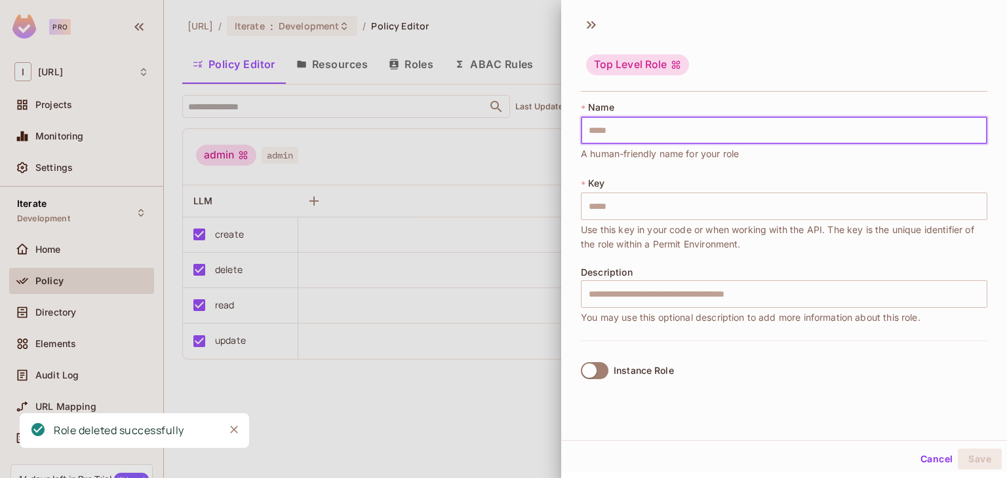
click at [716, 121] on input "text" at bounding box center [784, 131] width 406 height 28
type input "*"
type input "**"
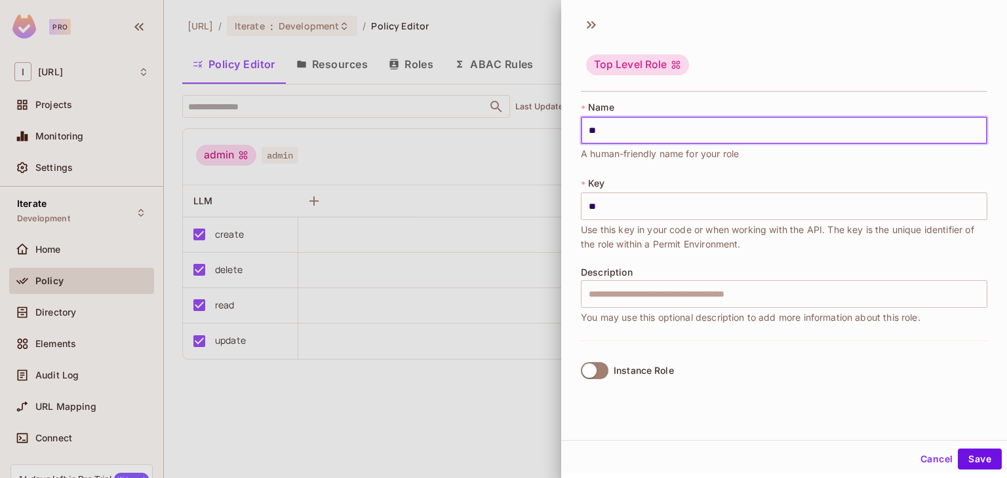
type input "***"
type input "****"
type input "*****"
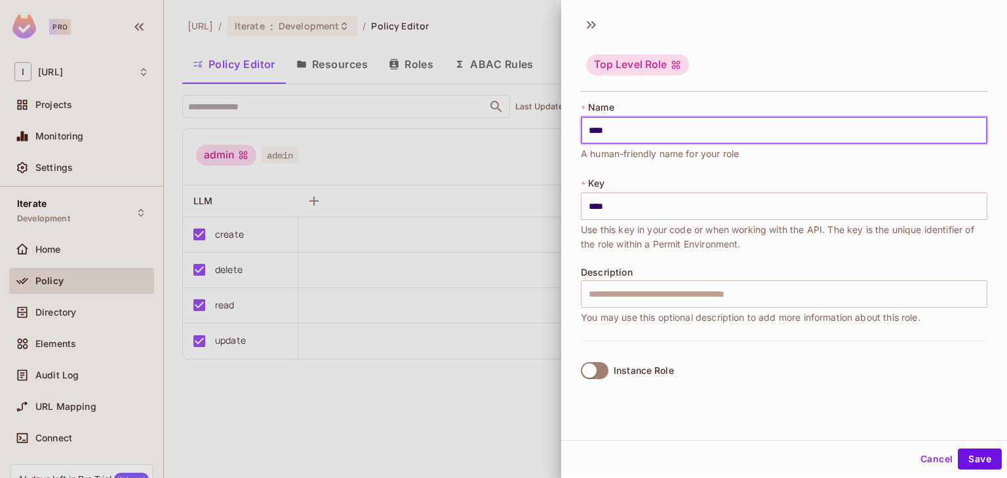
type input "*****"
type input "******"
type input "*******"
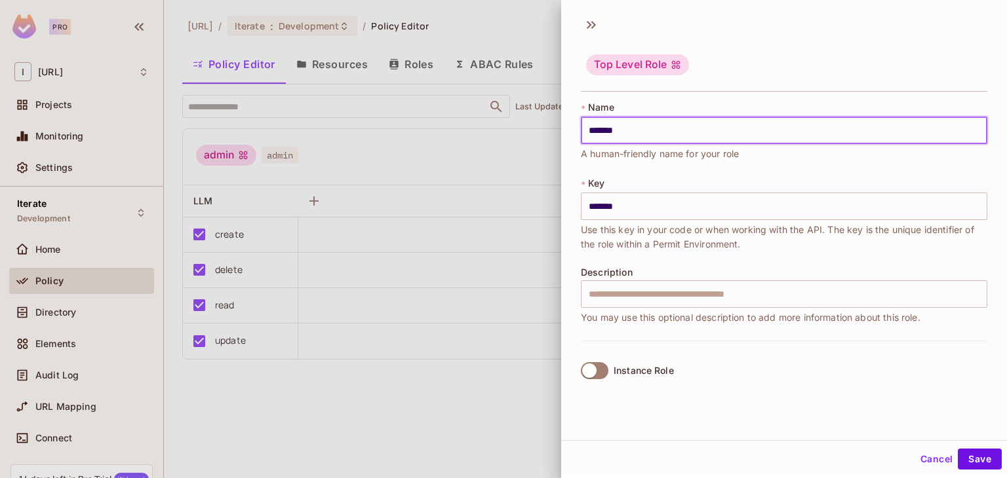
type input "********"
type input "*********"
type input "**********"
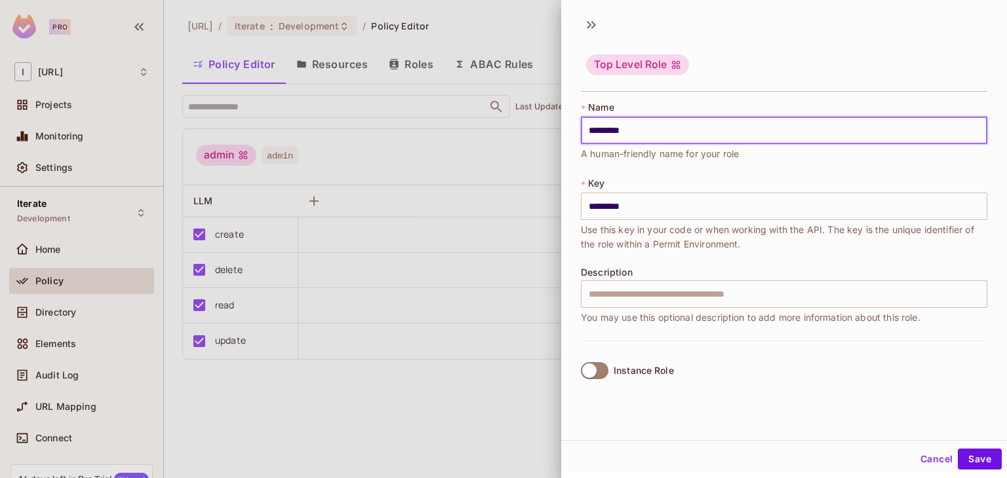
type input "**********"
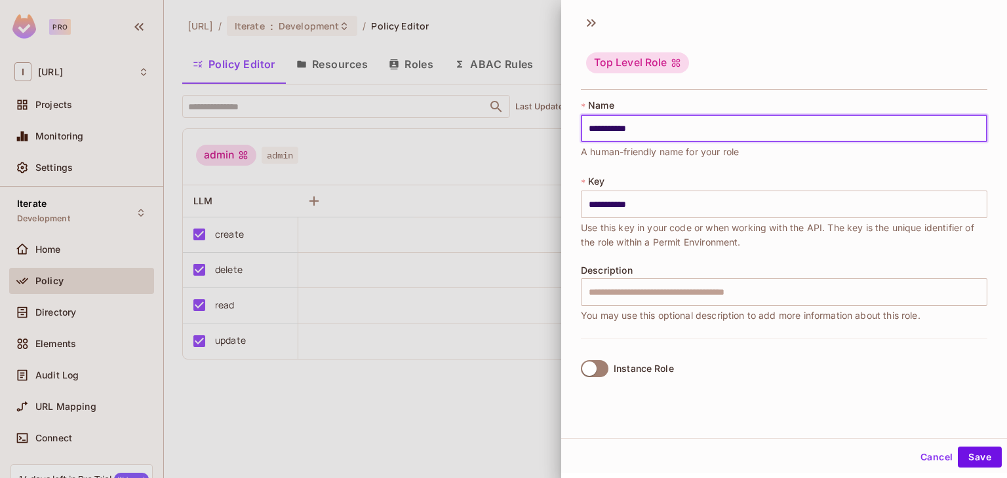
scroll to position [1, 0]
type input "**********"
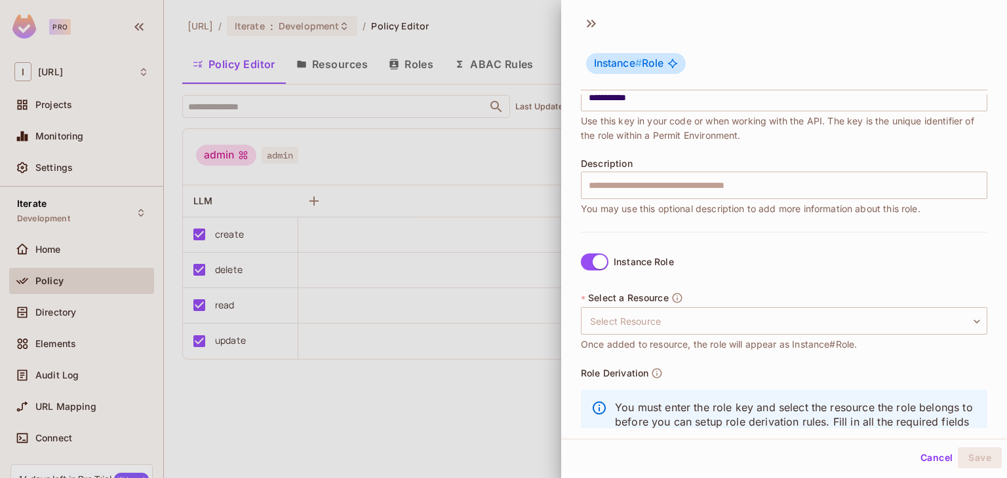
scroll to position [123, 0]
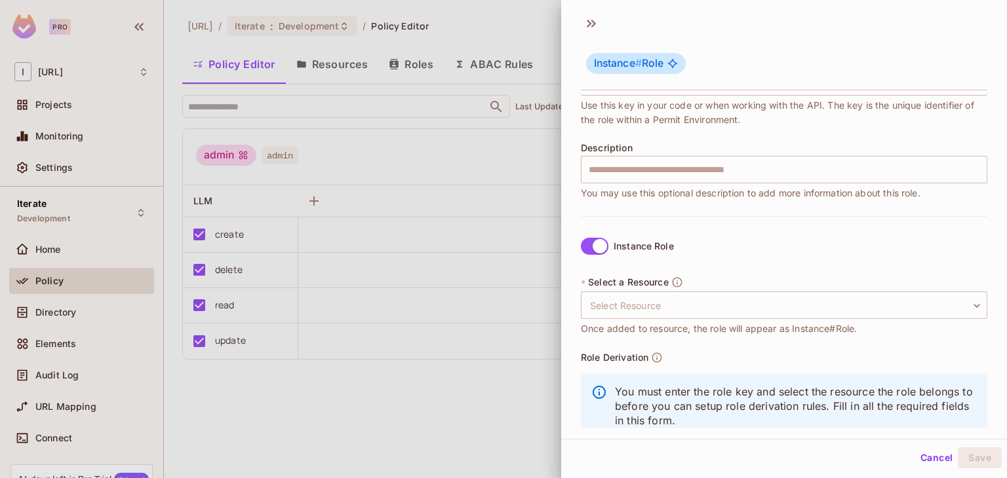
click at [621, 318] on div "* Select a Resource Select Resource ​ Select Resource Once added to resource, t…" at bounding box center [784, 306] width 406 height 60
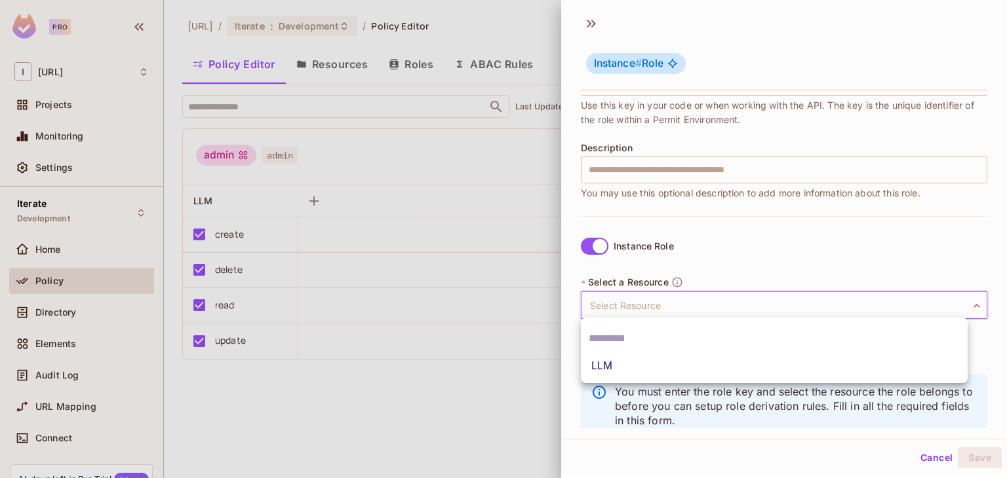
click at [621, 312] on body "**********" at bounding box center [503, 239] width 1007 height 478
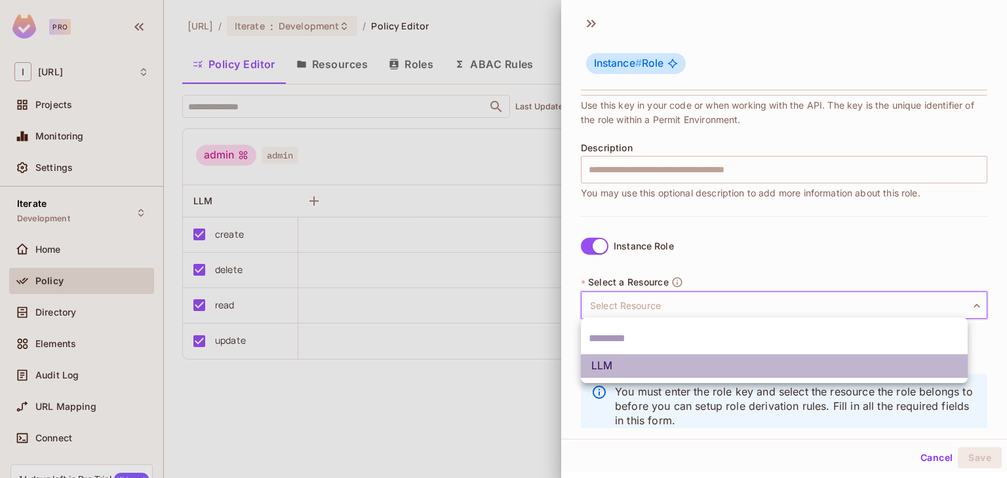
click at [609, 368] on li "LLM" at bounding box center [774, 367] width 387 height 24
type input "***"
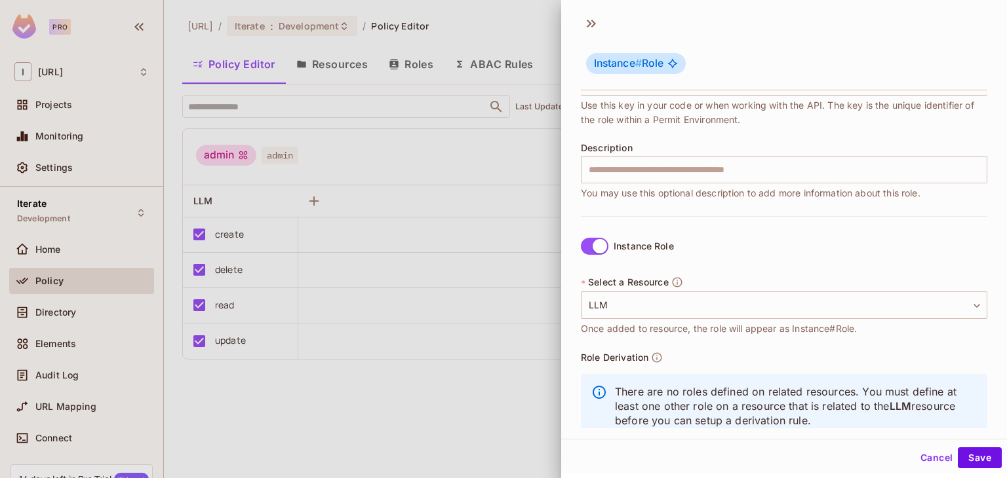
click at [588, 254] on label "Instance Role" at bounding box center [624, 247] width 98 height 28
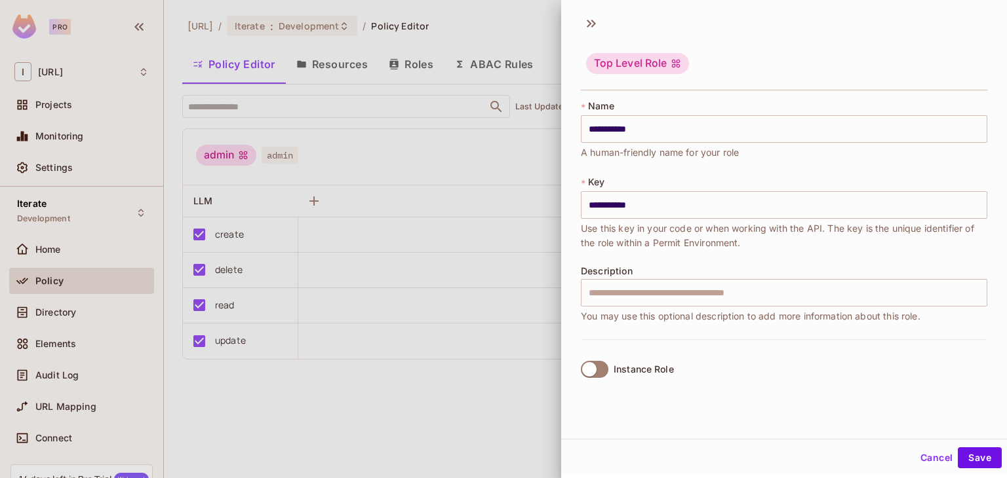
scroll to position [2, 0]
click at [960, 458] on button "Save" at bounding box center [979, 457] width 44 height 21
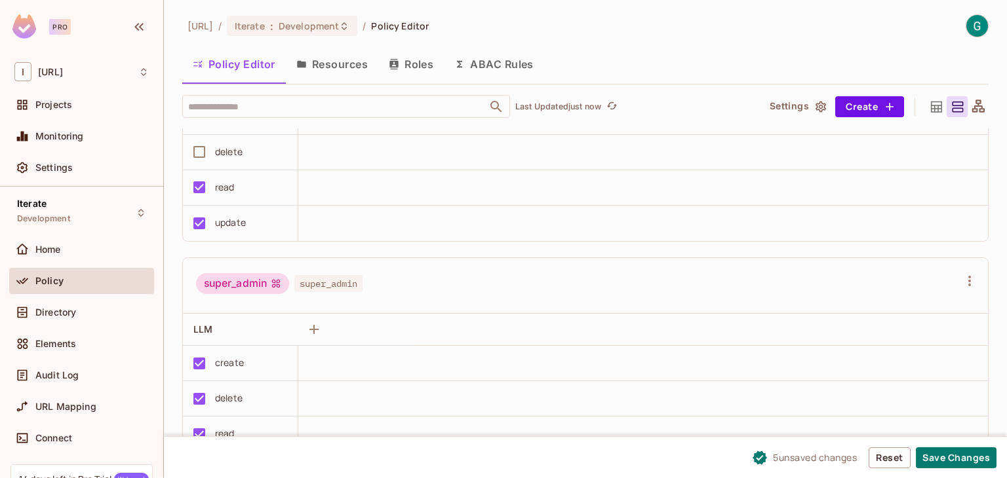
scroll to position [159, 0]
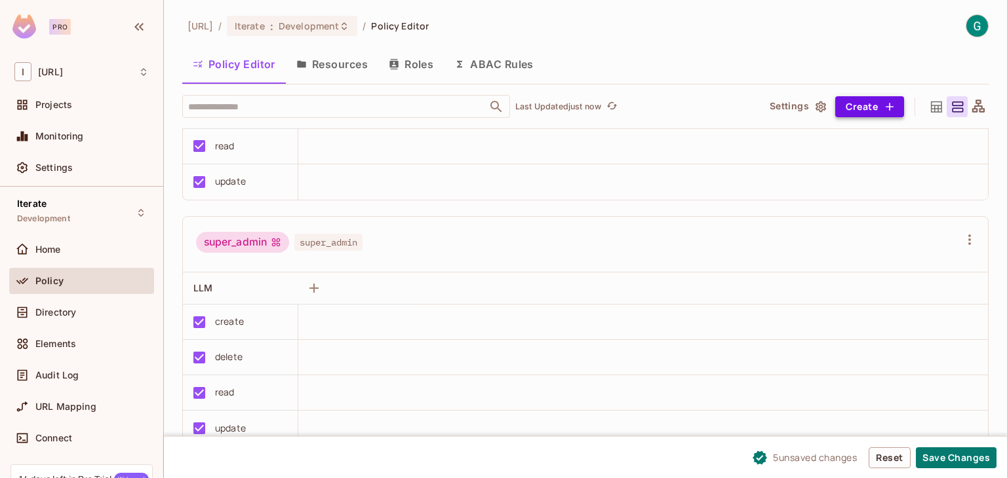
click at [872, 109] on button "Create" at bounding box center [869, 106] width 69 height 21
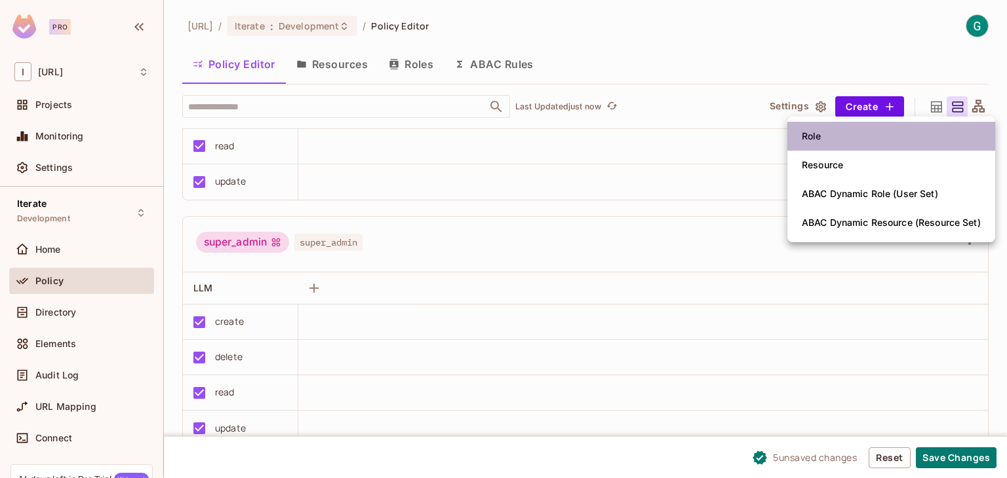
click at [821, 147] on li "Role" at bounding box center [891, 136] width 208 height 29
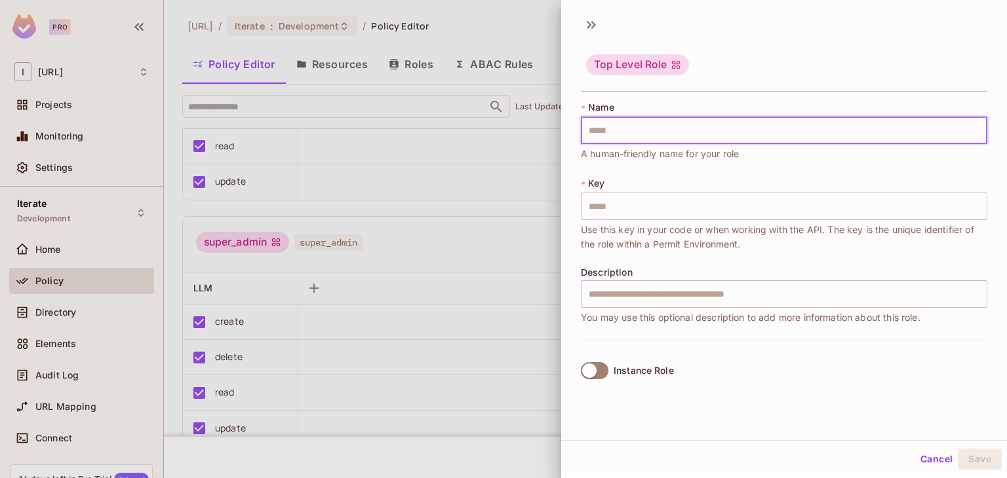
click at [771, 129] on input "text" at bounding box center [784, 131] width 406 height 28
type input "*"
type input "**"
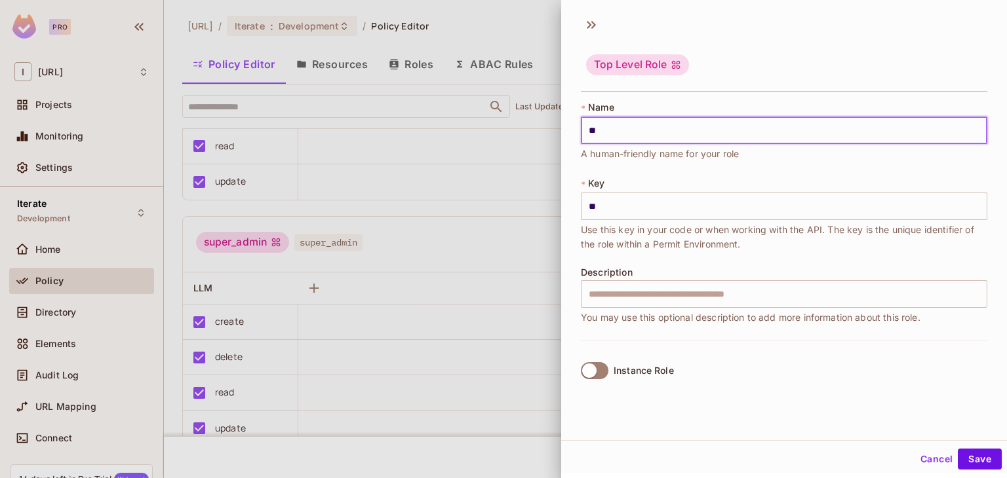
type input "***"
type input "****"
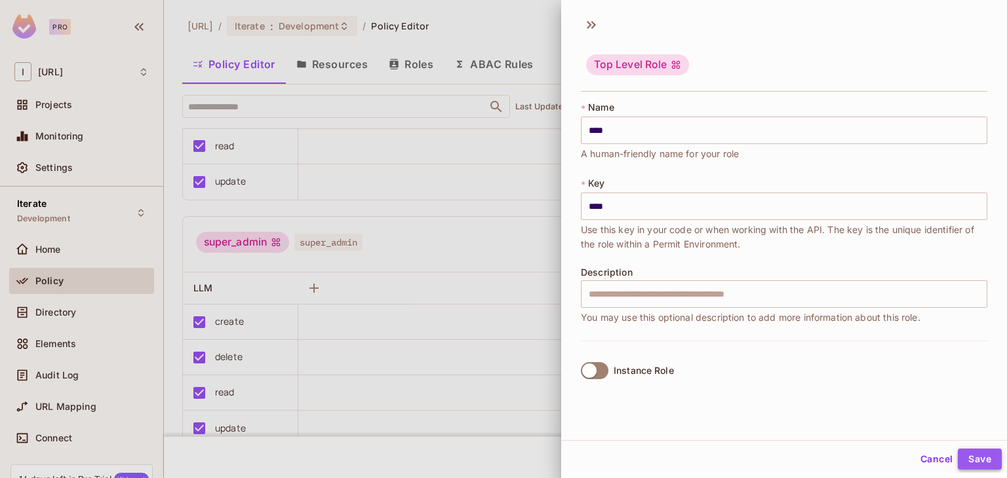
click at [965, 462] on button "Save" at bounding box center [979, 459] width 44 height 21
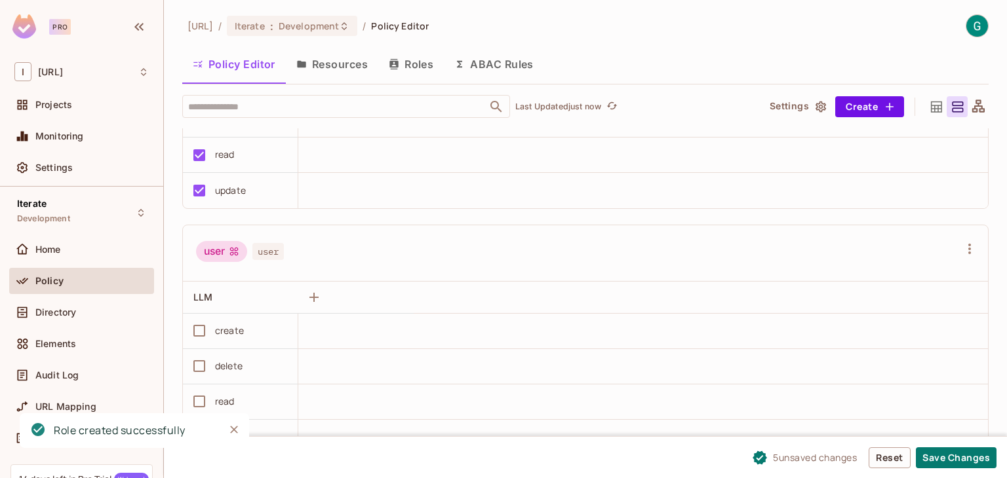
scroll to position [405, 0]
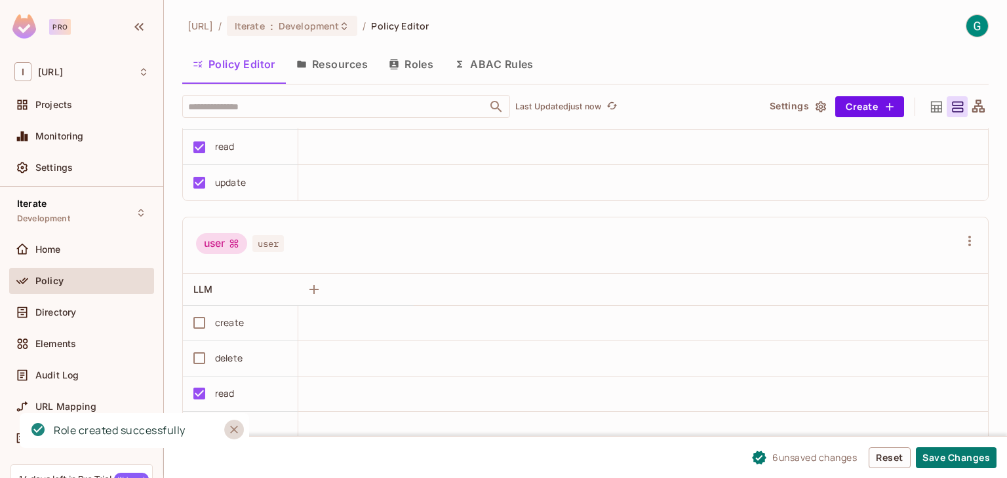
click at [235, 433] on icon "Close" at bounding box center [233, 429] width 13 height 13
click at [938, 459] on button "Save Changes" at bounding box center [956, 458] width 81 height 21
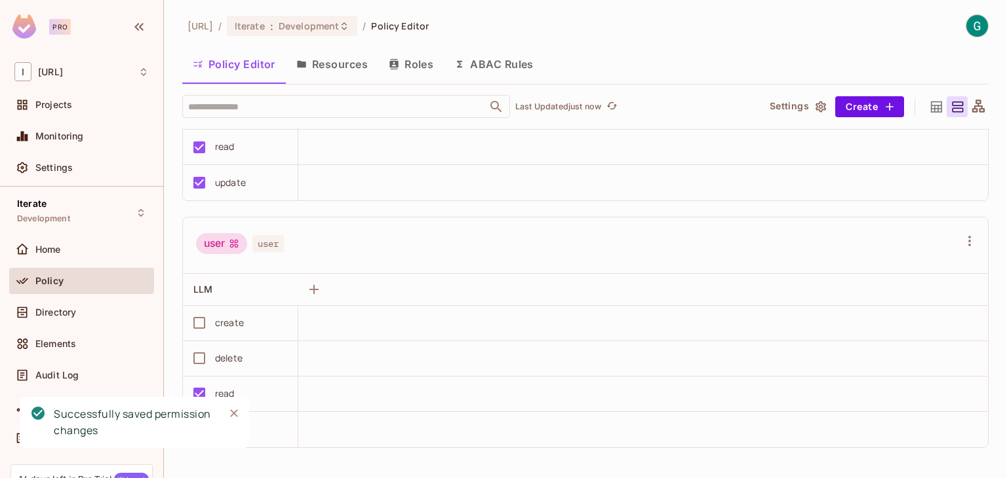
click at [235, 415] on icon "Close" at bounding box center [234, 414] width 8 height 8
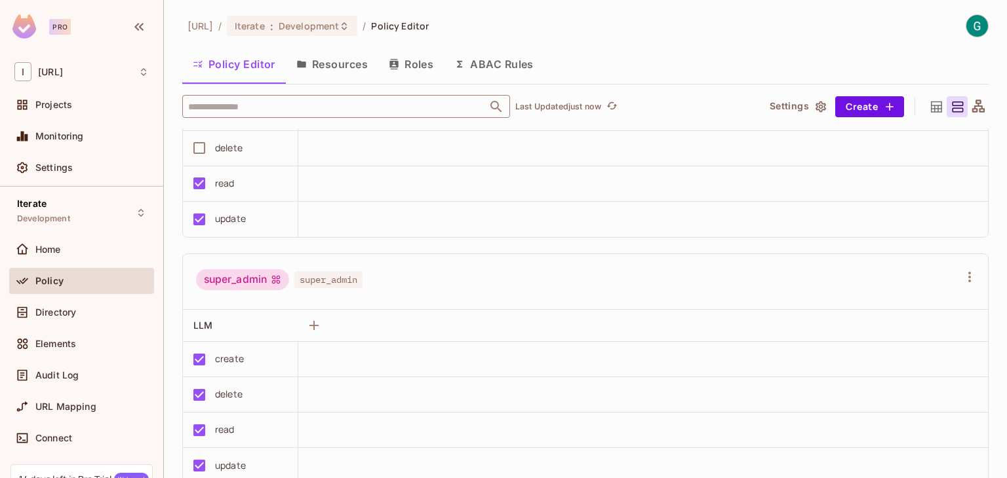
scroll to position [123, 0]
click at [405, 66] on button "Roles" at bounding box center [411, 64] width 66 height 33
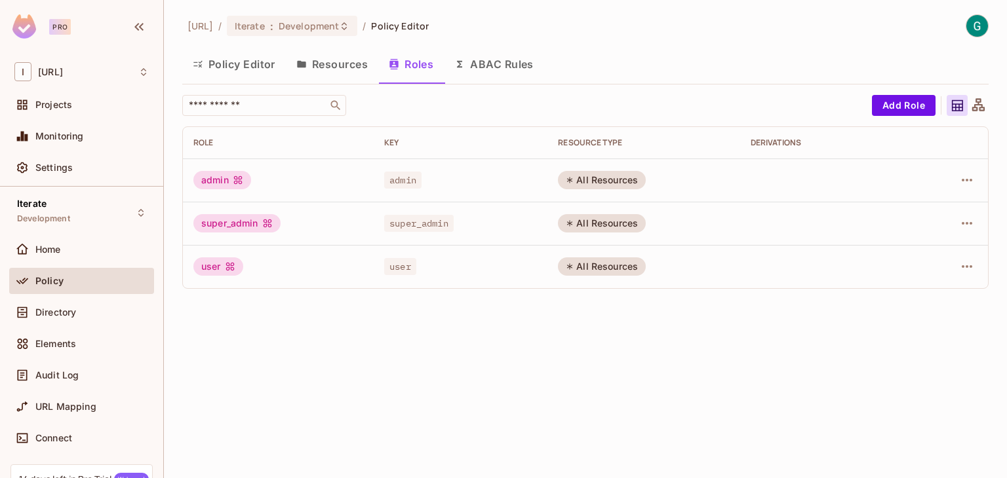
click at [228, 66] on button "Policy Editor" at bounding box center [234, 64] width 104 height 33
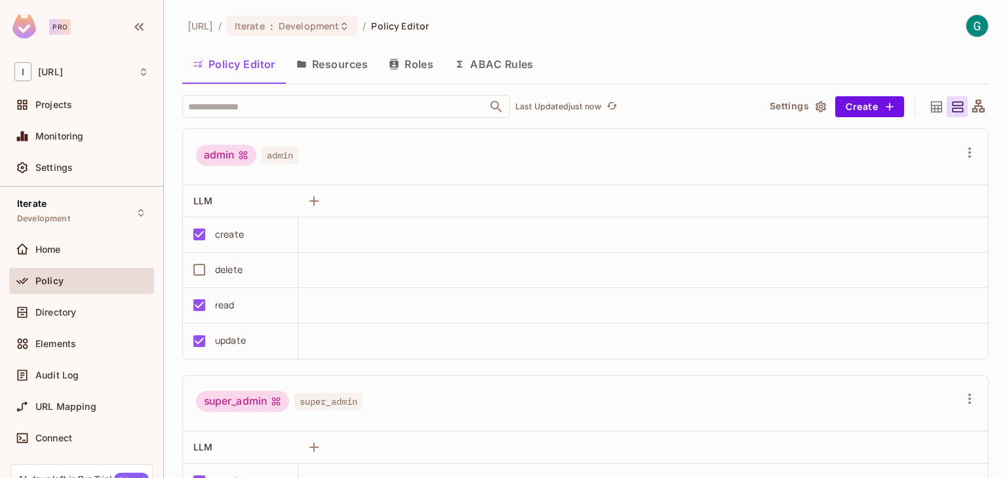
click at [322, 69] on button "Resources" at bounding box center [332, 64] width 92 height 33
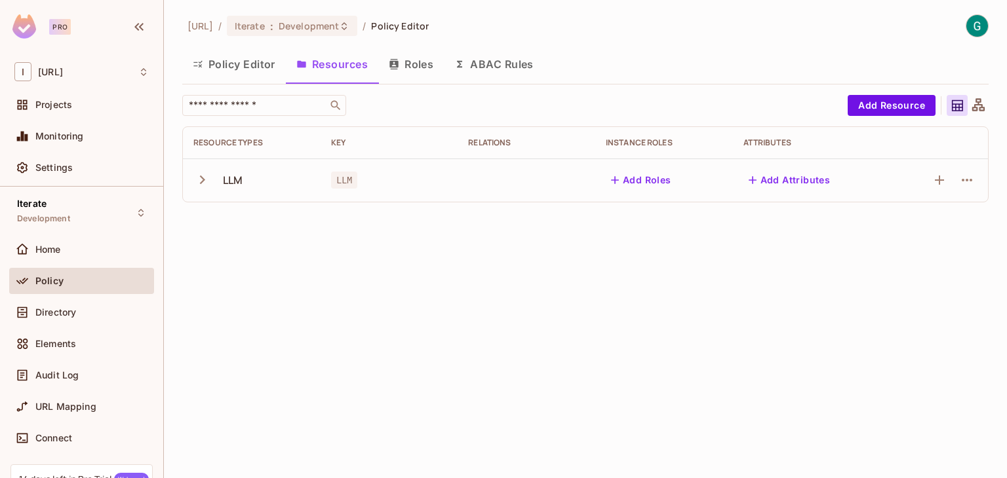
click at [204, 179] on icon "button" at bounding box center [202, 180] width 18 height 18
click at [204, 179] on icon "button" at bounding box center [202, 180] width 9 height 5
click at [204, 179] on icon "button" at bounding box center [202, 180] width 18 height 18
click at [204, 179] on icon "button" at bounding box center [202, 180] width 9 height 5
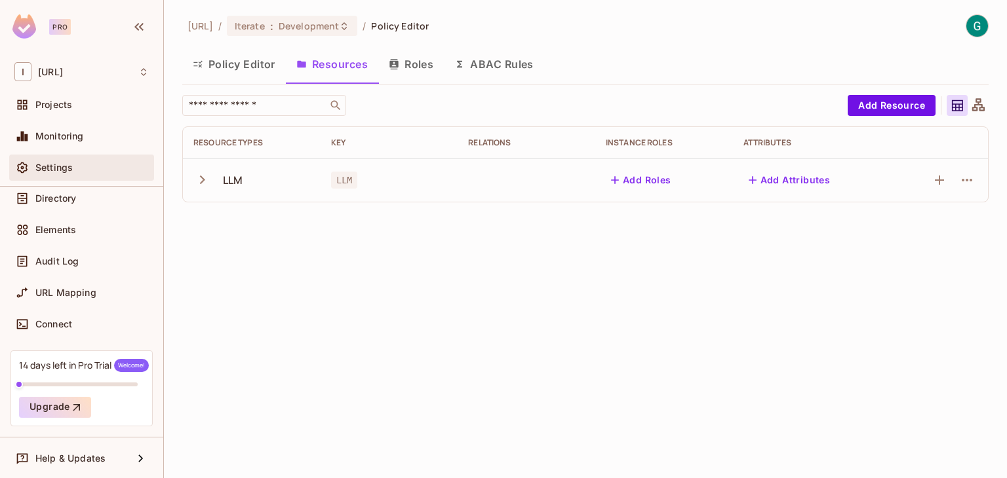
click at [49, 168] on span "Settings" at bounding box center [53, 168] width 37 height 10
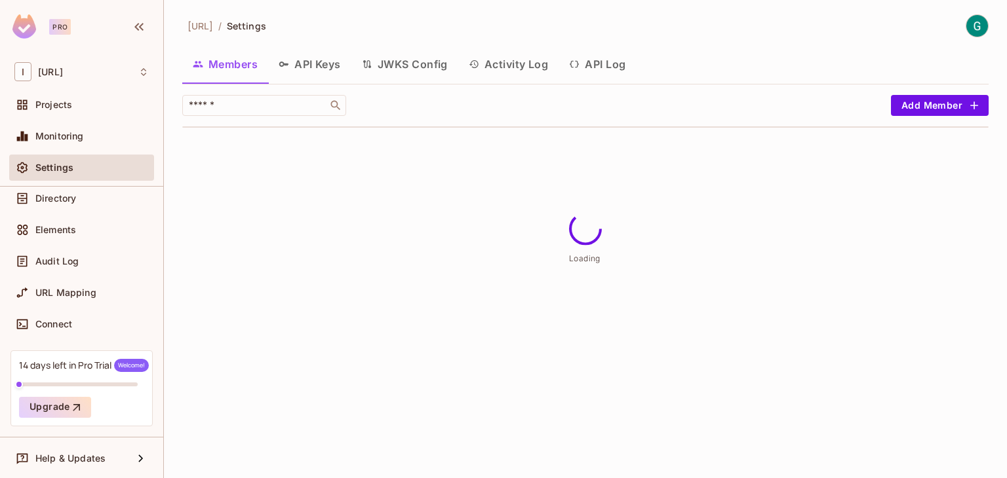
click at [325, 58] on button "API Keys" at bounding box center [309, 64] width 83 height 33
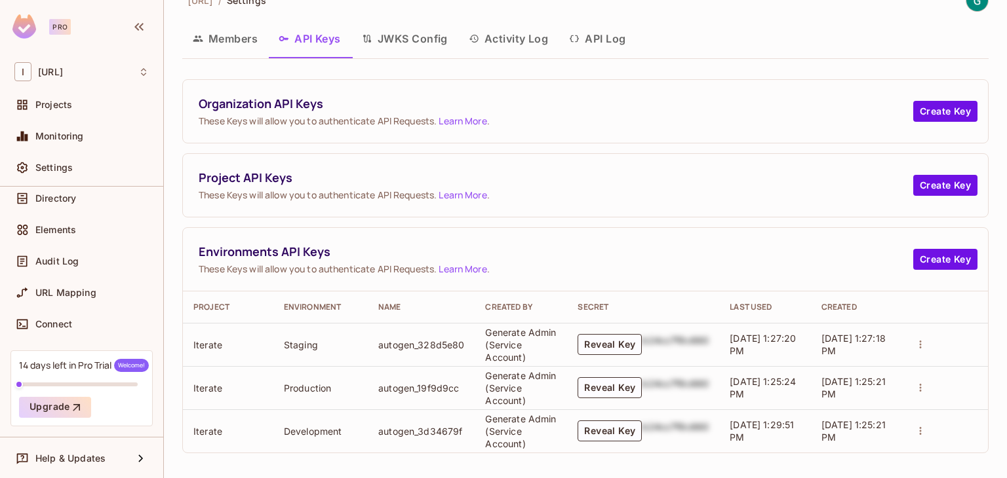
scroll to position [29, 0]
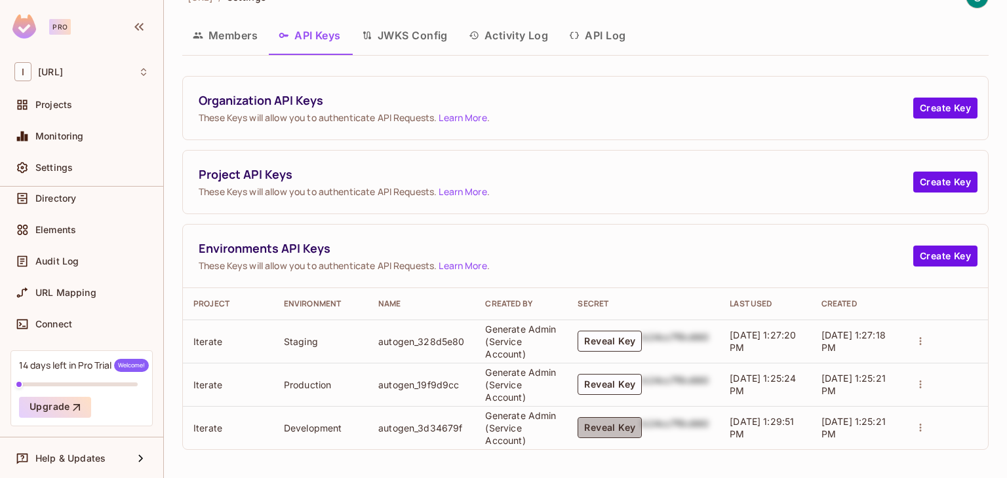
click at [604, 419] on button "Reveal Key" at bounding box center [609, 427] width 64 height 21
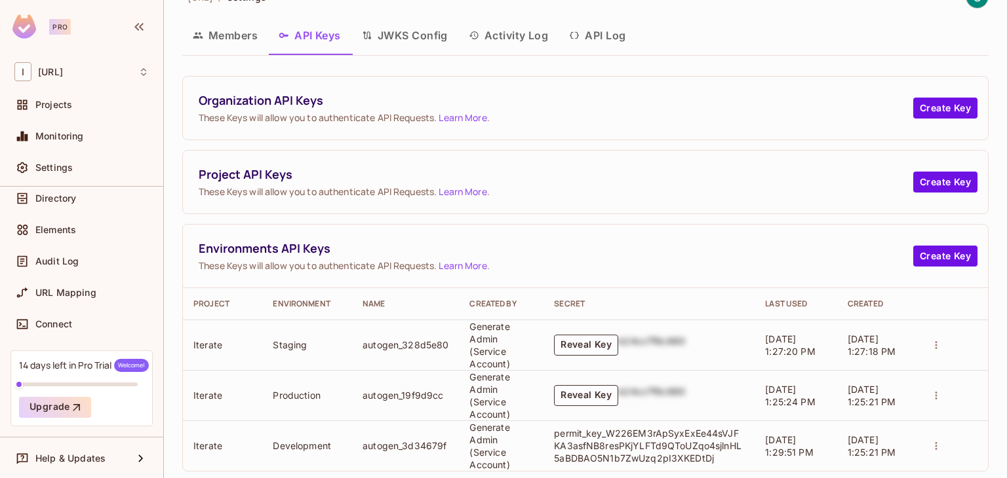
click at [638, 438] on p "permit_key_W226EM3rApSyxExEe44sVJFKA3asfNB8resPKjYLFTd9QToUZqo4sjlnHL5aBDBAO5N1…" at bounding box center [649, 445] width 190 height 37
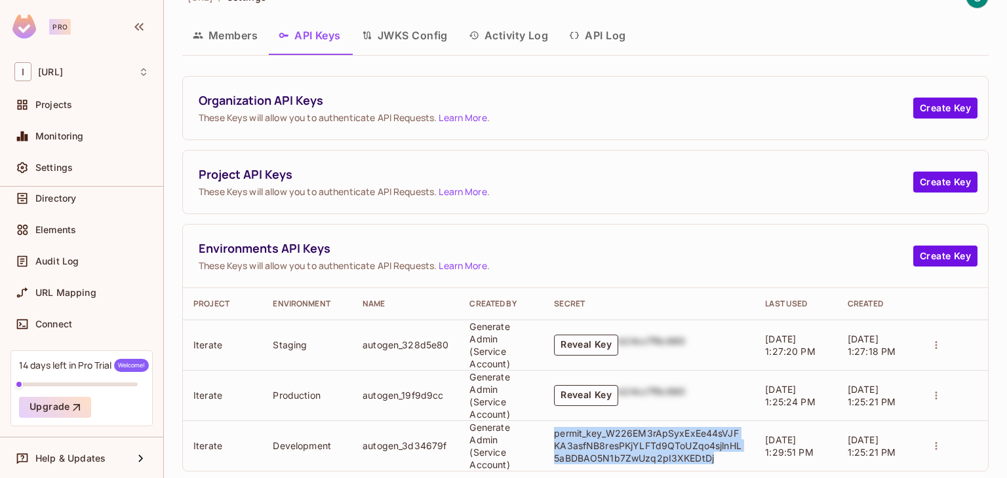
click at [638, 438] on p "permit_key_W226EM3rApSyxExEe44sVJFKA3asfNB8resPKjYLFTd9QToUZqo4sjlnHL5aBDBAO5N1…" at bounding box center [649, 445] width 190 height 37
copy p "permit_key_W226EM3rApSyxExEe44sVJFKA3asfNB8resPKjYLFTd9QToUZqo4sjlnHL5aBDBAO5N1…"
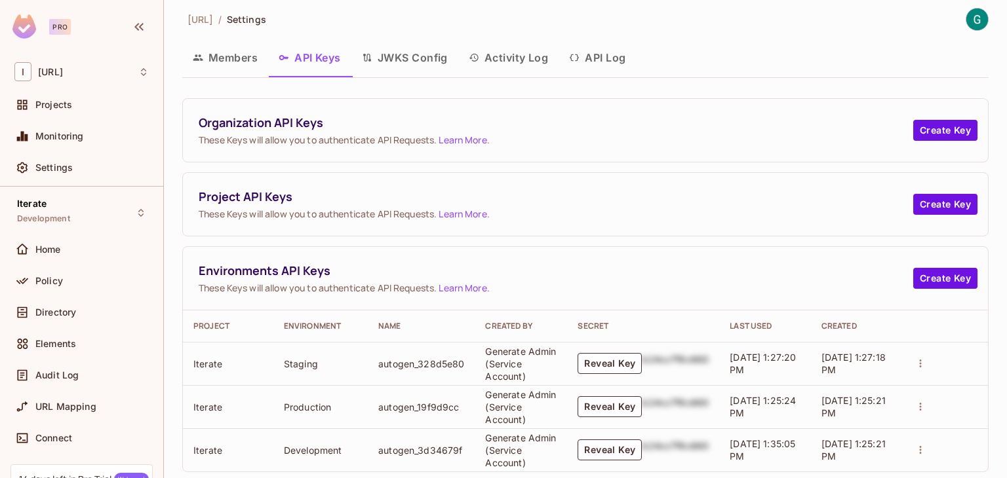
scroll to position [29, 0]
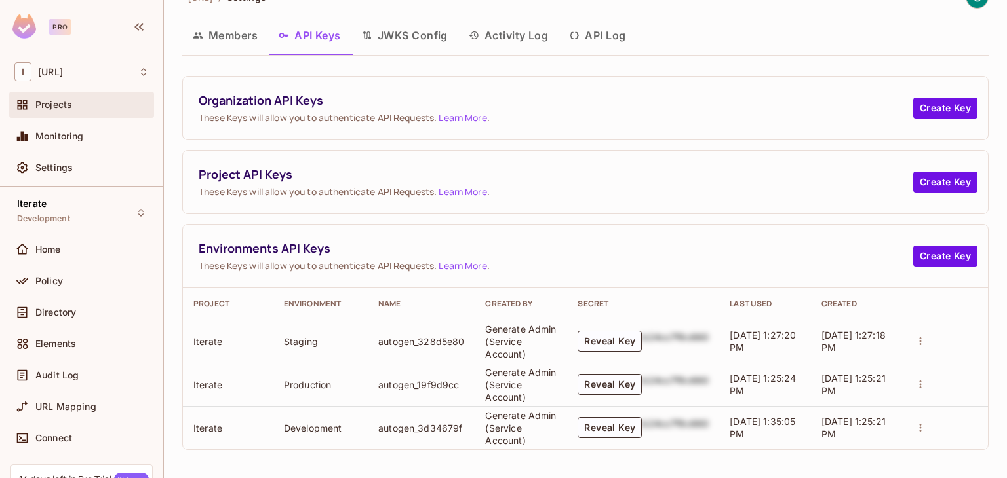
click at [101, 106] on div "Projects" at bounding box center [91, 105] width 113 height 10
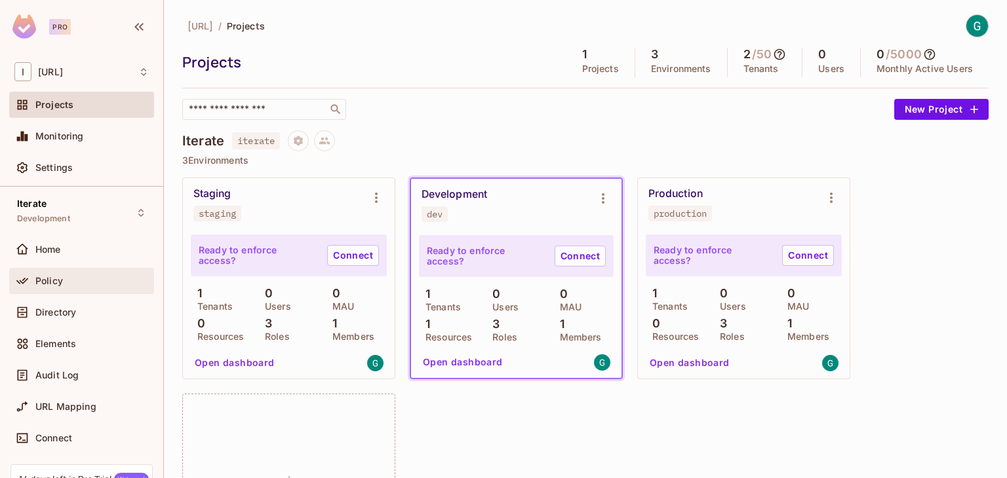
click at [60, 286] on div "Policy" at bounding box center [81, 281] width 134 height 16
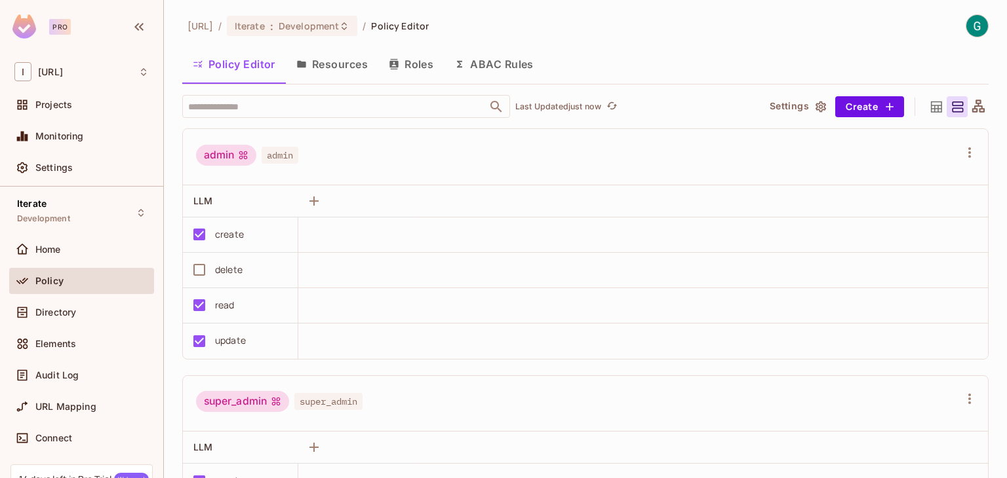
click at [337, 65] on button "Resources" at bounding box center [332, 64] width 92 height 33
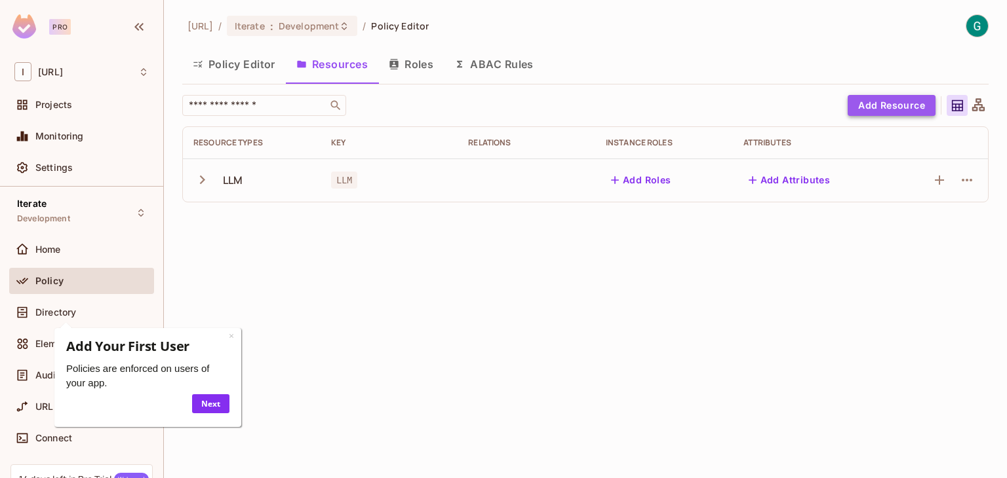
click at [899, 103] on button "Add Resource" at bounding box center [891, 105] width 88 height 21
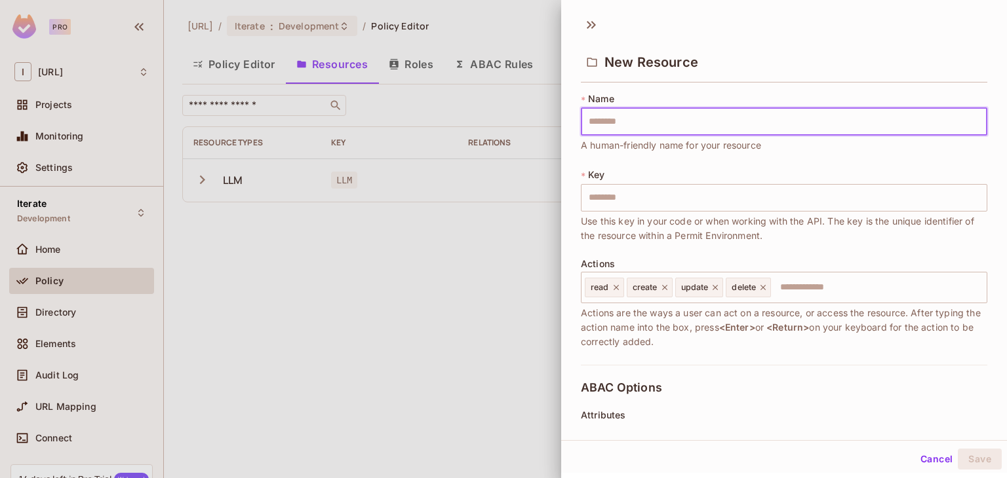
click at [707, 128] on input "text" at bounding box center [784, 122] width 406 height 28
type input "*"
type input "**"
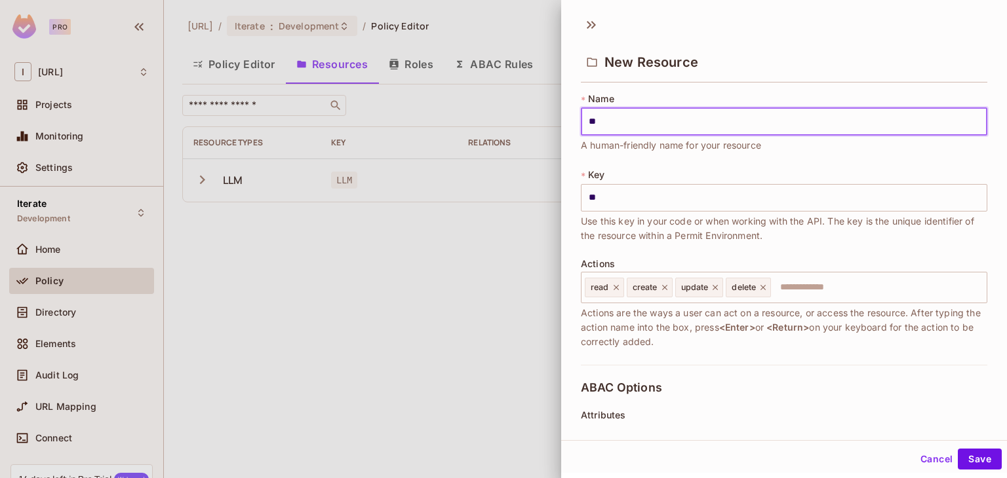
type input "***"
type input "****"
type input "*****"
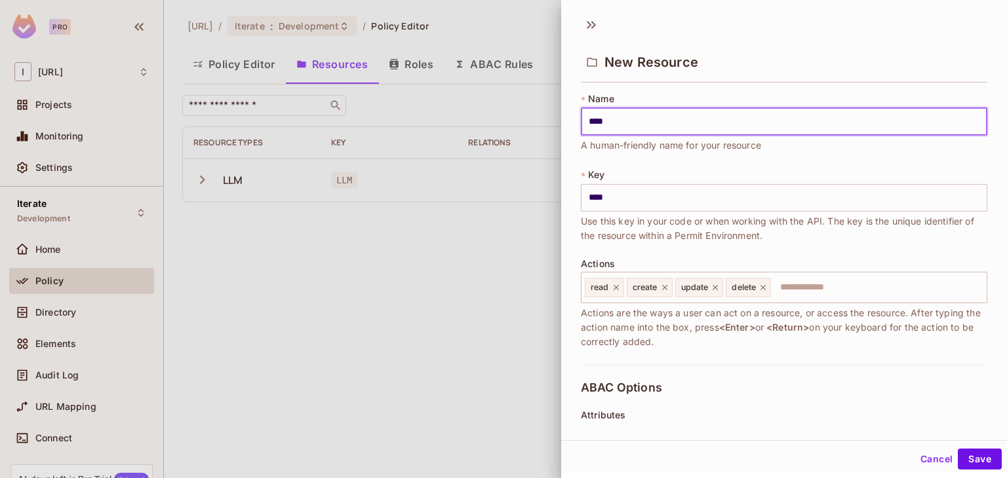
type input "*****"
type input "******"
type input "*******"
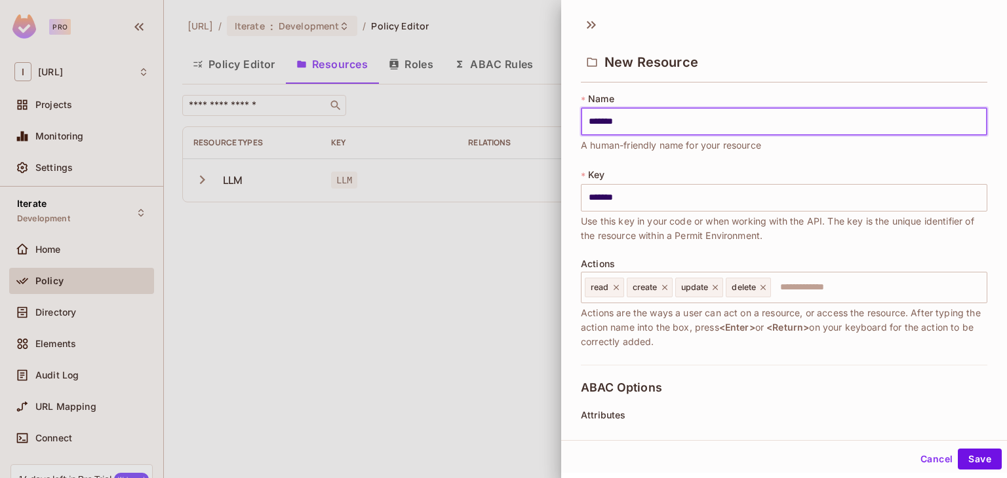
type input "********"
type input "*********"
type input "**********"
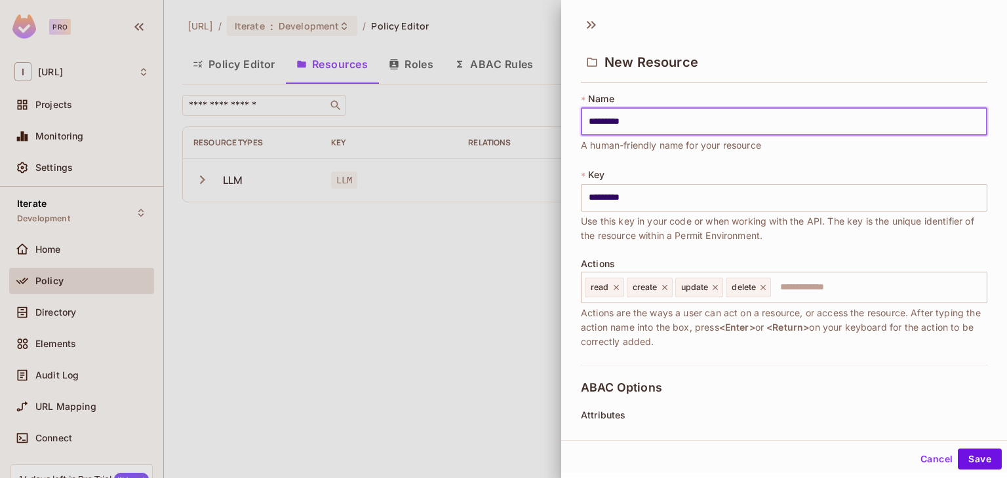
type input "**********"
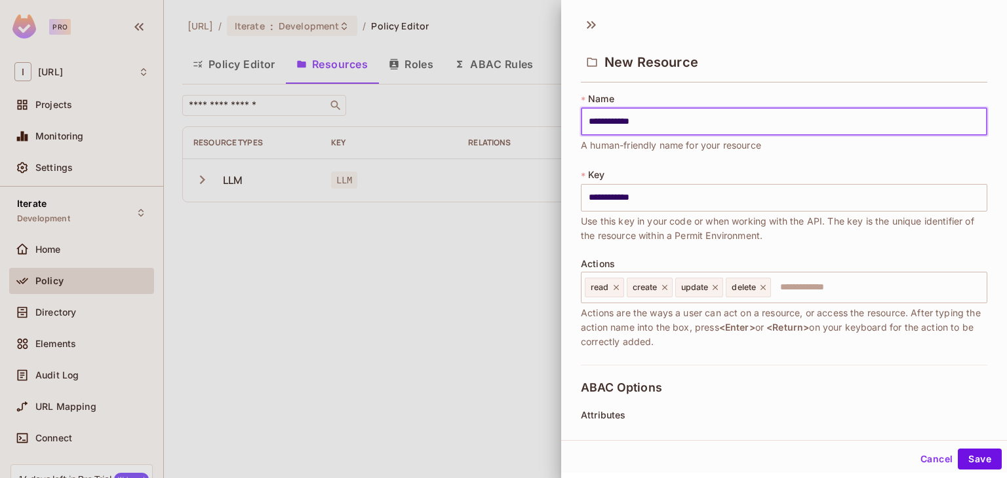
click at [630, 121] on input "**********" at bounding box center [784, 122] width 406 height 28
type input "**********"
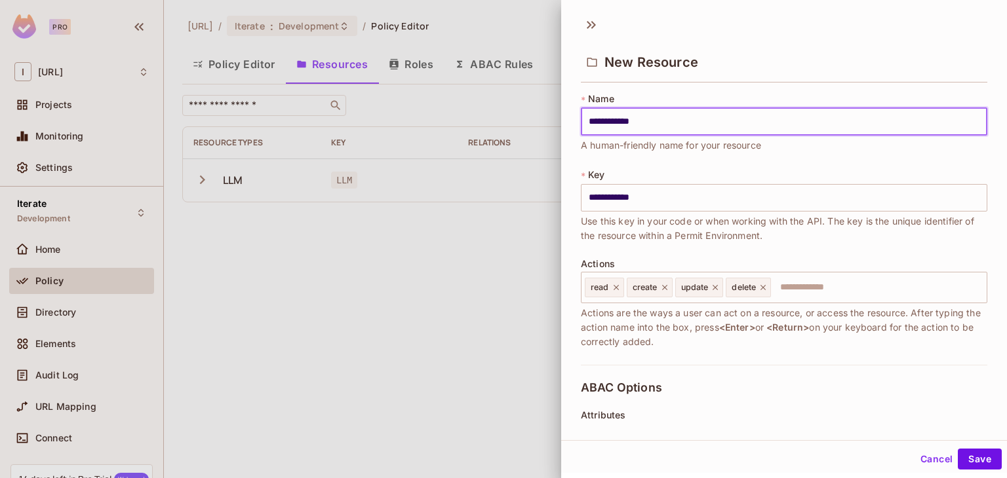
click at [633, 122] on input "**********" at bounding box center [784, 122] width 406 height 28
type input "**********"
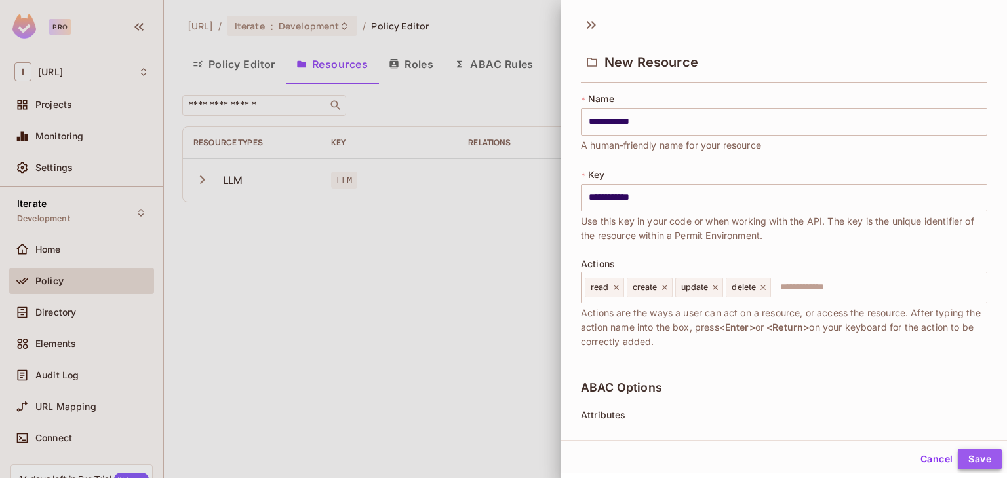
click at [963, 458] on button "Save" at bounding box center [979, 459] width 44 height 21
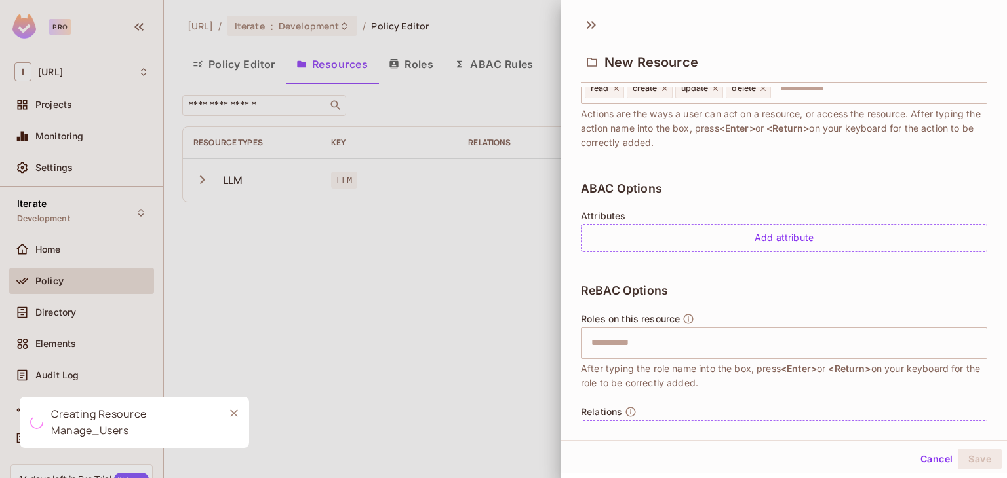
scroll to position [242, 0]
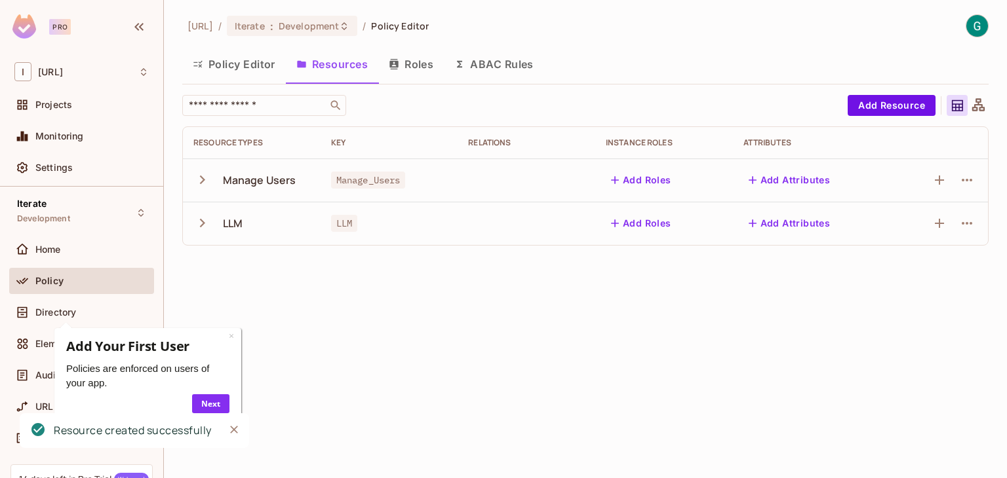
click at [236, 59] on button "Policy Editor" at bounding box center [234, 64] width 104 height 33
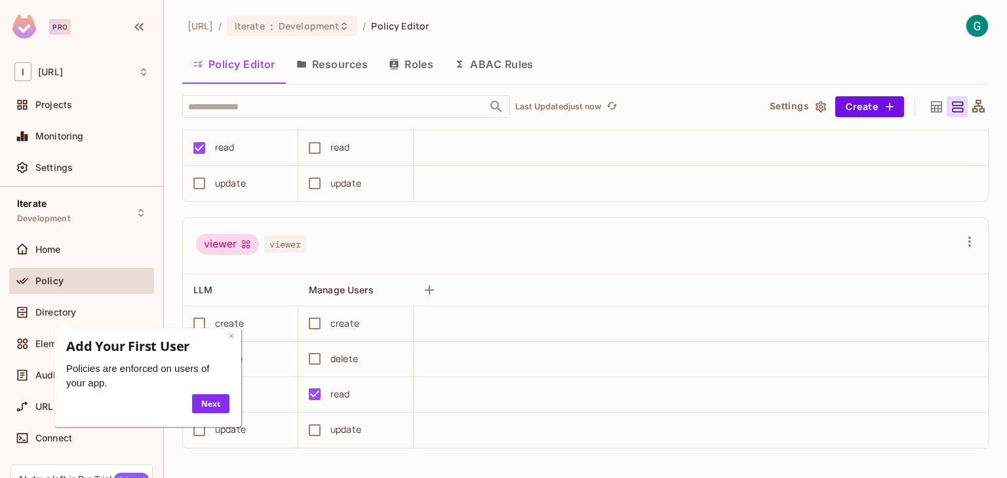
click at [231, 337] on link "×" at bounding box center [230, 336] width 5 height 12
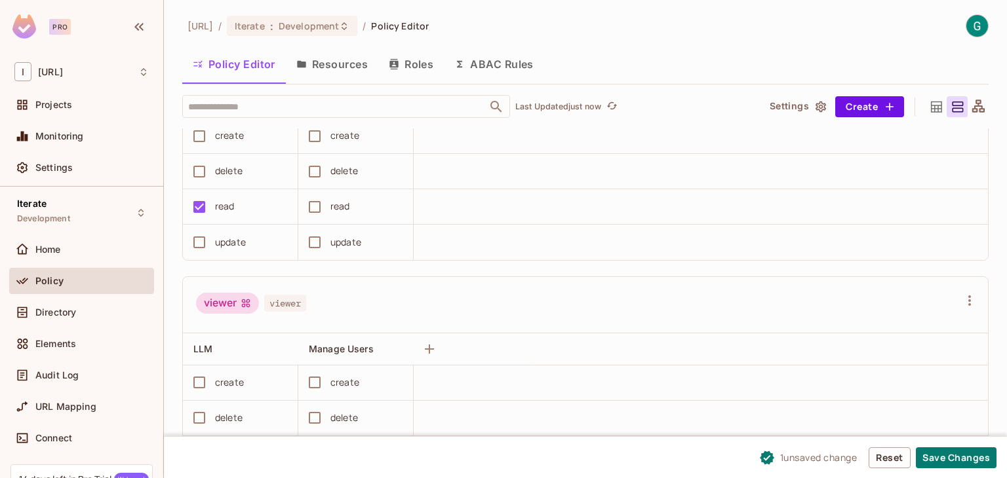
scroll to position [898, 0]
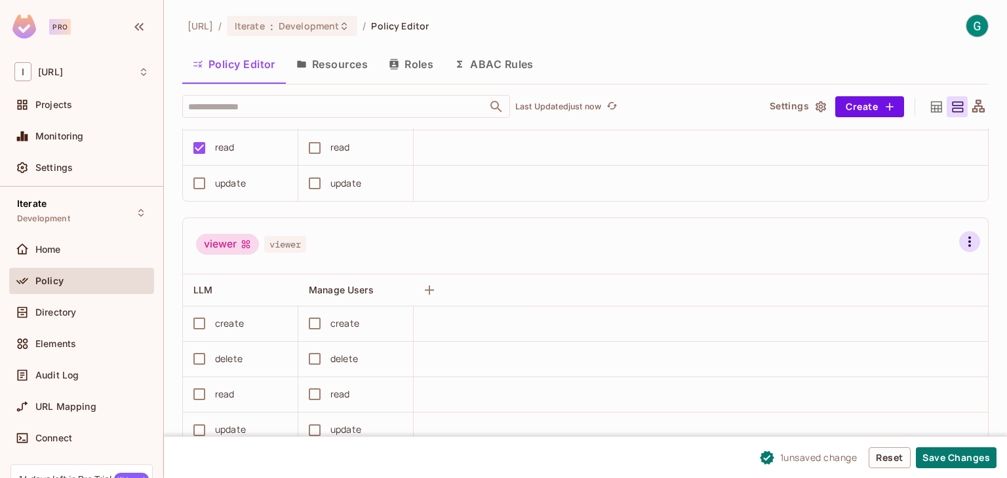
click at [961, 234] on icon "button" at bounding box center [969, 242] width 16 height 16
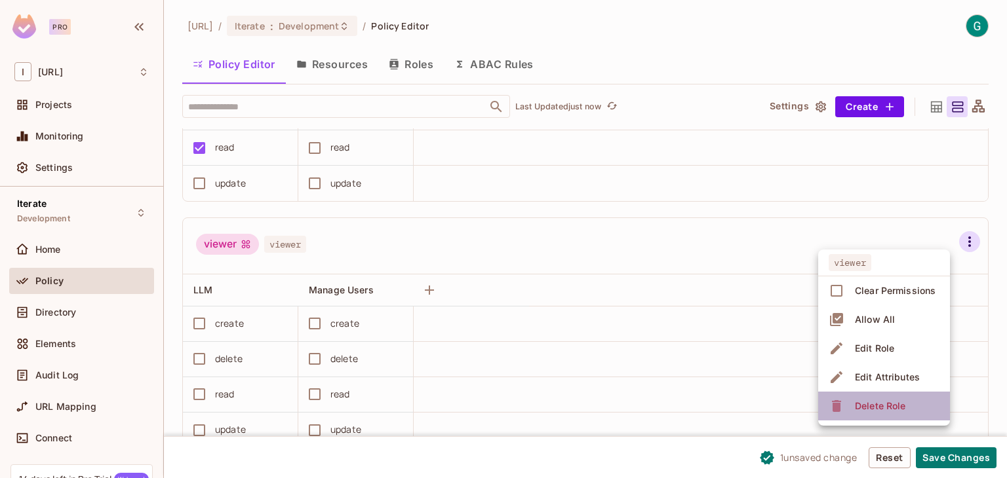
click at [891, 412] on span "Delete Role" at bounding box center [880, 406] width 58 height 21
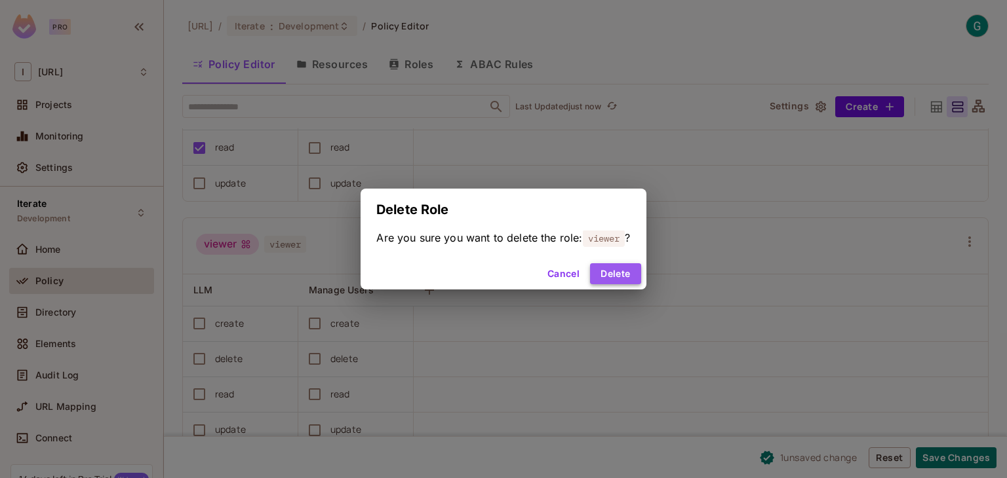
click at [613, 267] on button "Delete" at bounding box center [615, 273] width 50 height 21
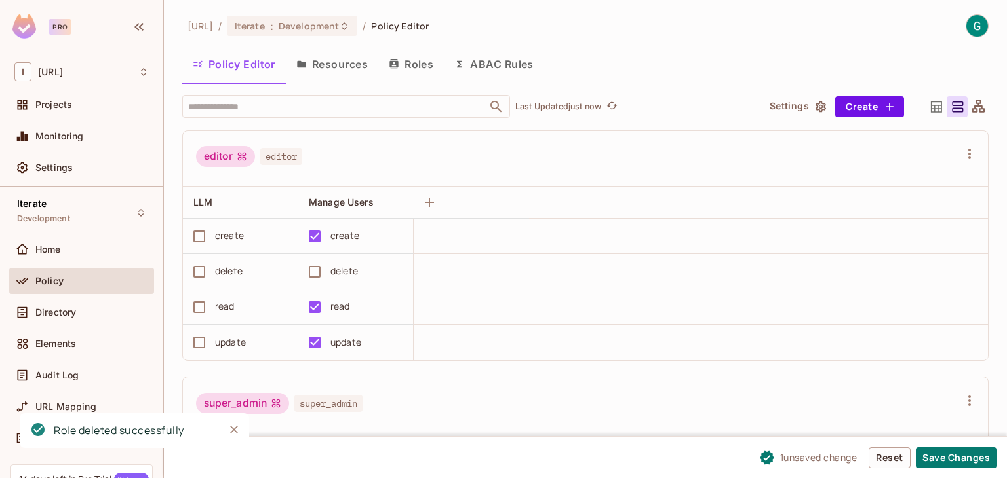
scroll to position [200, 0]
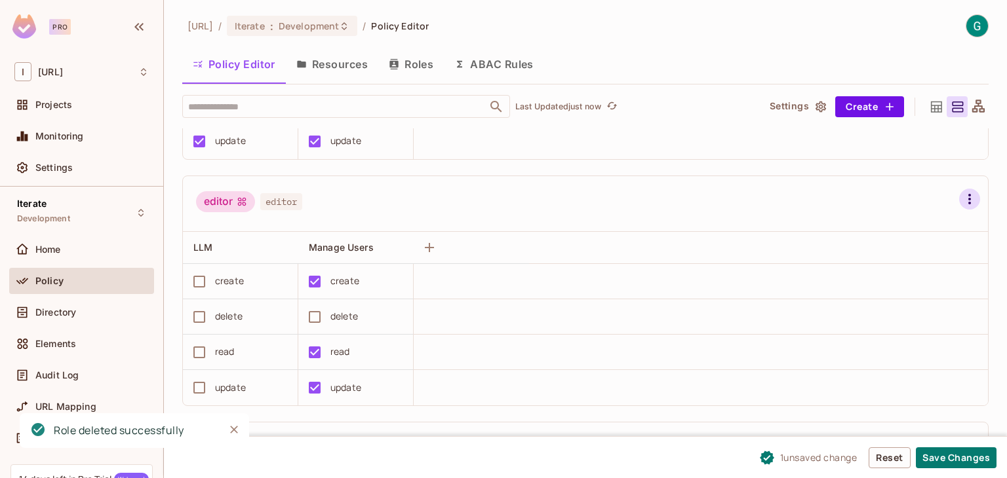
click at [961, 203] on icon "button" at bounding box center [969, 199] width 16 height 16
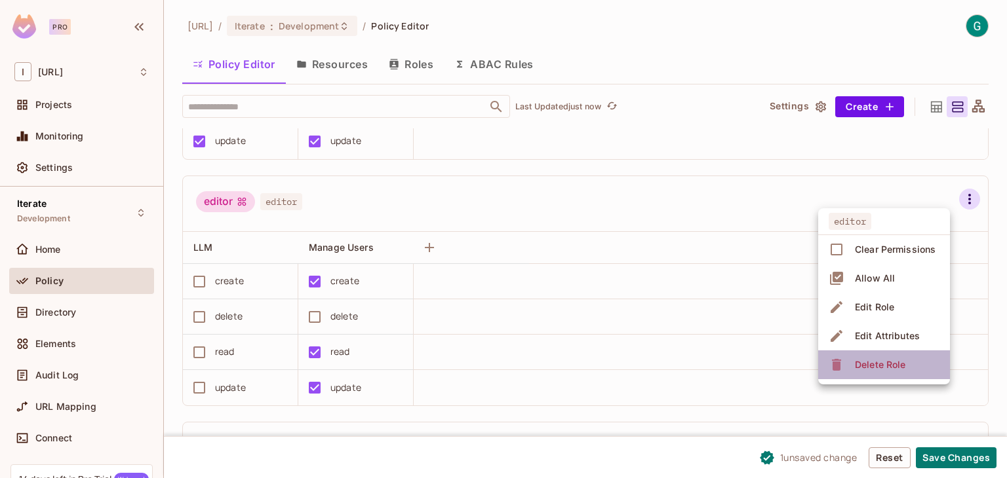
click at [870, 363] on div "Delete Role" at bounding box center [880, 364] width 50 height 13
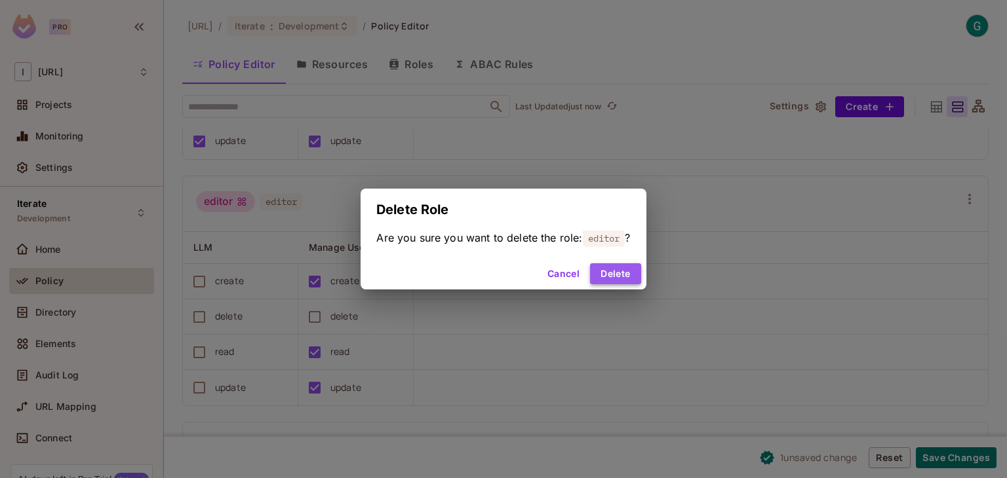
click at [622, 271] on button "Delete" at bounding box center [615, 273] width 50 height 21
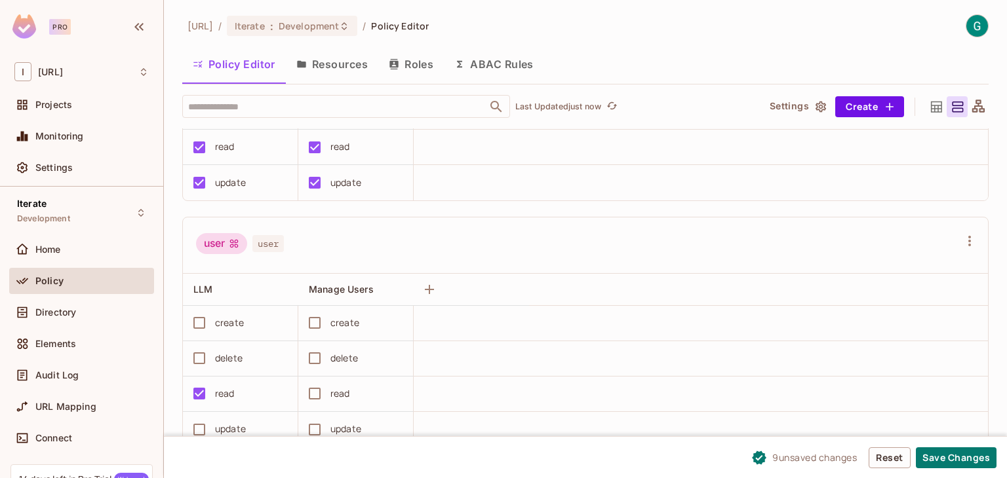
scroll to position [0, 0]
click at [971, 449] on button "Save Changes" at bounding box center [956, 458] width 81 height 21
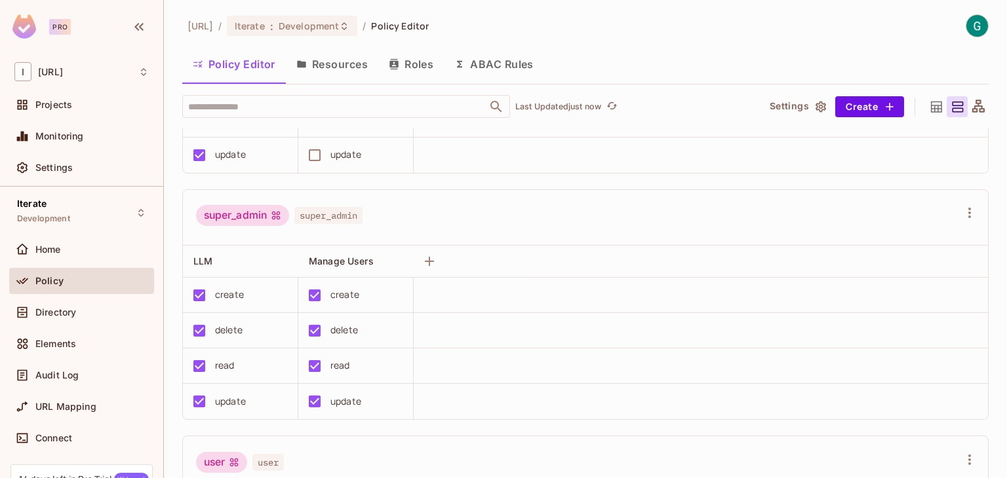
scroll to position [405, 0]
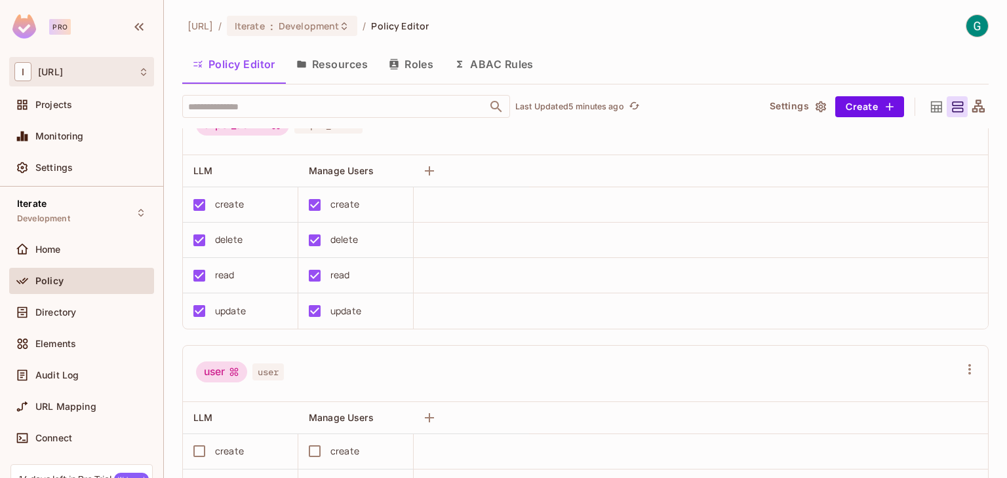
click at [100, 71] on div "I [URL]" at bounding box center [81, 71] width 134 height 19
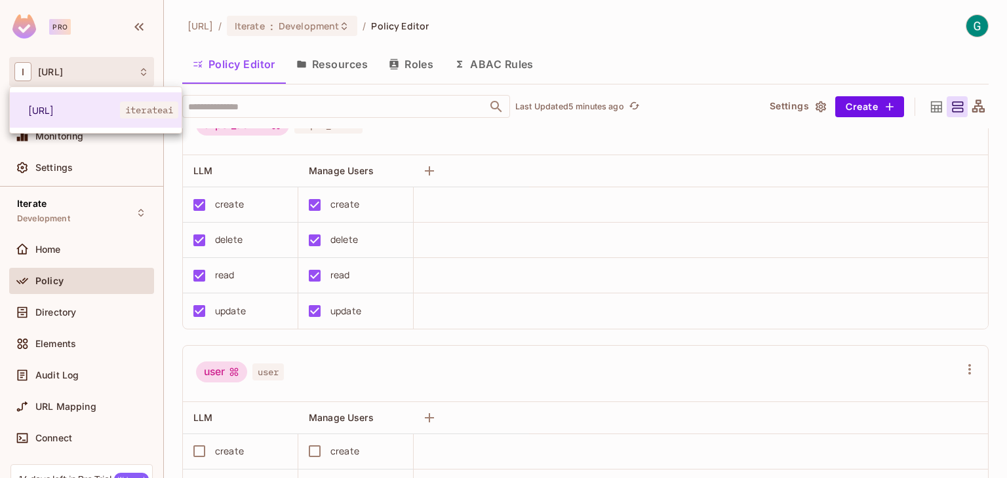
click at [65, 170] on div at bounding box center [503, 239] width 1007 height 478
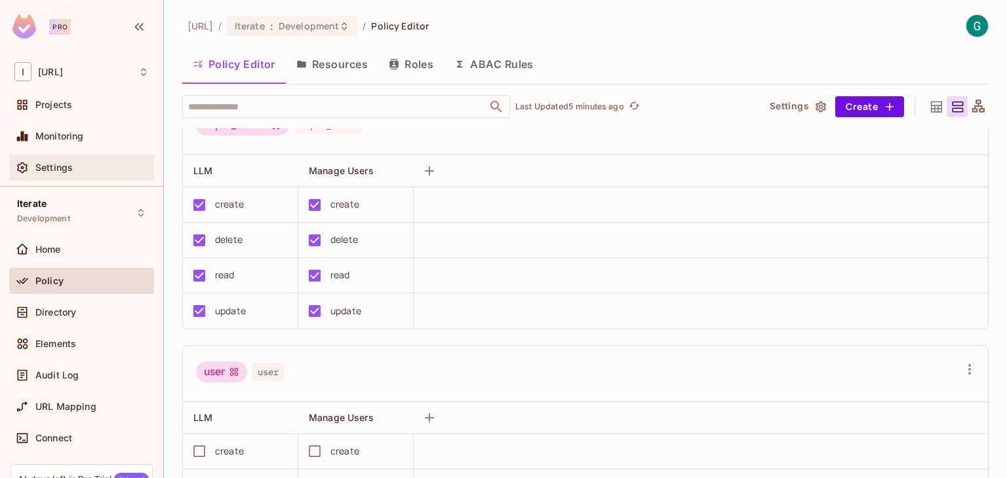
click at [62, 169] on span "Settings" at bounding box center [53, 168] width 37 height 10
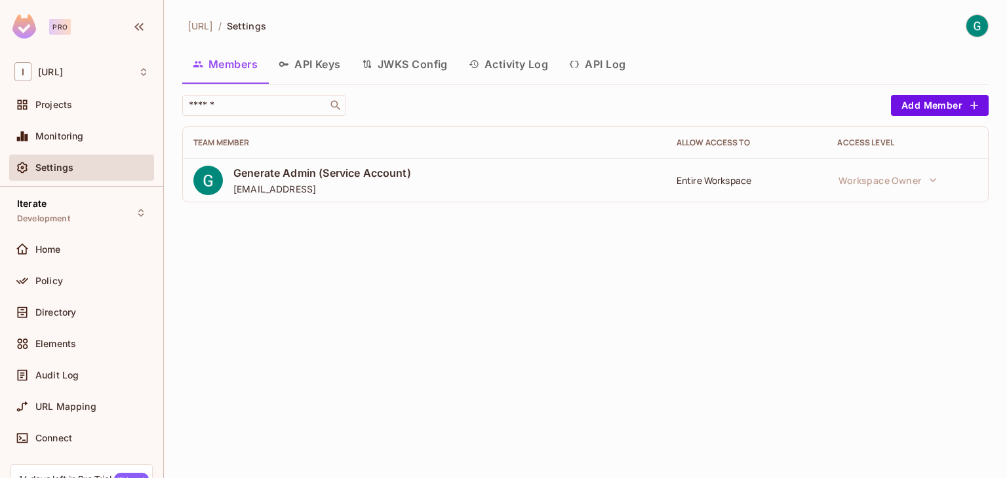
click at [326, 64] on button "API Keys" at bounding box center [309, 64] width 83 height 33
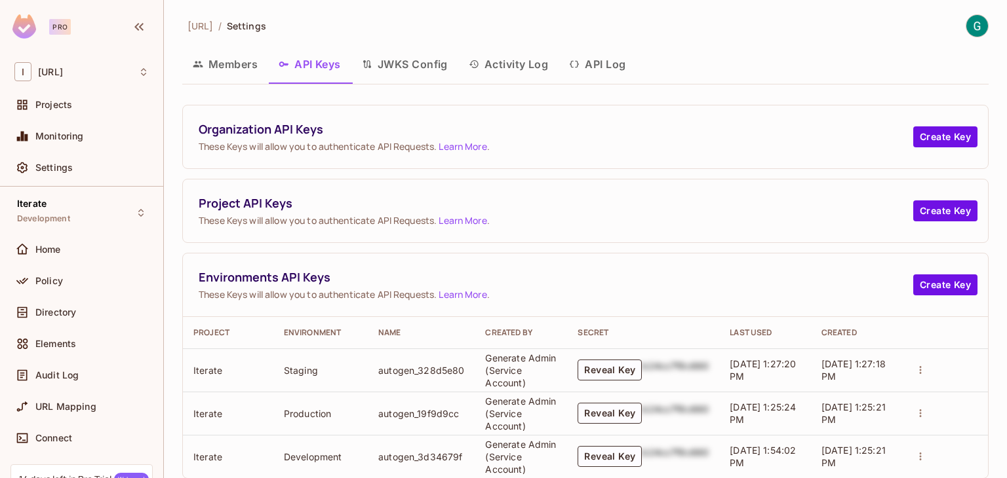
click at [419, 64] on button "JWKS Config" at bounding box center [404, 64] width 107 height 33
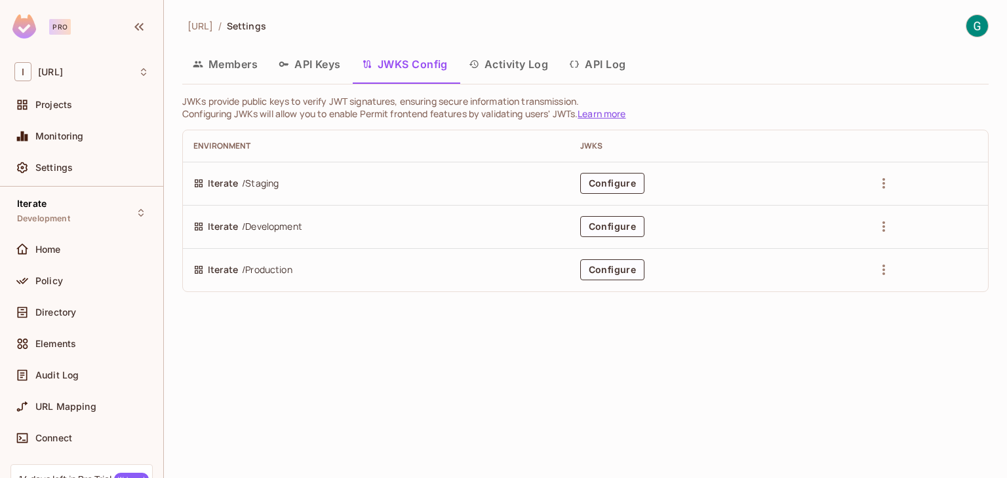
click at [322, 66] on button "API Keys" at bounding box center [309, 64] width 83 height 33
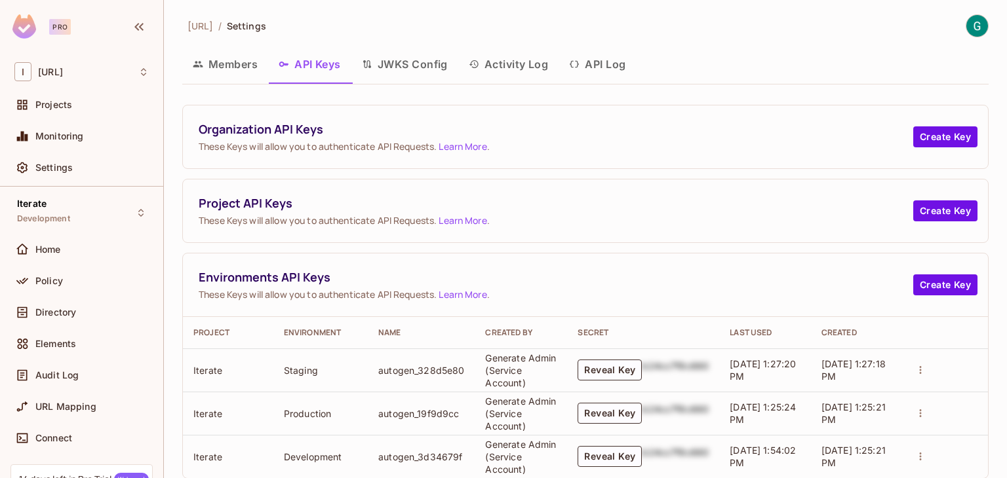
scroll to position [29, 0]
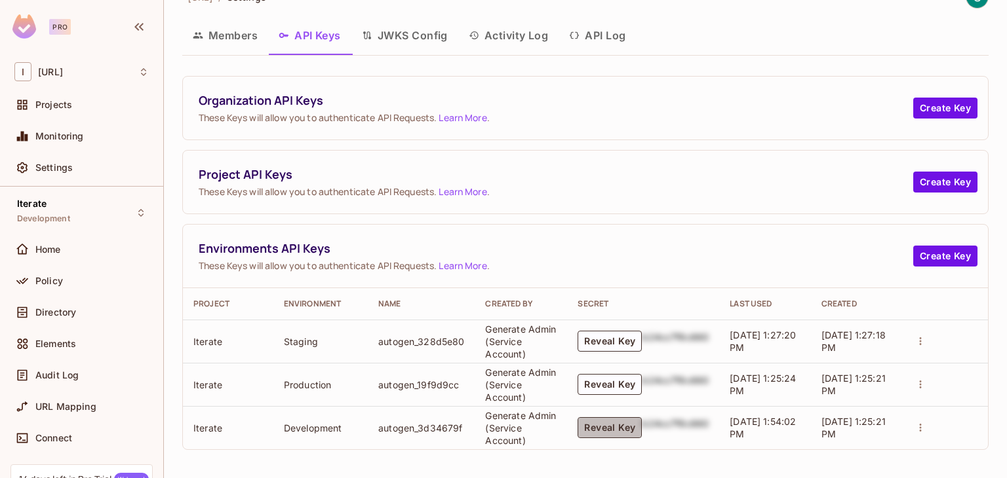
click at [604, 431] on button "Reveal Key" at bounding box center [609, 427] width 64 height 21
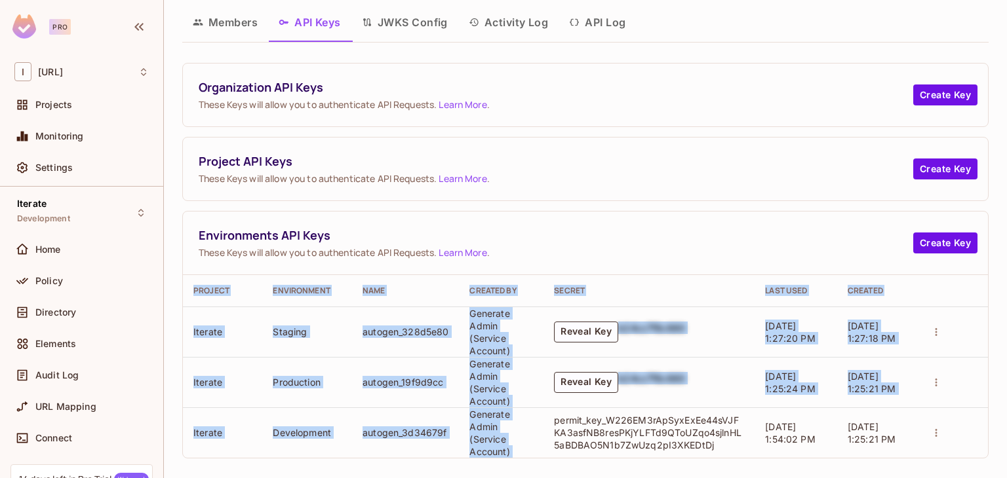
scroll to position [45, 0]
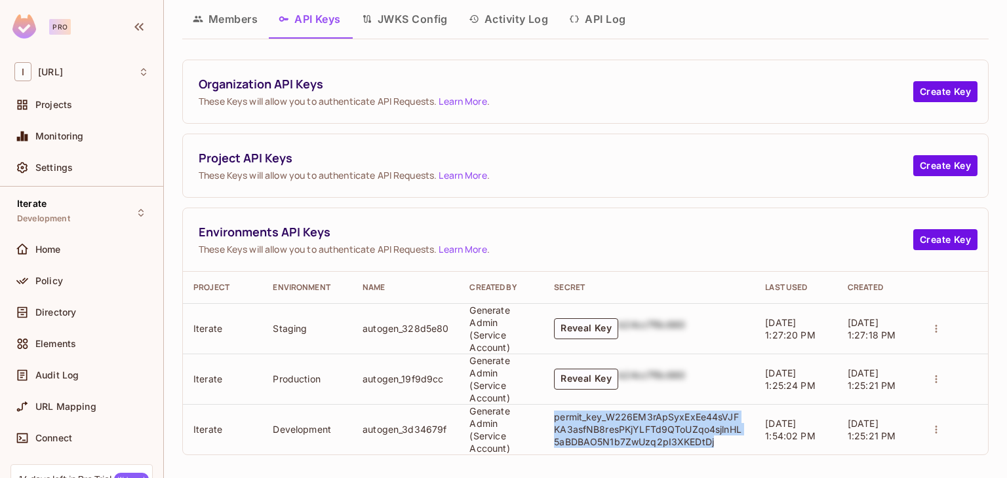
drag, startPoint x: 545, startPoint y: 432, endPoint x: 705, endPoint y: 440, distance: 160.1
click at [705, 440] on p "permit_key_W226EM3rApSyxExEe44sVJFKA3asfNB8resPKjYLFTd9QToUZqo4sjlnHL5aBDBAO5N1…" at bounding box center [649, 429] width 190 height 37
copy p "permit_key_W226EM3rApSyxExEe44sVJFKA3asfNB8resPKjYLFTd9QToUZqo4sjlnHL5aBDBAO5N1…"
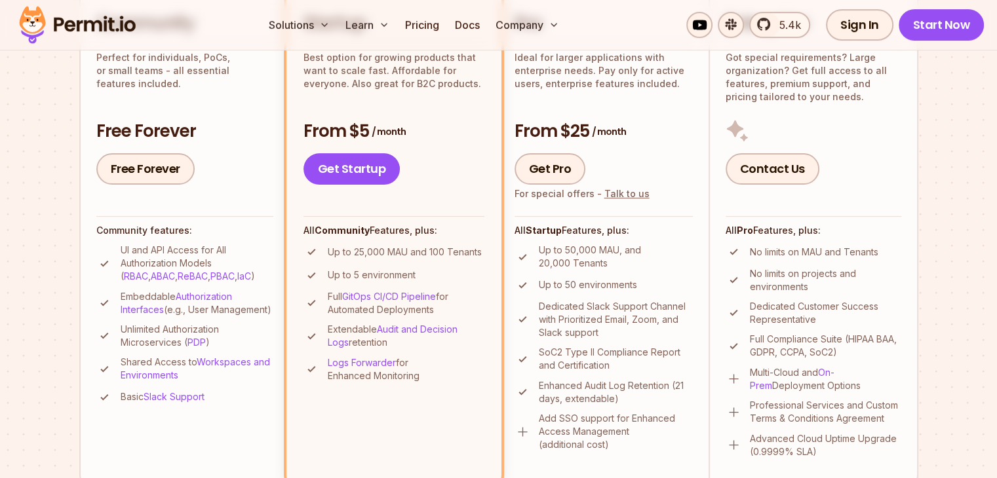
scroll to position [364, 0]
click at [197, 347] on link "PDP" at bounding box center [196, 341] width 18 height 11
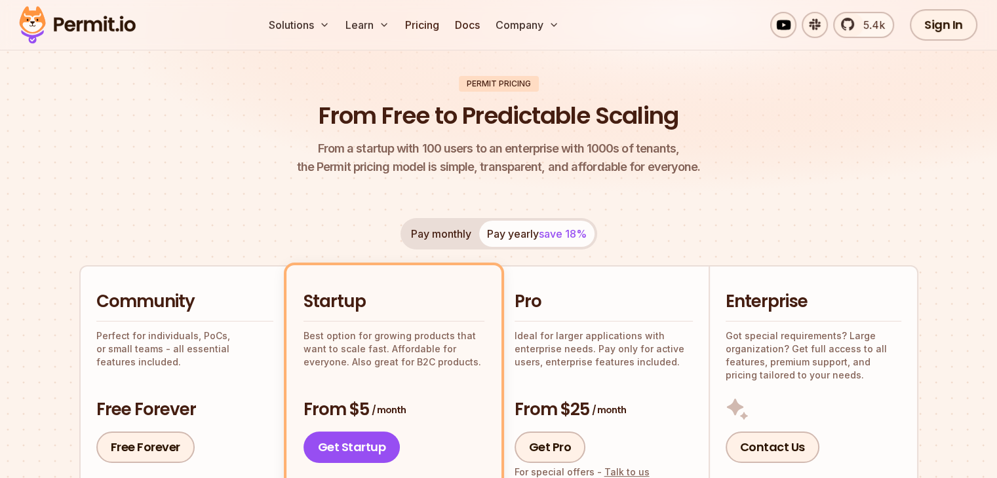
scroll to position [0, 0]
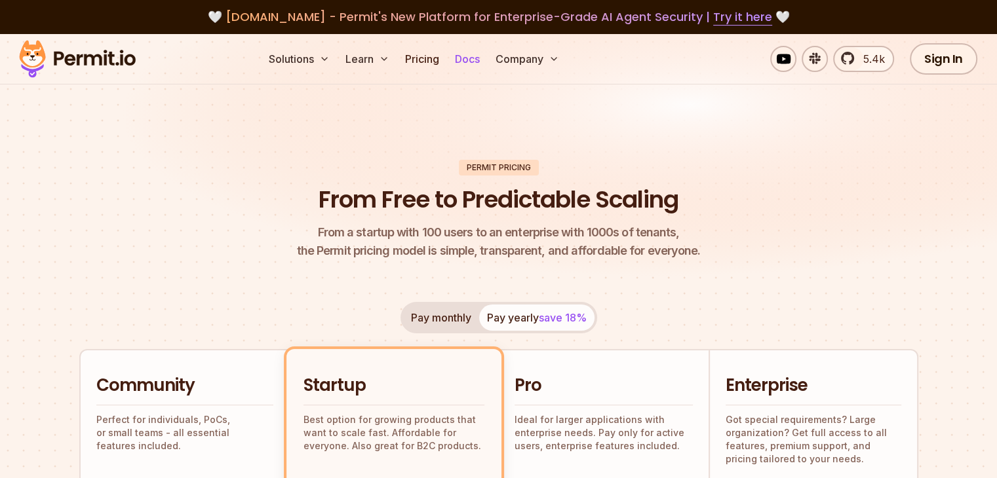
click at [485, 58] on link "Docs" at bounding box center [467, 59] width 35 height 26
